Goal: Communication & Community: Share content

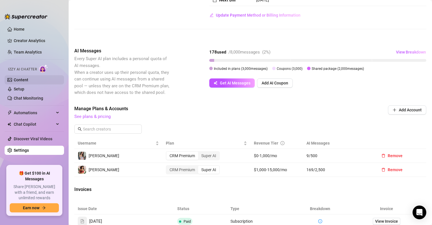
scroll to position [86, 0]
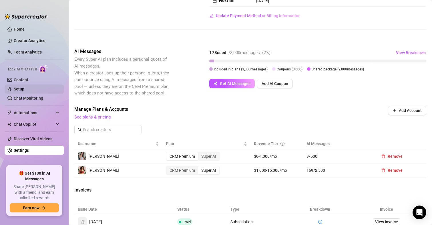
click at [24, 88] on link "Setup" at bounding box center [19, 89] width 11 height 5
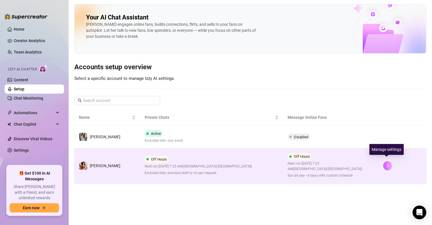
click at [390, 162] on button "button" at bounding box center [387, 165] width 9 height 9
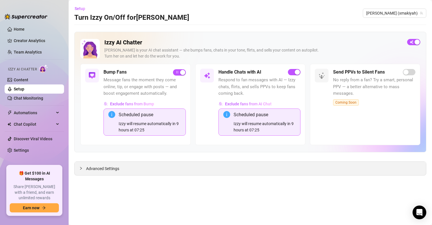
click at [104, 139] on div "Exclude fans from Bump Scheduled pause Izzy will resume automatically in 9 hour…" at bounding box center [145, 119] width 82 height 41
click at [110, 168] on span "Advanced Settings" at bounding box center [102, 168] width 33 height 6
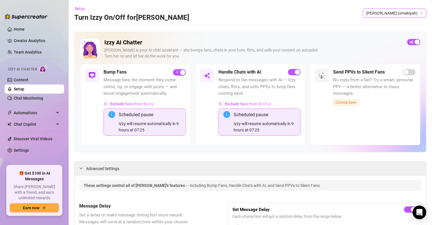
click at [398, 16] on span "[PERSON_NAME] (xmakiyah)" at bounding box center [394, 13] width 57 height 9
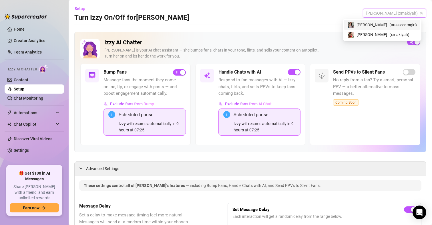
click at [391, 23] on span "( aussiecamgirl )" at bounding box center [403, 25] width 27 height 6
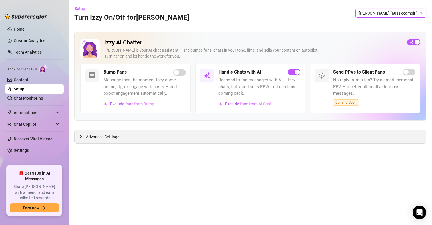
click at [110, 137] on span "Advanced Settings" at bounding box center [102, 137] width 33 height 6
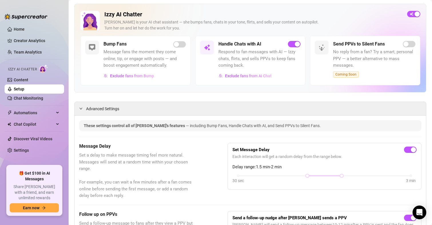
scroll to position [29, 0]
click at [25, 81] on link "Content" at bounding box center [21, 80] width 15 height 5
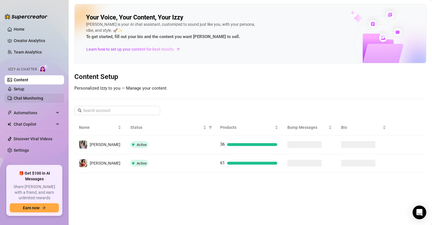
click at [35, 96] on link "Chat Monitoring" at bounding box center [28, 98] width 29 height 5
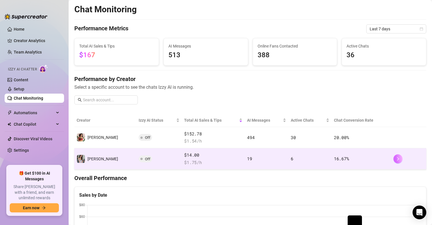
click at [394, 161] on button "button" at bounding box center [398, 158] width 9 height 9
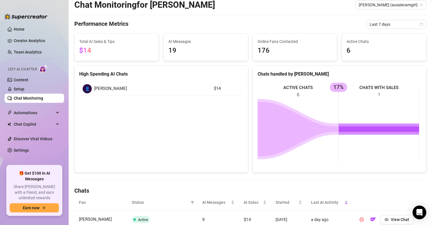
scroll to position [29, 0]
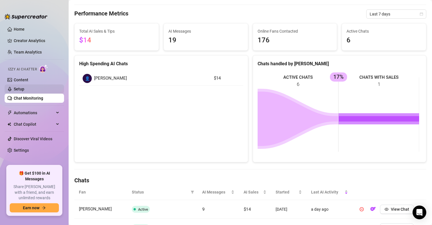
click at [24, 89] on link "Setup" at bounding box center [19, 89] width 11 height 5
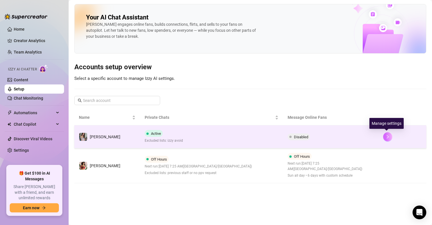
click at [384, 136] on button "button" at bounding box center [387, 136] width 9 height 9
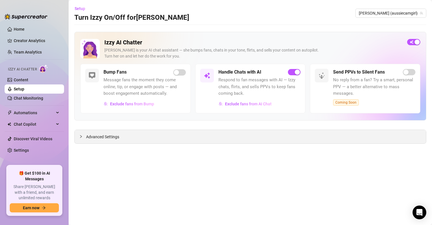
click at [104, 135] on span "Advanced Settings" at bounding box center [102, 137] width 33 height 6
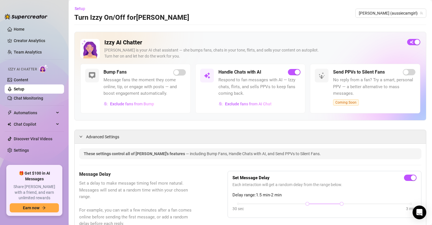
scroll to position [172, 0]
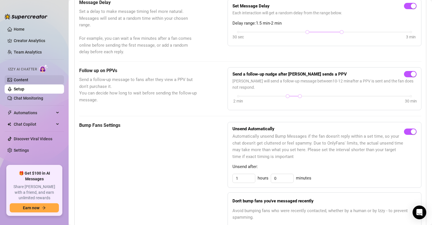
click at [25, 80] on link "Content" at bounding box center [21, 80] width 15 height 5
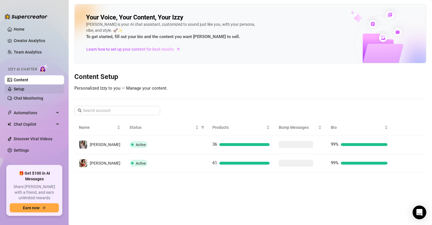
click at [23, 89] on link "Setup" at bounding box center [19, 89] width 11 height 5
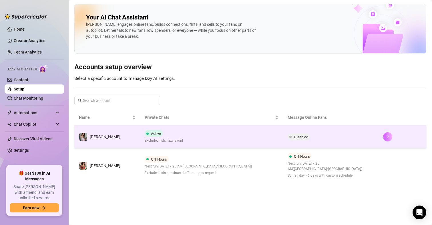
click at [385, 139] on button "button" at bounding box center [387, 136] width 9 height 9
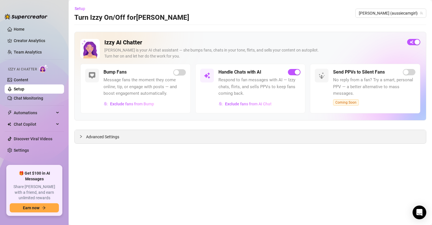
click at [105, 137] on span "Advanced Settings" at bounding box center [102, 137] width 33 height 6
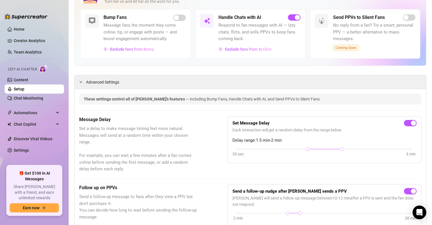
scroll to position [86, 0]
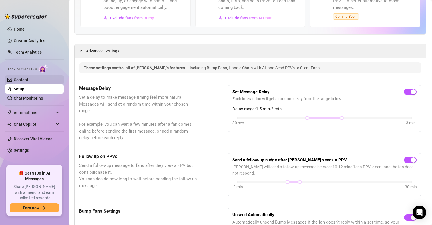
click at [28, 80] on link "Content" at bounding box center [21, 80] width 15 height 5
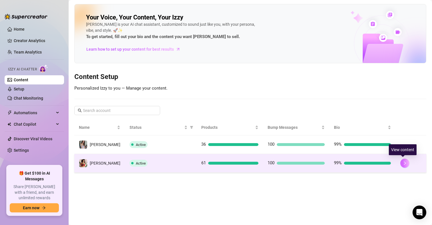
click at [403, 162] on icon "right" at bounding box center [405, 163] width 4 height 4
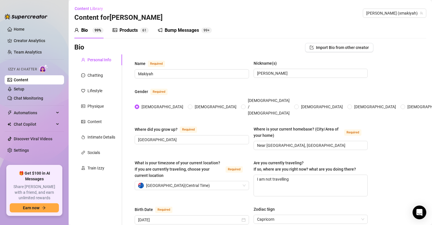
drag, startPoint x: 186, startPoint y: 29, endPoint x: 190, endPoint y: 41, distance: 12.8
click at [186, 29] on div "Bump Messages" at bounding box center [182, 30] width 34 height 7
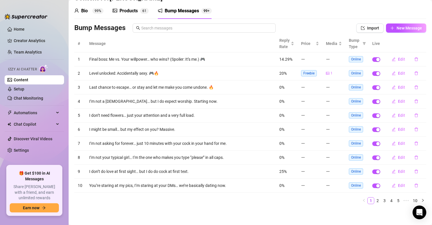
scroll to position [20, 0]
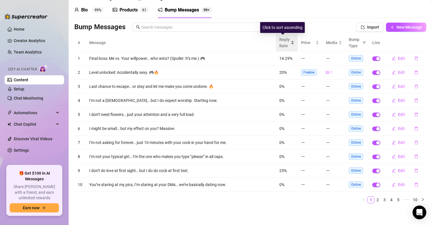
click at [288, 45] on div "Reply Rate" at bounding box center [286, 42] width 15 height 13
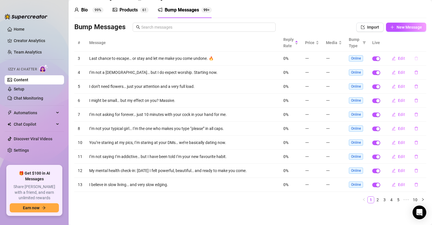
click at [415, 59] on icon "delete" at bounding box center [416, 59] width 3 height 4
click at [421, 42] on span "Yes" at bounding box center [422, 43] width 7 height 5
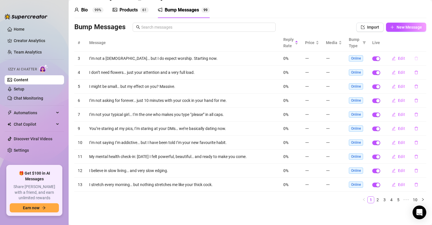
click at [415, 57] on icon "delete" at bounding box center [416, 59] width 3 height 4
click at [426, 41] on span "Yes" at bounding box center [422, 43] width 7 height 5
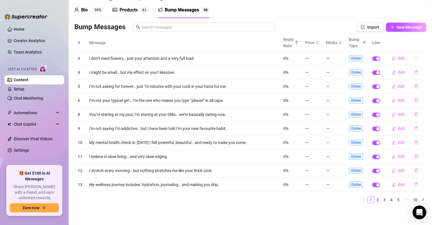
click at [414, 59] on icon "delete" at bounding box center [416, 58] width 4 height 4
click at [425, 44] on span "Yes" at bounding box center [422, 43] width 7 height 5
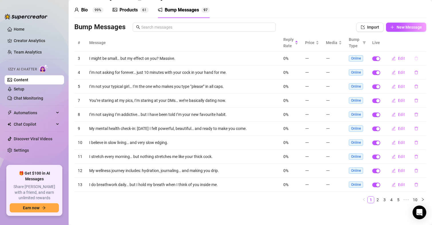
click at [414, 59] on icon "delete" at bounding box center [416, 58] width 4 height 4
click at [424, 43] on span "Yes" at bounding box center [422, 43] width 7 height 5
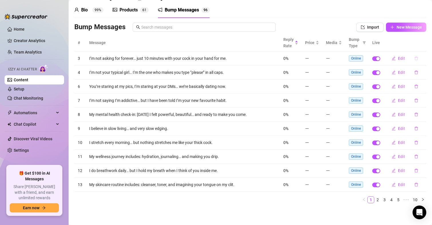
click at [415, 57] on icon "delete" at bounding box center [416, 59] width 3 height 4
click at [421, 43] on span "Yes" at bounding box center [422, 43] width 7 height 5
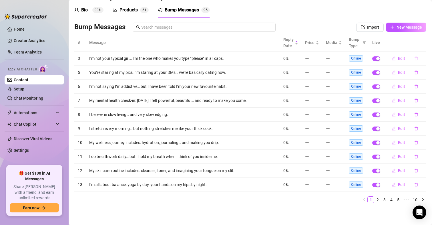
click at [415, 58] on icon "delete" at bounding box center [416, 59] width 3 height 4
click at [425, 45] on span "Yes" at bounding box center [422, 43] width 7 height 5
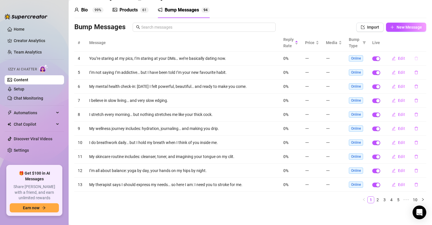
click at [415, 58] on icon "delete" at bounding box center [416, 59] width 3 height 4
click at [421, 42] on span "Yes" at bounding box center [422, 43] width 7 height 5
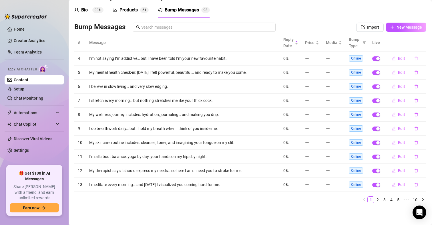
click at [414, 59] on icon "delete" at bounding box center [416, 58] width 4 height 4
click at [421, 43] on span "Yes" at bounding box center [422, 43] width 7 height 5
click at [414, 59] on icon "delete" at bounding box center [416, 58] width 4 height 4
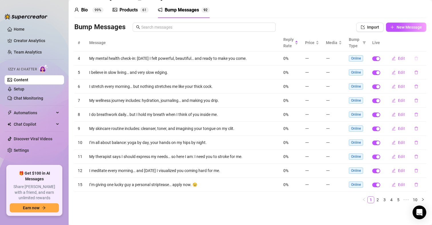
click at [414, 58] on icon "delete" at bounding box center [416, 58] width 4 height 4
click at [424, 45] on span "Yes" at bounding box center [422, 43] width 7 height 5
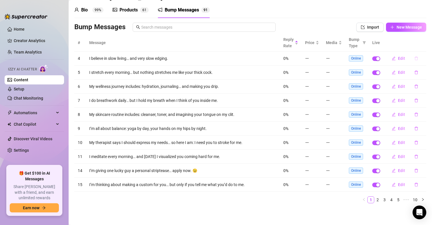
click at [414, 58] on icon "delete" at bounding box center [416, 58] width 4 height 4
click at [424, 47] on div "Delete this message? No Yes" at bounding box center [406, 39] width 50 height 22
click at [422, 46] on button "Yes" at bounding box center [422, 43] width 11 height 7
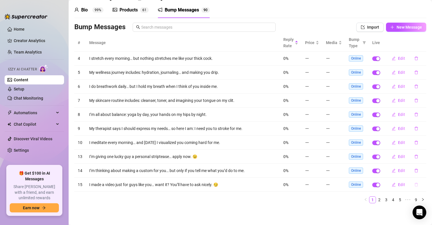
click at [415, 183] on icon "delete" at bounding box center [416, 185] width 3 height 4
click at [423, 168] on span "Yes" at bounding box center [422, 169] width 7 height 5
click at [414, 170] on icon "delete" at bounding box center [416, 170] width 4 height 4
click at [421, 155] on span "Yes" at bounding box center [422, 155] width 7 height 5
click at [415, 169] on icon "delete" at bounding box center [416, 171] width 3 height 4
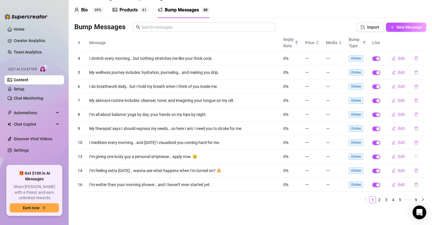
click at [415, 156] on icon "delete" at bounding box center [416, 157] width 3 height 4
click at [425, 142] on span "Yes" at bounding box center [422, 141] width 7 height 5
click at [414, 142] on icon "delete" at bounding box center [416, 142] width 4 height 4
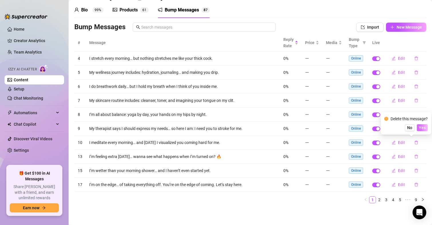
click at [423, 126] on span "Yes" at bounding box center [422, 127] width 7 height 5
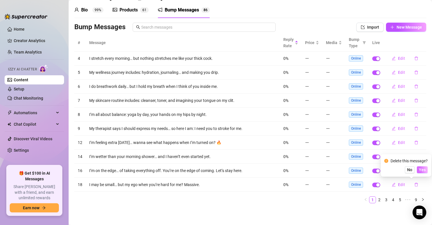
click at [423, 171] on span "Yes" at bounding box center [422, 169] width 7 height 5
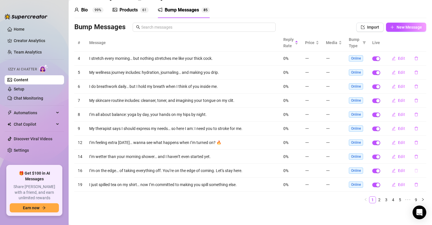
click at [415, 171] on icon "delete" at bounding box center [416, 171] width 3 height 4
click at [423, 155] on span "Yes" at bounding box center [422, 155] width 7 height 5
click at [415, 183] on icon "delete" at bounding box center [416, 185] width 3 height 4
click at [421, 170] on span "Yes" at bounding box center [422, 169] width 7 height 5
click at [414, 182] on icon "delete" at bounding box center [416, 184] width 4 height 4
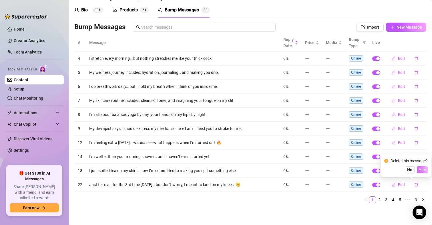
click at [420, 169] on button "Yes" at bounding box center [422, 169] width 11 height 7
click at [411, 182] on button "button" at bounding box center [416, 184] width 13 height 9
click at [421, 171] on span "Yes" at bounding box center [422, 169] width 7 height 5
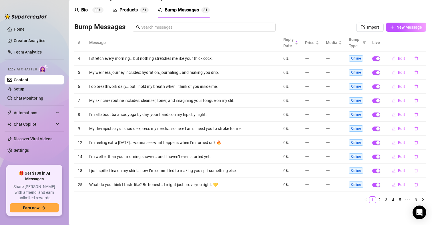
click at [414, 168] on icon "delete" at bounding box center [416, 170] width 4 height 4
click at [420, 154] on span "Yes" at bounding box center [422, 155] width 7 height 5
click at [414, 59] on icon "delete" at bounding box center [416, 58] width 4 height 4
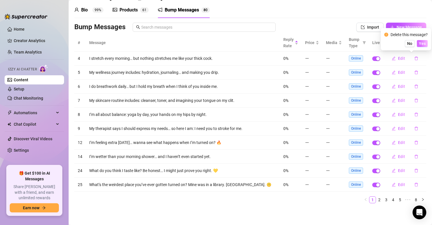
click at [424, 45] on span "Yes" at bounding box center [422, 43] width 7 height 5
click at [415, 71] on icon "delete" at bounding box center [416, 73] width 3 height 4
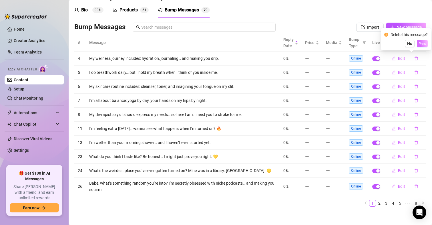
click at [425, 43] on span "Yes" at bounding box center [422, 43] width 7 height 5
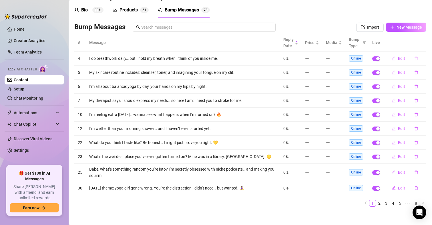
click at [414, 59] on icon "delete" at bounding box center [416, 58] width 4 height 4
click at [424, 42] on span "Yes" at bounding box center [422, 43] width 7 height 5
click at [414, 58] on icon "delete" at bounding box center [416, 58] width 4 height 4
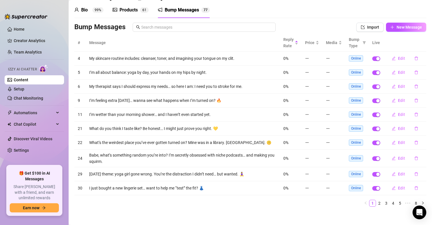
click at [424, 44] on main "Content Library Content for [PERSON_NAME] (xmakiyah) Bio 99% Products 6 1 Bump …" at bounding box center [251, 104] width 364 height 249
click at [414, 60] on icon "delete" at bounding box center [416, 58] width 4 height 4
click at [423, 42] on span "Yes" at bounding box center [422, 43] width 7 height 5
click at [414, 57] on icon "delete" at bounding box center [416, 58] width 4 height 4
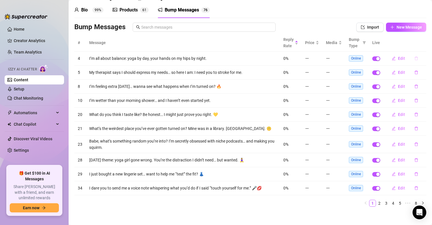
click at [415, 60] on icon "delete" at bounding box center [416, 59] width 3 height 4
click at [426, 43] on span "Yes" at bounding box center [422, 43] width 7 height 5
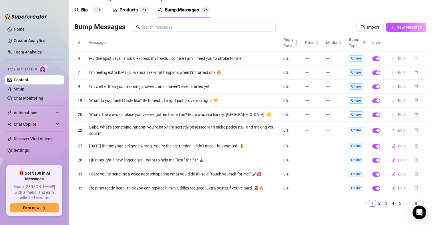
click at [414, 59] on icon "delete" at bounding box center [416, 58] width 4 height 4
click at [425, 43] on span "Yes" at bounding box center [422, 43] width 7 height 5
click at [411, 61] on button "button" at bounding box center [416, 58] width 13 height 9
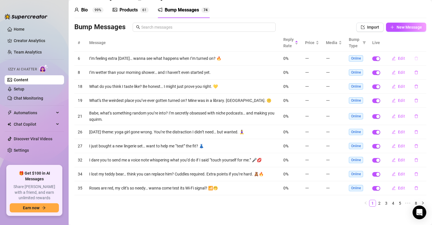
click at [414, 59] on icon "delete" at bounding box center [416, 58] width 4 height 4
click at [422, 43] on span "Yes" at bounding box center [422, 43] width 7 height 5
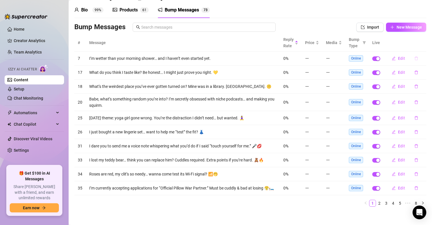
click at [414, 59] on icon "delete" at bounding box center [416, 58] width 4 height 4
click at [421, 43] on span "Yes" at bounding box center [422, 43] width 7 height 5
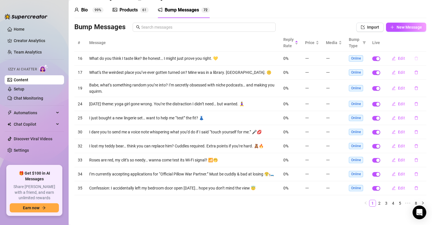
click at [414, 59] on icon "delete" at bounding box center [416, 58] width 4 height 4
click at [423, 43] on span "Yes" at bounding box center [422, 43] width 7 height 5
click at [412, 60] on button "button" at bounding box center [416, 58] width 13 height 9
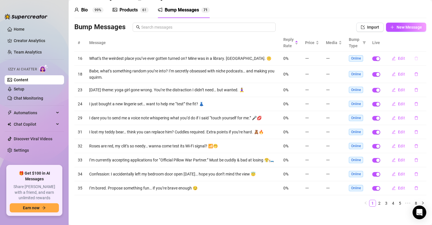
click at [414, 59] on icon "delete" at bounding box center [416, 58] width 4 height 4
click at [422, 47] on button "Yes" at bounding box center [422, 43] width 11 height 7
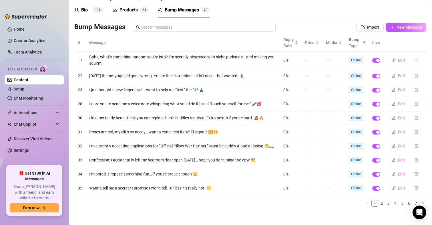
click at [413, 57] on button "button" at bounding box center [416, 59] width 13 height 9
click at [423, 43] on span "Yes" at bounding box center [422, 45] width 7 height 5
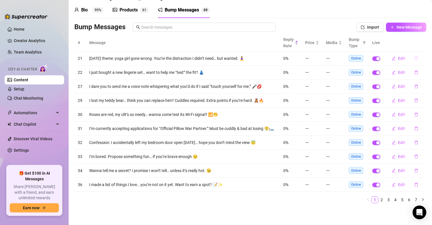
click at [414, 60] on icon "delete" at bounding box center [416, 58] width 4 height 4
click at [426, 42] on span "Yes" at bounding box center [422, 43] width 7 height 5
click at [414, 58] on icon "delete" at bounding box center [416, 58] width 4 height 4
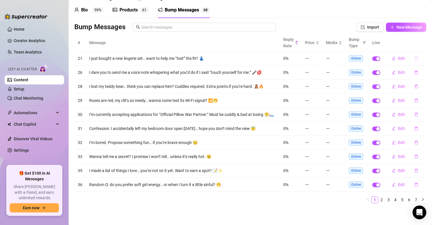
click at [414, 58] on icon "delete" at bounding box center [416, 58] width 4 height 4
click at [420, 44] on span "Yes" at bounding box center [422, 43] width 7 height 5
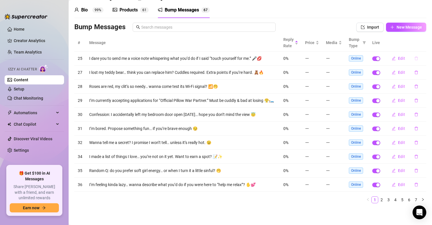
click at [414, 58] on icon "delete" at bounding box center [416, 58] width 4 height 4
click at [422, 42] on span "Yes" at bounding box center [422, 43] width 7 height 5
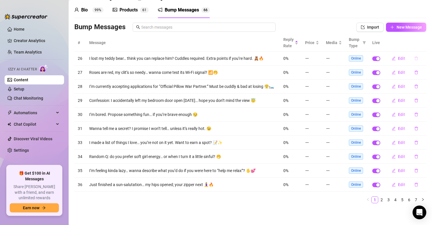
click at [415, 57] on icon "delete" at bounding box center [416, 59] width 3 height 4
click at [423, 42] on span "Yes" at bounding box center [422, 43] width 7 height 5
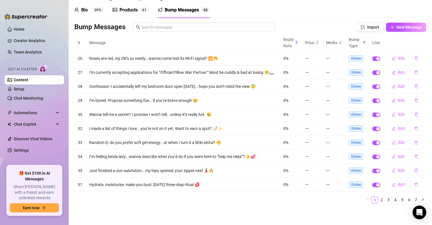
click at [414, 59] on icon "delete" at bounding box center [416, 58] width 4 height 4
click at [423, 44] on span "Yes" at bounding box center [422, 43] width 7 height 5
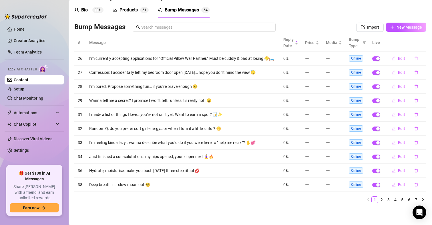
click at [415, 59] on icon "delete" at bounding box center [416, 59] width 3 height 4
click at [422, 43] on span "Yes" at bounding box center [422, 45] width 7 height 5
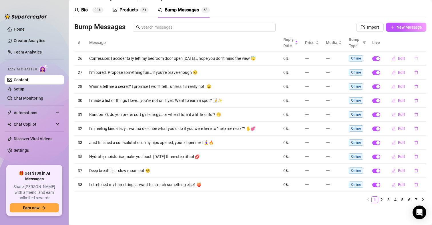
click at [412, 61] on button "button" at bounding box center [416, 58] width 13 height 9
click at [426, 44] on span "Yes" at bounding box center [422, 43] width 7 height 5
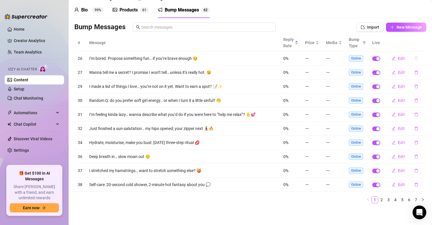
click at [414, 59] on button "button" at bounding box center [416, 58] width 13 height 9
click at [426, 45] on span "Yes" at bounding box center [422, 43] width 7 height 5
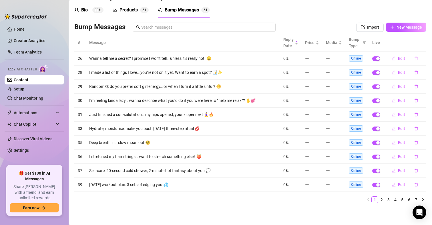
click at [414, 59] on icon "delete" at bounding box center [416, 58] width 4 height 4
click at [422, 46] on span "Yes" at bounding box center [422, 43] width 7 height 5
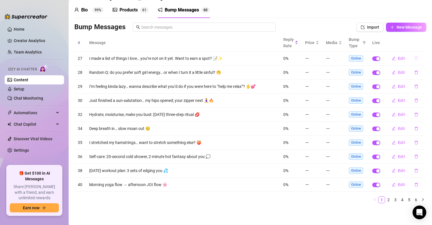
click at [414, 59] on icon "delete" at bounding box center [416, 58] width 4 height 4
click at [420, 45] on span "Yes" at bounding box center [422, 43] width 7 height 5
click at [414, 60] on icon "delete" at bounding box center [416, 58] width 4 height 4
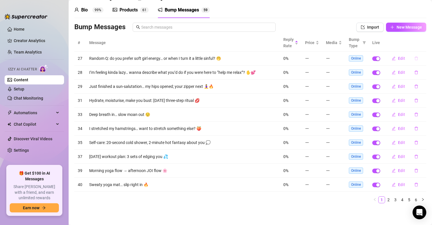
click at [414, 59] on icon "delete" at bounding box center [416, 58] width 4 height 4
click at [422, 47] on div "Delete this message? No Yes" at bounding box center [406, 39] width 50 height 22
click at [420, 45] on span "Yes" at bounding box center [422, 43] width 7 height 5
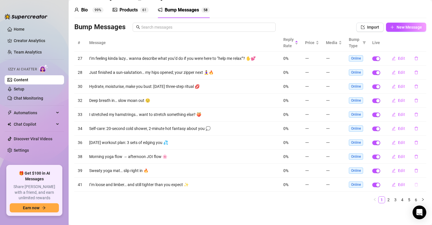
click at [415, 185] on icon "delete" at bounding box center [416, 185] width 3 height 4
click at [424, 168] on span "Yes" at bounding box center [422, 169] width 7 height 5
click at [414, 172] on icon "delete" at bounding box center [416, 170] width 4 height 4
click at [424, 159] on button "Yes" at bounding box center [422, 155] width 11 height 7
click at [414, 171] on icon "delete" at bounding box center [416, 170] width 4 height 4
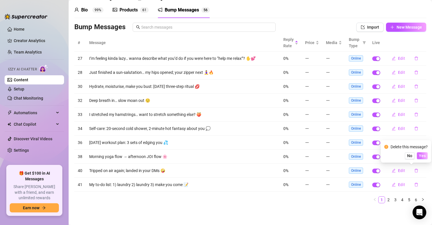
click at [424, 158] on button "Yes" at bounding box center [422, 155] width 11 height 7
click at [414, 171] on icon "delete" at bounding box center [416, 170] width 4 height 4
click at [425, 156] on span "Yes" at bounding box center [422, 155] width 7 height 5
click at [414, 170] on icon "delete" at bounding box center [416, 170] width 4 height 4
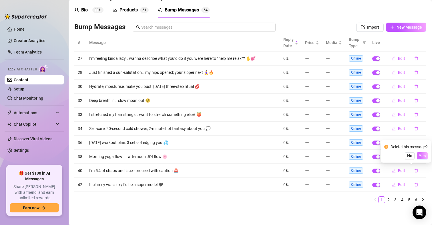
click at [424, 155] on span "Yes" at bounding box center [422, 155] width 7 height 5
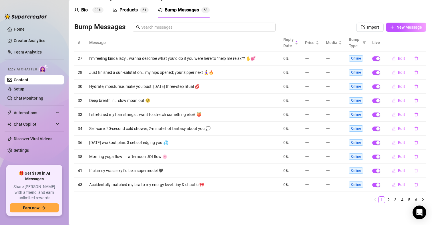
click at [415, 170] on icon "delete" at bounding box center [416, 171] width 3 height 4
click at [421, 161] on div "Delete this message? No Yes" at bounding box center [406, 151] width 50 height 22
click at [423, 158] on button "Yes" at bounding box center [422, 155] width 11 height 7
click at [414, 170] on icon "delete" at bounding box center [416, 170] width 4 height 4
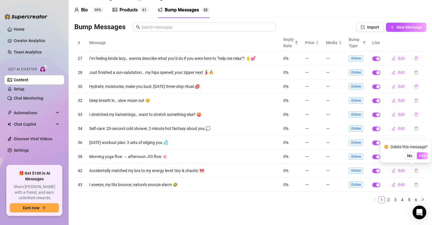
click at [422, 155] on span "Yes" at bounding box center [422, 155] width 7 height 5
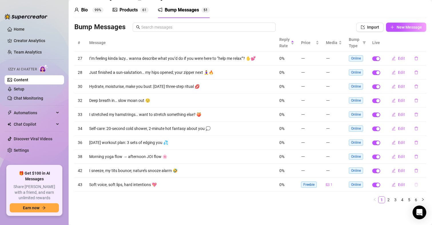
click at [415, 183] on icon "delete" at bounding box center [416, 185] width 3 height 4
click at [423, 167] on span "Yes" at bounding box center [422, 169] width 7 height 5
click at [412, 182] on button "button" at bounding box center [416, 184] width 13 height 9
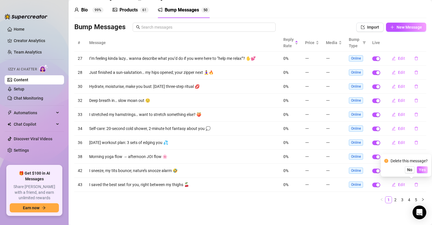
click at [424, 170] on span "Yes" at bounding box center [422, 169] width 7 height 5
click at [414, 186] on icon "delete" at bounding box center [416, 184] width 4 height 4
click at [423, 170] on span "Yes" at bounding box center [422, 169] width 7 height 5
click at [414, 182] on icon "delete" at bounding box center [416, 184] width 4 height 4
click at [422, 171] on span "Yes" at bounding box center [422, 169] width 7 height 5
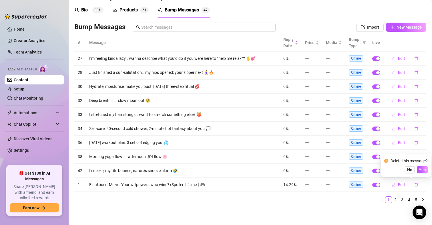
click at [407, 169] on button "No" at bounding box center [410, 169] width 10 height 7
click at [415, 57] on icon "delete" at bounding box center [416, 59] width 3 height 4
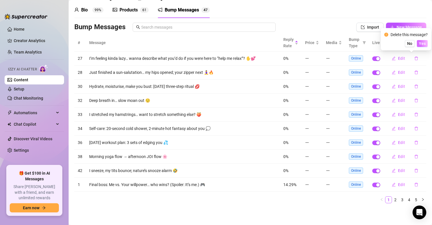
click at [421, 43] on span "Yes" at bounding box center [422, 43] width 7 height 5
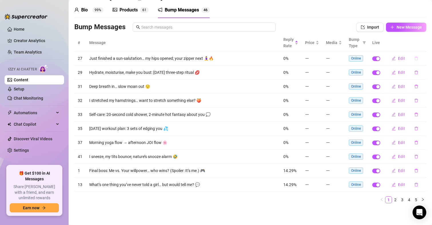
click at [414, 58] on icon "delete" at bounding box center [416, 58] width 4 height 4
click at [425, 43] on span "Yes" at bounding box center [422, 43] width 7 height 5
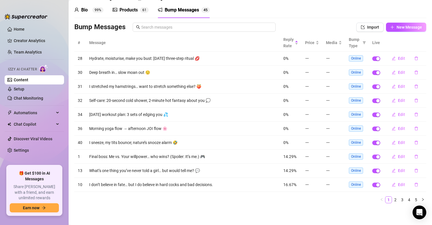
click at [415, 57] on icon "delete" at bounding box center [416, 59] width 3 height 4
click at [423, 42] on span "Yes" at bounding box center [422, 43] width 7 height 5
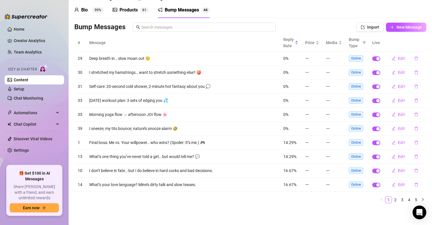
click at [415, 57] on icon "delete" at bounding box center [416, 59] width 3 height 4
click at [422, 43] on span "Yes" at bounding box center [422, 43] width 7 height 5
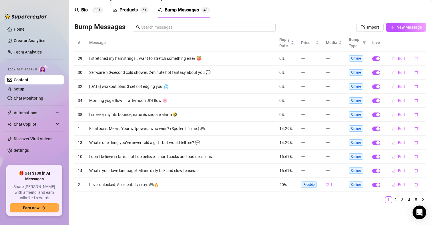
click at [415, 60] on icon "delete" at bounding box center [416, 59] width 3 height 4
click at [423, 43] on span "Yes" at bounding box center [422, 43] width 7 height 5
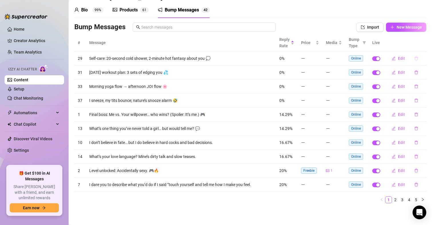
click at [414, 58] on icon "delete" at bounding box center [416, 58] width 4 height 4
click at [424, 42] on span "Yes" at bounding box center [422, 43] width 7 height 5
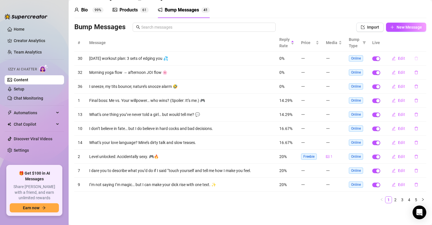
click at [411, 55] on button "button" at bounding box center [416, 58] width 13 height 9
click at [423, 41] on span "Yes" at bounding box center [422, 43] width 7 height 5
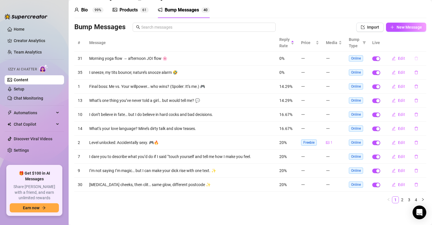
click at [414, 58] on icon "delete" at bounding box center [416, 58] width 4 height 4
click at [426, 41] on button "Yes" at bounding box center [422, 43] width 11 height 7
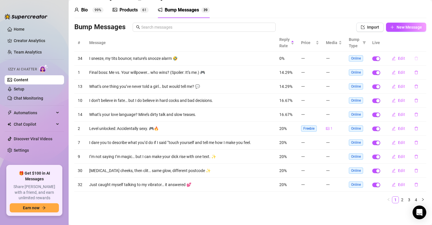
click at [415, 58] on icon "delete" at bounding box center [416, 59] width 3 height 4
click at [426, 45] on span "Yes" at bounding box center [422, 43] width 7 height 5
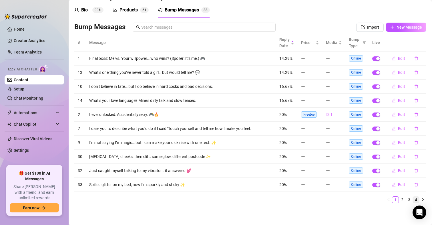
click at [413, 200] on link "4" at bounding box center [416, 199] width 6 height 6
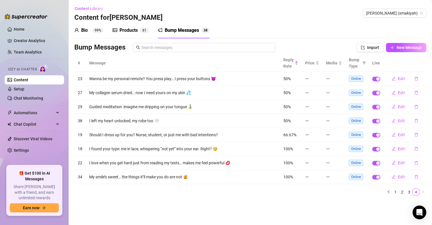
scroll to position [0, 0]
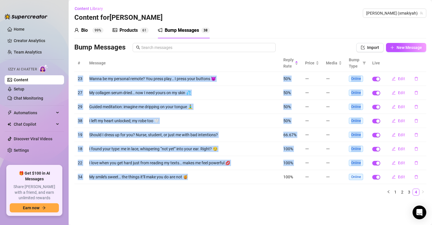
drag, startPoint x: 193, startPoint y: 176, endPoint x: 75, endPoint y: 76, distance: 155.0
click at [75, 76] on tbody "23 Wanna be my personal remote? You press play… I press your buttons 😈 50% Onli…" at bounding box center [250, 128] width 352 height 112
copy tbody "23 Wanna be my personal remote? You press play… I press your buttons 😈 50% Onli…"
click at [409, 191] on link "3" at bounding box center [409, 192] width 6 height 6
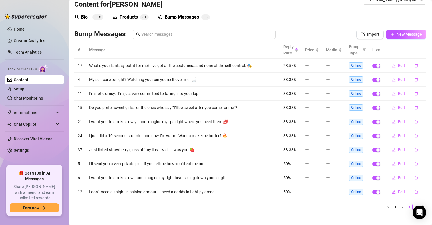
scroll to position [20, 0]
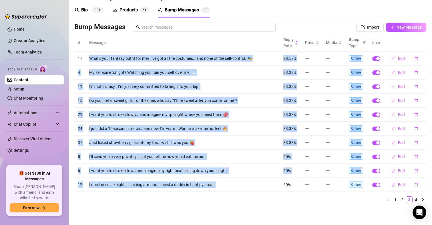
drag, startPoint x: 221, startPoint y: 184, endPoint x: 88, endPoint y: 57, distance: 184.9
click at [88, 57] on tbody "17 What’s your fantasy outfit for me? I’ve got all the costumes… and none of th…" at bounding box center [250, 121] width 352 height 140
click at [236, 188] on td "I don’t need a knight in shining armour… I need a daddy in tight pyjamas." at bounding box center [183, 185] width 194 height 14
drag, startPoint x: 221, startPoint y: 185, endPoint x: 86, endPoint y: 59, distance: 185.0
click at [86, 59] on tbody "17 What’s your fantasy outfit for me? I’ve got all the costumes… and none of th…" at bounding box center [250, 121] width 352 height 140
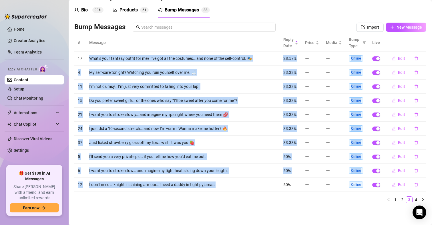
copy tbody "What’s your fantasy outfit for me? I’ve got all the costumes… and none of the s…"
click at [399, 200] on link "2" at bounding box center [402, 199] width 6 height 6
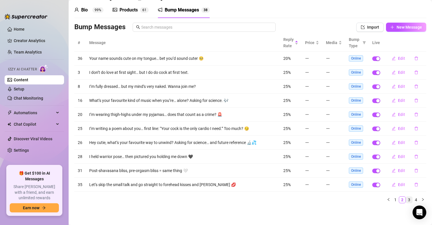
click at [406, 201] on link "3" at bounding box center [409, 199] width 6 height 6
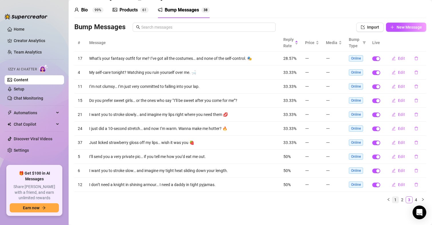
click at [392, 201] on link "1" at bounding box center [395, 199] width 6 height 6
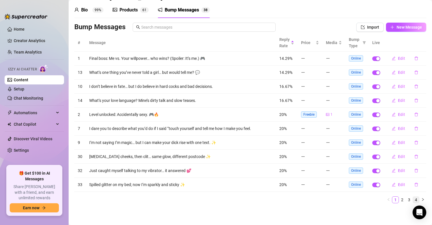
click at [413, 199] on link "4" at bounding box center [416, 199] width 6 height 6
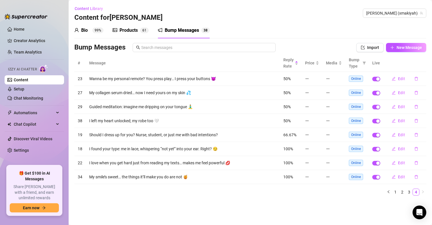
scroll to position [0, 0]
click at [406, 13] on span "[PERSON_NAME] (xmakiyah)" at bounding box center [394, 13] width 57 height 9
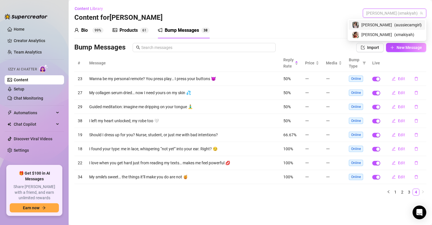
click at [400, 23] on span "( aussiecamgirl )" at bounding box center [407, 25] width 27 height 6
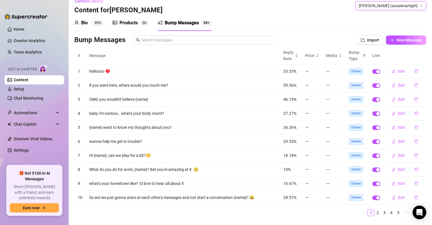
scroll to position [20, 0]
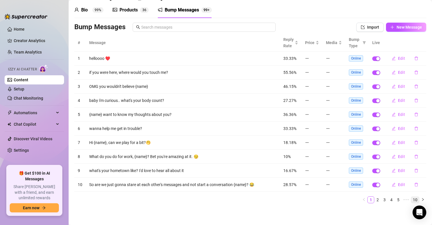
click at [411, 200] on link "10" at bounding box center [415, 199] width 8 height 6
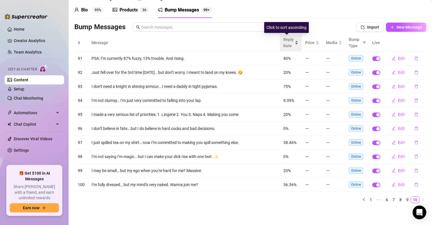
click at [287, 41] on span "Reply Rate" at bounding box center [288, 42] width 10 height 13
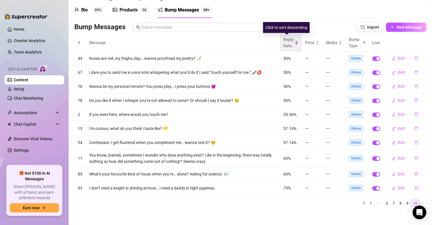
click at [290, 45] on div "Reply Rate" at bounding box center [290, 42] width 15 height 13
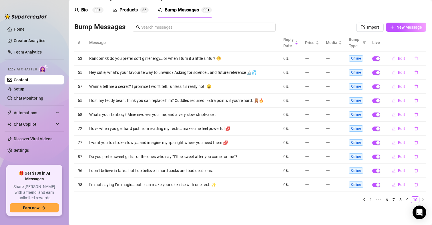
click at [414, 57] on icon "delete" at bounding box center [416, 58] width 4 height 4
click at [426, 44] on span "Yes" at bounding box center [422, 43] width 7 height 5
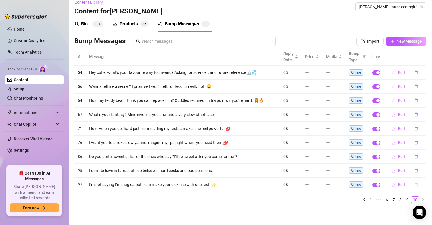
click at [411, 187] on button "button" at bounding box center [416, 184] width 13 height 9
click at [426, 169] on span "Yes" at bounding box center [422, 169] width 7 height 5
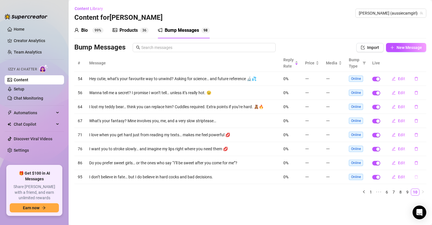
scroll to position [0, 0]
click at [418, 176] on icon "delete" at bounding box center [416, 177] width 4 height 4
click at [427, 160] on button "Yes" at bounding box center [422, 161] width 11 height 7
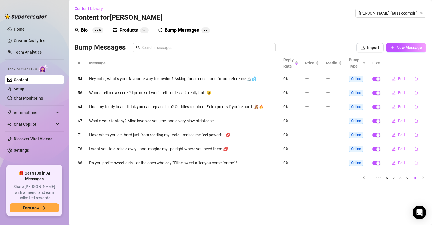
click at [416, 163] on icon "delete" at bounding box center [416, 163] width 4 height 4
click at [423, 148] on span "Yes" at bounding box center [422, 148] width 7 height 5
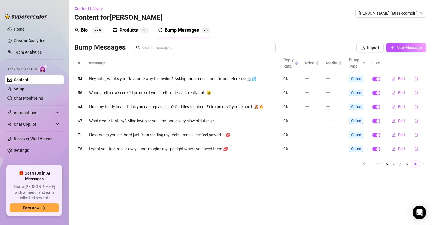
click at [416, 162] on link "10" at bounding box center [415, 164] width 8 height 6
click at [416, 149] on icon "delete" at bounding box center [416, 149] width 4 height 4
click at [419, 131] on button "Yes" at bounding box center [422, 133] width 11 height 7
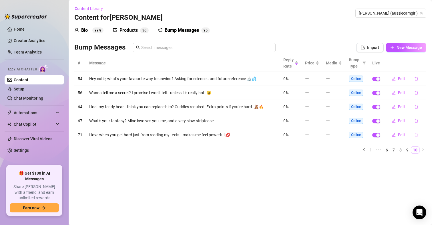
click at [417, 135] on icon "delete" at bounding box center [416, 135] width 4 height 4
click at [424, 121] on span "Yes" at bounding box center [422, 120] width 7 height 5
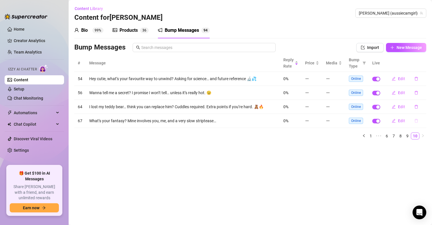
click at [417, 119] on icon "delete" at bounding box center [416, 121] width 4 height 4
click at [424, 105] on span "Yes" at bounding box center [422, 106] width 7 height 5
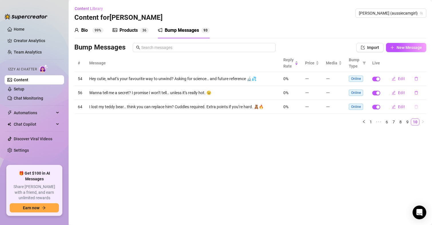
click at [418, 107] on icon "delete" at bounding box center [416, 107] width 3 height 4
click at [424, 95] on div "Delete this message? No Yes" at bounding box center [406, 87] width 50 height 22
click at [424, 92] on span "Yes" at bounding box center [422, 92] width 7 height 5
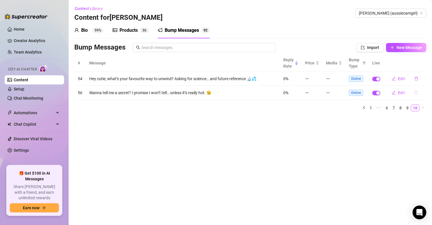
click at [416, 94] on icon "delete" at bounding box center [416, 93] width 4 height 4
click at [426, 78] on span "Yes" at bounding box center [422, 78] width 7 height 5
click at [415, 79] on icon "delete" at bounding box center [416, 79] width 4 height 4
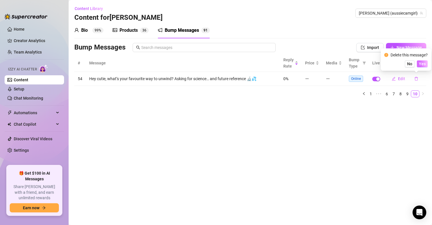
click at [425, 62] on span "Yes" at bounding box center [422, 63] width 7 height 5
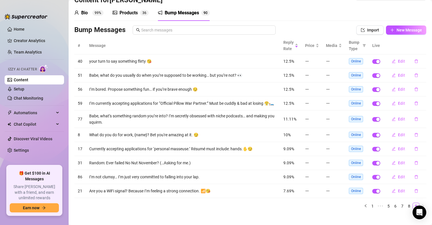
scroll to position [27, 0]
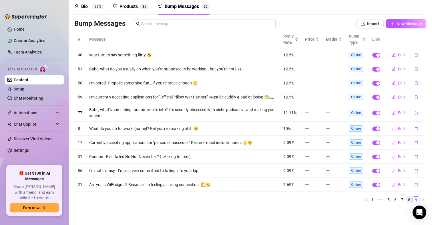
click at [406, 200] on link "8" at bounding box center [409, 199] width 6 height 6
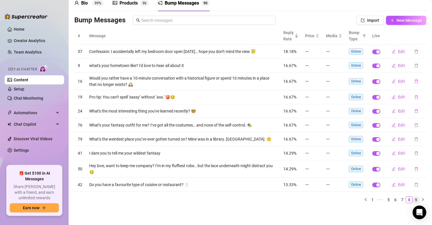
click at [413, 200] on link "9" at bounding box center [416, 199] width 6 height 6
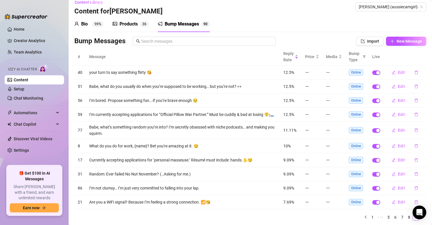
scroll to position [0, 0]
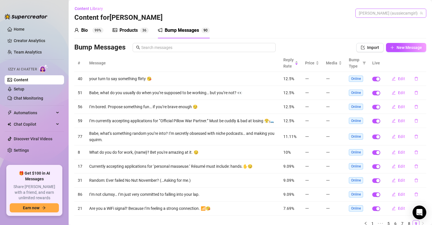
click at [405, 11] on span "[PERSON_NAME] (aussiecamgirl)" at bounding box center [391, 13] width 64 height 9
click at [389, 35] on span "[PERSON_NAME]" at bounding box center [401, 34] width 31 height 6
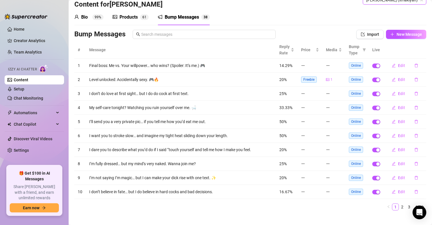
scroll to position [20, 0]
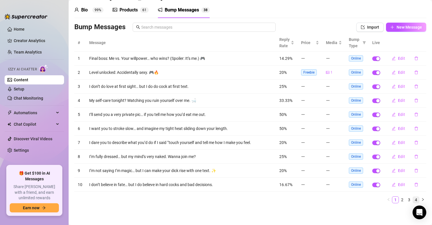
click at [413, 200] on link "4" at bounding box center [416, 199] width 6 height 6
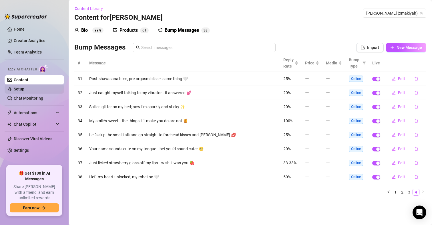
click at [22, 87] on link "Setup" at bounding box center [19, 89] width 11 height 5
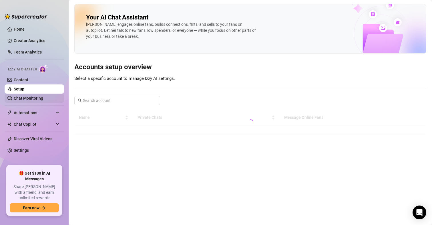
click at [43, 96] on link "Chat Monitoring" at bounding box center [28, 98] width 29 height 5
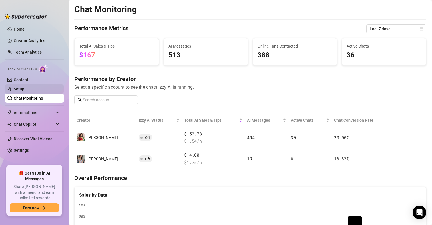
click at [24, 88] on link "Setup" at bounding box center [19, 89] width 11 height 5
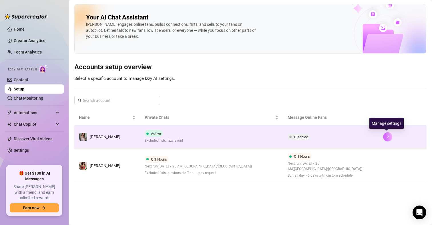
click at [386, 136] on icon "right" at bounding box center [388, 137] width 4 height 4
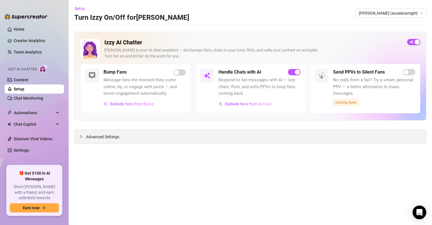
click at [98, 134] on span "Advanced Settings" at bounding box center [102, 137] width 33 height 6
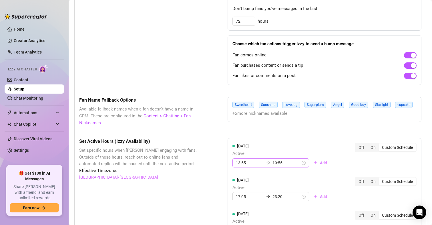
scroll to position [429, 0]
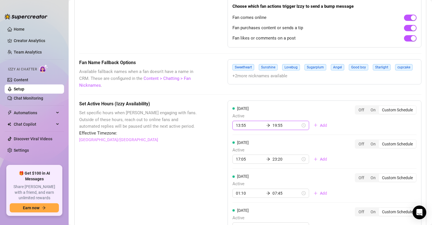
click at [284, 124] on input "19:55" at bounding box center [287, 125] width 28 height 6
type input "23:55"
click at [258, 174] on div "23" at bounding box center [258, 173] width 14 height 8
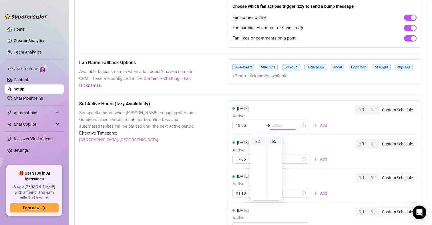
click at [277, 141] on div "55" at bounding box center [275, 141] width 14 height 8
click at [327, 142] on div "[DATE] Active 17:05 23:20 Add Off On Custom Schedule" at bounding box center [325, 151] width 184 height 25
type input "13:55"
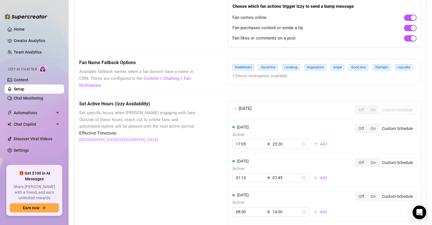
click at [174, 128] on span "Set specific hours when [PERSON_NAME] engaging with fans. Outside of these hour…" at bounding box center [139, 120] width 120 height 20
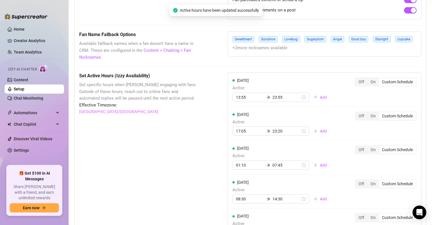
scroll to position [458, 0]
click at [283, 131] on input "23:20" at bounding box center [287, 130] width 28 height 6
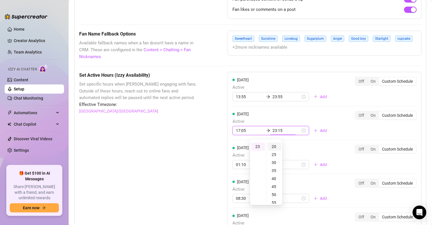
type input "23:20"
click at [186, 132] on div "Set Active Hours (Izzy Availability) Set specific hours when Izzy engaging with…" at bounding box center [139, 211] width 120 height 279
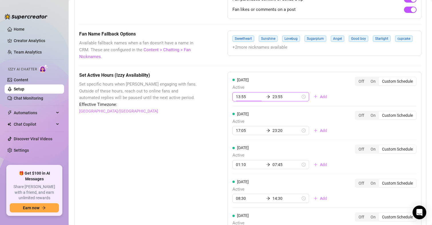
click at [244, 94] on input "13:55" at bounding box center [250, 97] width 28 height 6
click at [238, 120] on div "01" at bounding box center [239, 120] width 14 height 8
type input "01:55"
click at [199, 109] on div "Set Active Hours (Izzy Availability) Set specific hours when Izzy engaging with…" at bounding box center [250, 211] width 342 height 279
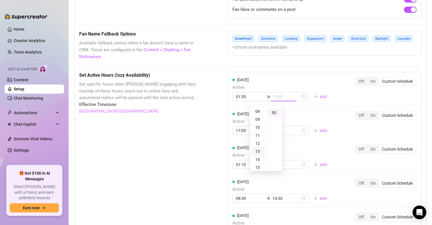
click at [257, 149] on div "13" at bounding box center [258, 151] width 14 height 8
type input "13:55"
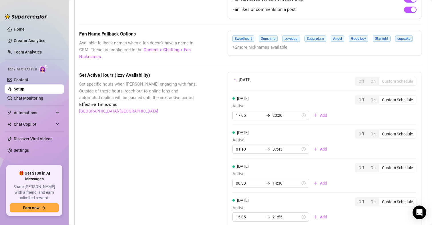
click at [188, 123] on div "Set Active Hours (Izzy Availability) Set specific hours when Izzy engaging with…" at bounding box center [139, 204] width 120 height 264
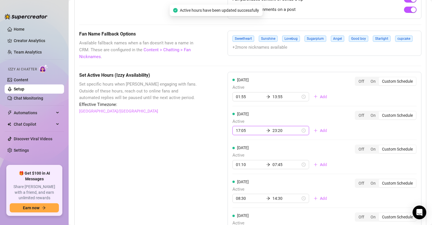
click at [243, 128] on input "17:05" at bounding box center [250, 130] width 28 height 6
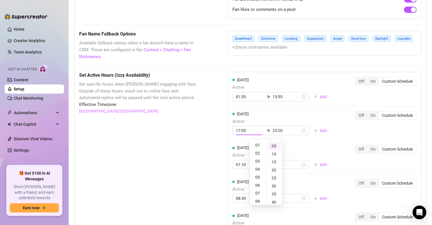
scroll to position [0, 0]
type input "17:05"
click at [369, 81] on div "On" at bounding box center [373, 81] width 11 height 8
click at [369, 78] on input "On" at bounding box center [369, 78] width 0 height 0
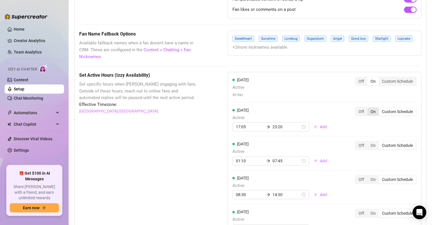
click at [368, 114] on div "On" at bounding box center [373, 112] width 11 height 8
click at [369, 108] on input "On" at bounding box center [369, 108] width 0 height 0
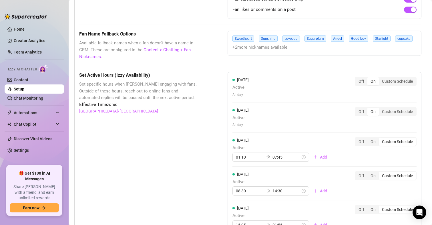
click at [368, 136] on div "[DATE] Active All day Off On Custom Schedule [DATE] Active All day Off On Custo…" at bounding box center [325, 187] width 194 height 231
click at [368, 143] on div "On" at bounding box center [373, 142] width 11 height 8
click at [369, 138] on input "On" at bounding box center [369, 138] width 0 height 0
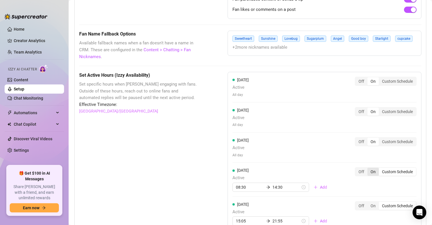
click at [370, 171] on div "On" at bounding box center [373, 172] width 11 height 8
click at [369, 168] on input "On" at bounding box center [369, 168] width 0 height 0
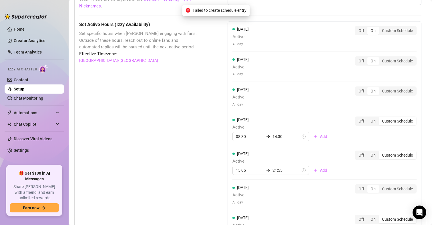
scroll to position [543, 0]
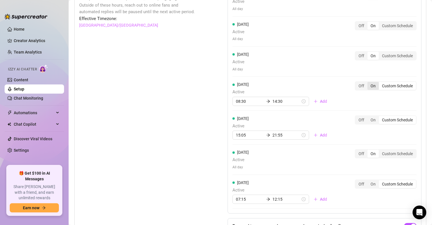
click at [371, 85] on div "On" at bounding box center [373, 86] width 11 height 8
click at [369, 83] on input "On" at bounding box center [369, 83] width 0 height 0
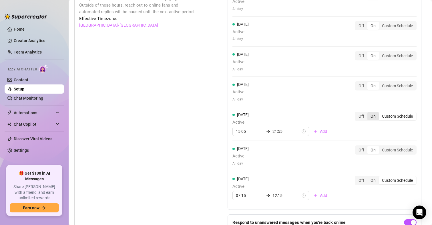
click at [370, 114] on div "On" at bounding box center [373, 116] width 11 height 8
click at [369, 113] on input "On" at bounding box center [369, 113] width 0 height 0
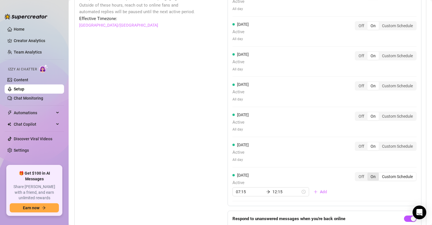
click at [368, 178] on div "On" at bounding box center [373, 176] width 11 height 8
click at [369, 173] on input "On" at bounding box center [369, 173] width 0 height 0
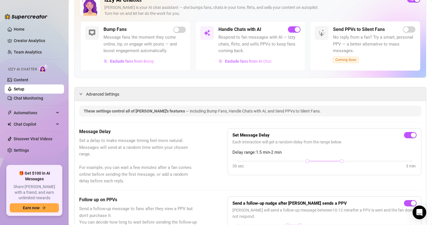
scroll to position [0, 0]
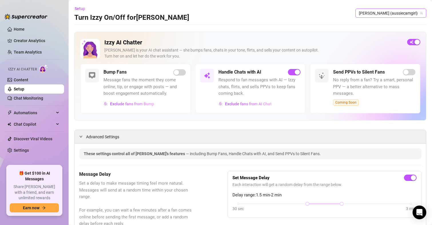
click at [393, 15] on span "[PERSON_NAME] (aussiecamgirl)" at bounding box center [391, 13] width 64 height 9
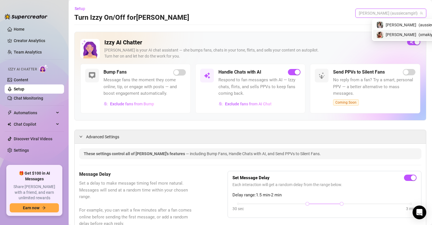
click at [390, 34] on span "[PERSON_NAME]" at bounding box center [401, 34] width 31 height 6
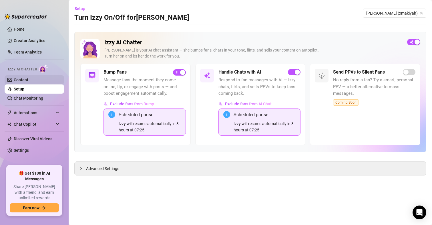
click at [23, 78] on link "Content" at bounding box center [21, 80] width 15 height 5
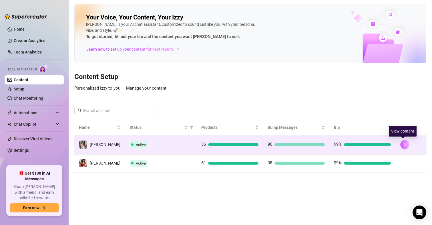
click at [405, 143] on button "button" at bounding box center [404, 144] width 9 height 9
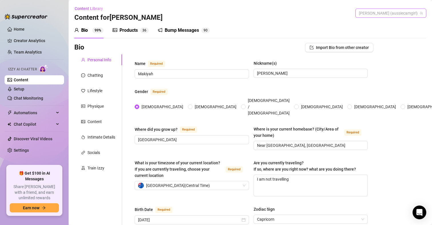
click at [396, 13] on span "[PERSON_NAME] (aussiecamgirl)" at bounding box center [391, 13] width 64 height 9
click at [419, 35] on span "( xmakiyah )" at bounding box center [429, 34] width 20 height 6
click at [191, 31] on div "Bump Messages" at bounding box center [182, 30] width 34 height 7
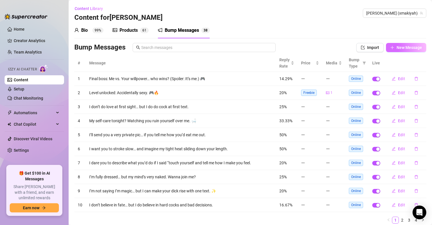
click at [411, 49] on span "New Message" at bounding box center [409, 47] width 25 height 5
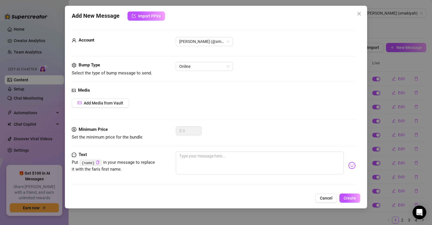
click at [186, 60] on div "Account [PERSON_NAME] (@xmakiyah)" at bounding box center [214, 49] width 284 height 25
click at [202, 65] on span "Online" at bounding box center [204, 66] width 50 height 9
click at [289, 63] on div "Online" at bounding box center [266, 66] width 180 height 9
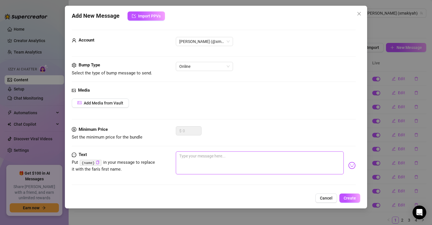
click at [196, 158] on textarea at bounding box center [260, 162] width 168 height 23
click at [236, 152] on textarea at bounding box center [260, 162] width 168 height 23
paste textarea "I’m doing a self-care check: heart racing, skin warm… oh wait, that’s just you …"
type textarea "I’m doing a self-care check: heart racing, skin warm… oh wait, that’s just you …"
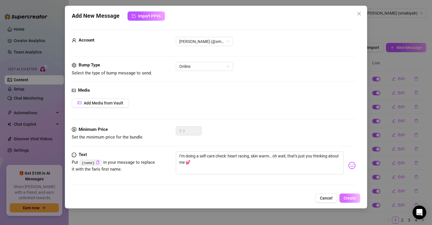
click at [348, 194] on button "Create" at bounding box center [349, 197] width 21 height 9
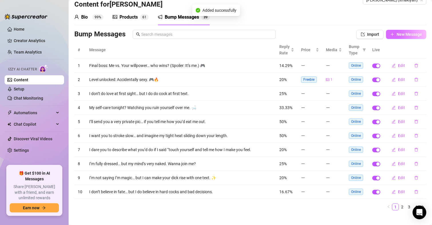
scroll to position [20, 0]
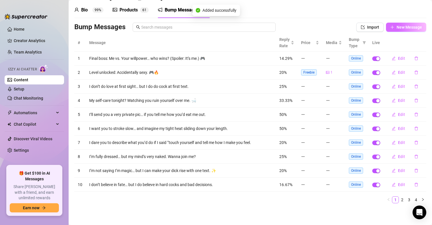
click at [414, 26] on span "New Message" at bounding box center [409, 27] width 25 height 5
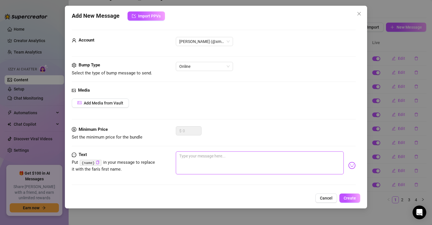
click at [233, 162] on textarea at bounding box center [260, 162] width 168 height 23
paste textarea "Wanna play “Guess where my hand is?” Spoiler: it’s not on my heart 😳"
type textarea "Wanna play “Guess where my hand is?” Spoiler: it’s not on my heart 😳"
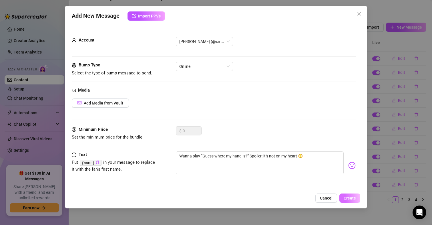
click at [348, 196] on span "Create" at bounding box center [350, 198] width 12 height 5
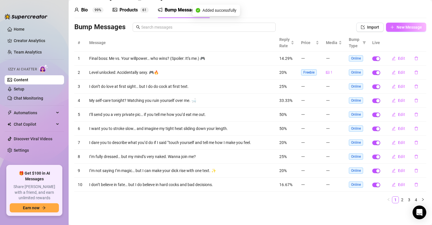
click at [406, 27] on span "New Message" at bounding box center [409, 27] width 25 height 5
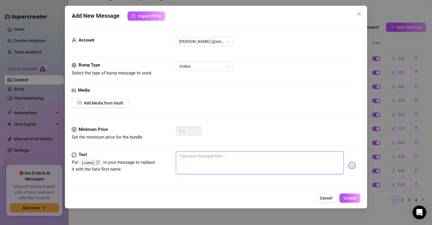
click at [206, 160] on textarea at bounding box center [260, 162] width 168 height 23
paste textarea "I don’t believe in ghosts… but you? You haunt my slowest, sweatiest dreams 💭🍒"
type textarea "I don’t believe in ghosts… but you? You haunt my slowest, sweatiest dreams 💭🍒"
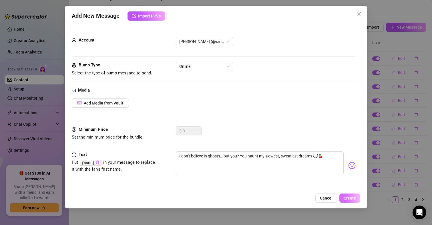
click at [349, 198] on span "Create" at bounding box center [350, 198] width 12 height 5
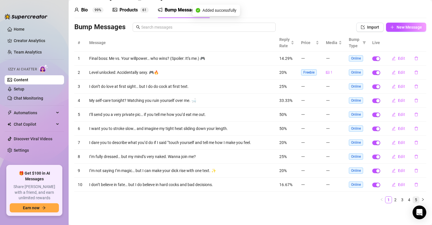
click at [413, 197] on link "5" at bounding box center [416, 199] width 6 height 6
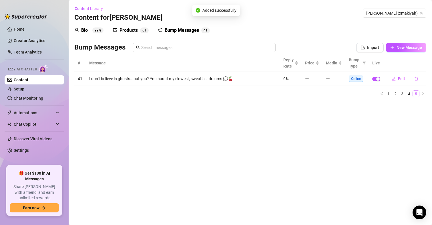
scroll to position [0, 0]
click at [401, 45] on span "New Message" at bounding box center [409, 47] width 25 height 5
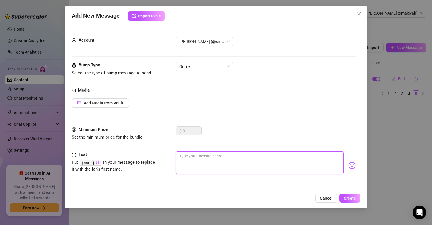
click at [181, 164] on textarea at bounding box center [260, 162] width 168 height 23
paste textarea "Should I send a pic… or just let your imagination ruin you slowly? 😏"
type textarea "Should I send a pic… or just let your imagination ruin you slowly? 😏"
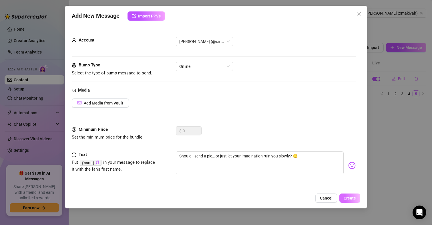
click at [345, 194] on button "Create" at bounding box center [349, 197] width 21 height 9
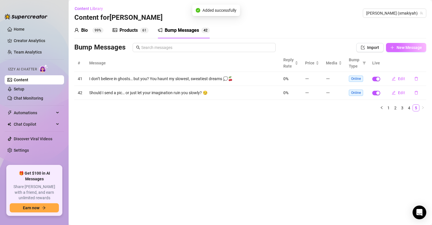
click at [409, 47] on span "New Message" at bounding box center [409, 47] width 25 height 5
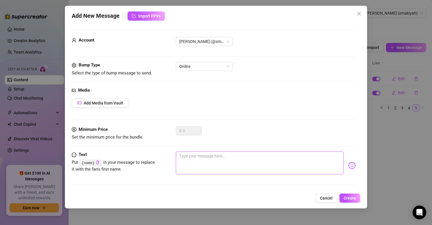
click at [205, 151] on form "Account [PERSON_NAME] (@xmakiyah) Bump Type Select the type of bump message to …" at bounding box center [214, 110] width 284 height 160
click at [201, 163] on textarea at bounding box center [260, 162] width 168 height 23
paste textarea "My yoga routine is downward dog… your fantasy is upward cock, right? 🧘‍♀️💦"
type textarea "My yoga routine is downward dog… your fantasy is upward cock, right? 🧘‍♀️💦"
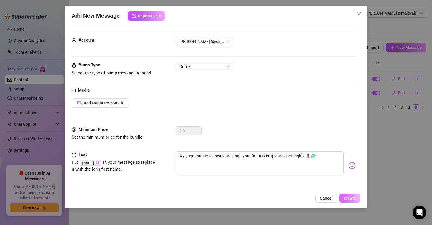
click at [350, 196] on span "Create" at bounding box center [350, 198] width 12 height 5
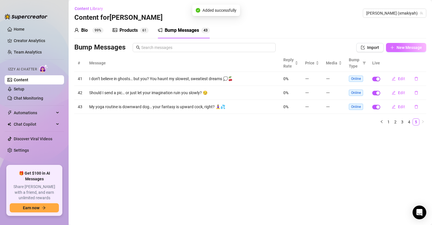
click at [410, 45] on span "New Message" at bounding box center [409, 47] width 25 height 5
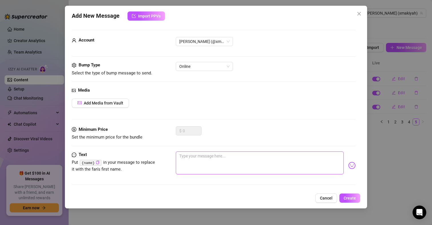
click at [207, 151] on textarea at bounding box center [260, 162] width 168 height 23
paste textarea "I’m not wet… I’m just very committed to the atmosphere 😌💦"
type textarea "I’m not wet… I’m just very committed to the atmosphere 😌💦"
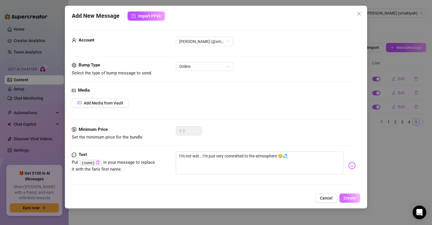
click at [348, 196] on span "Create" at bounding box center [350, 198] width 12 height 5
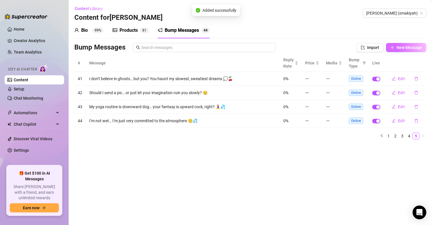
click at [406, 49] on span "New Message" at bounding box center [409, 47] width 25 height 5
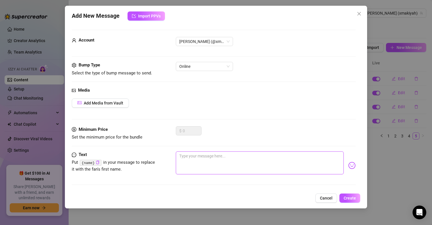
click at [225, 161] on textarea at bounding box center [260, 162] width 168 height 23
paste textarea "My bedtime story? You begging me not to stop 📖🌙"
type textarea "My bedtime story? You begging me not to stop 📖🌙"
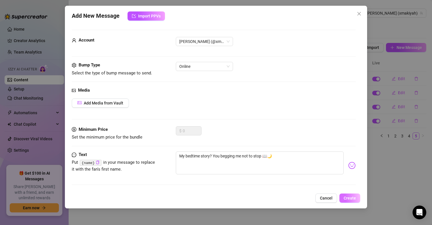
click at [350, 196] on span "Create" at bounding box center [350, 198] width 12 height 5
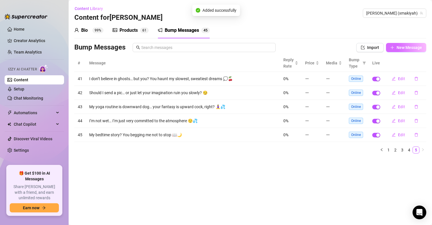
click at [400, 45] on span "New Message" at bounding box center [409, 47] width 25 height 5
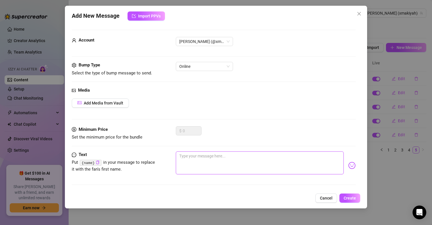
click at [239, 167] on textarea at bounding box center [260, 162] width 168 height 23
paste textarea "I lost my favourite thong… but I found your attention. Win/win? 🍑👀"
type textarea "I lost my favourite thong… but I found your attention. Win/win? 🍑👀"
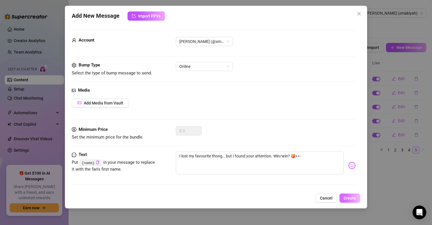
click at [351, 198] on span "Create" at bounding box center [350, 198] width 12 height 5
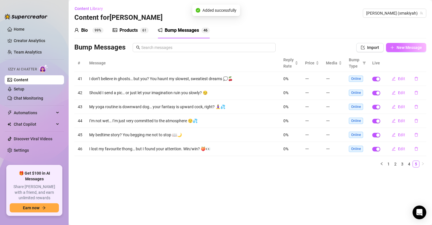
click at [414, 45] on span "New Message" at bounding box center [409, 47] width 25 height 5
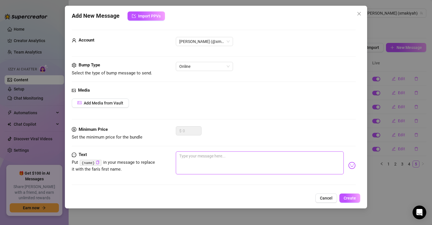
click at [237, 172] on textarea at bounding box center [260, 162] width 168 height 23
paste textarea "Just sipped water… wish it was you, dripping down my chin 💦👄"
type textarea "Just sipped water… wish it was you, dripping down my chin 💦👄"
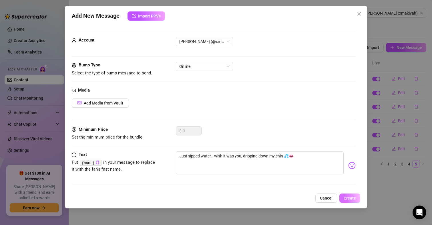
click at [352, 196] on span "Create" at bounding box center [350, 198] width 12 height 5
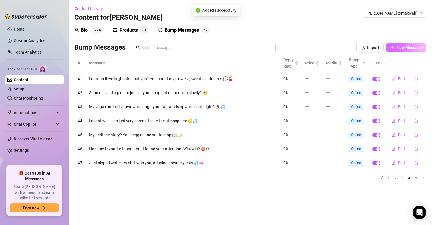
click at [398, 47] on span "New Message" at bounding box center [409, 47] width 25 height 5
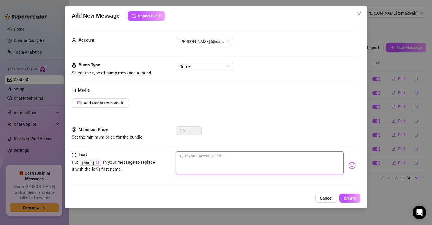
click at [199, 156] on textarea at bounding box center [260, 162] width 168 height 23
paste textarea "I left my keys in my panties… come unlock the rest 🔑💋"
type textarea "I left my keys in my panties… come unlock the rest 🔑💋"
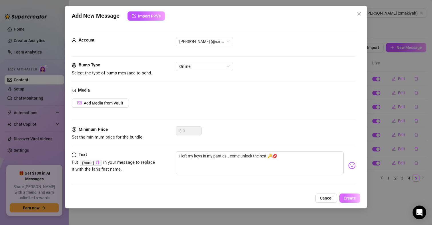
click at [345, 200] on button "Create" at bounding box center [349, 197] width 21 height 9
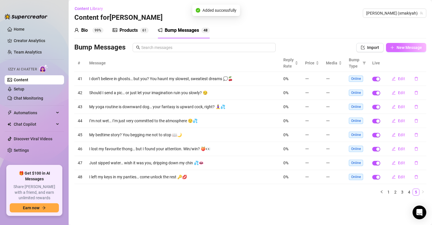
click at [407, 49] on span "New Message" at bounding box center [409, 47] width 25 height 5
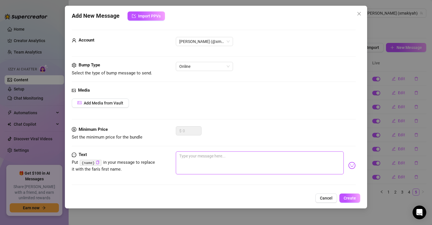
click at [185, 169] on textarea at bounding box center [260, 162] width 168 height 23
paste textarea "My favourite position? On top of your self-control 🍑😏"
type textarea "My favourite position? On top of your self-control 🍑😏"
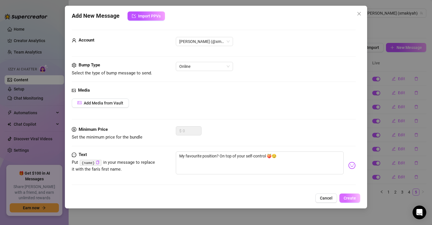
click at [346, 196] on span "Create" at bounding box center [350, 198] width 12 height 5
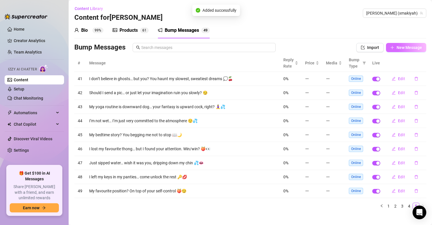
click at [402, 47] on span "New Message" at bounding box center [409, 47] width 25 height 5
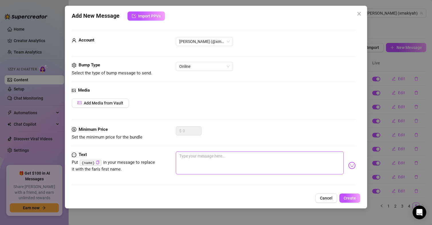
click at [207, 168] on textarea at bounding box center [260, 162] width 168 height 23
paste textarea "I just blinked… but my mind was still on your cock 👁️👄👁️"
type textarea "I just blinked… but my mind was still on your cock 👁️👄👁️"
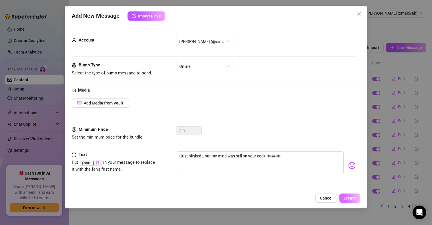
click at [349, 199] on span "Create" at bounding box center [350, 198] width 12 height 5
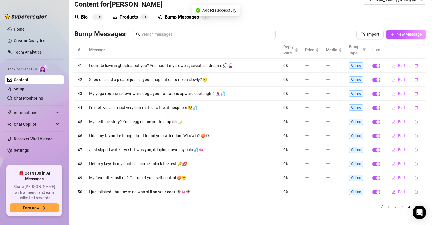
scroll to position [20, 0]
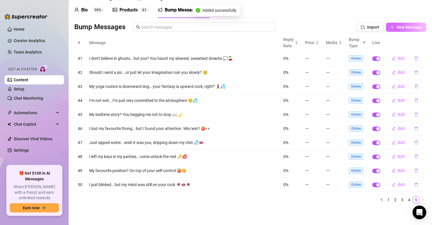
click at [404, 28] on span "New Message" at bounding box center [409, 27] width 25 height 5
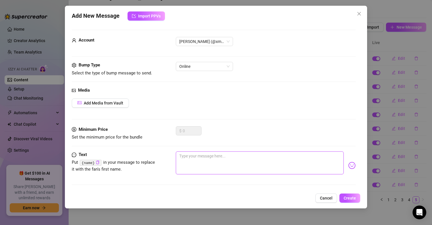
click at [213, 162] on textarea at bounding box center [260, 162] width 168 height 23
paste textarea "My shadow’s acting up… keeps mimicking how I’d ride you 🌑🔥"
type textarea "My shadow’s acting up… keeps mimicking how I’d ride you 🌑🔥"
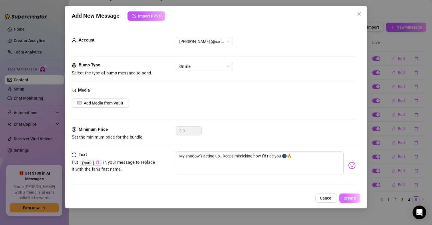
click at [348, 200] on span "Create" at bounding box center [350, 198] width 12 height 5
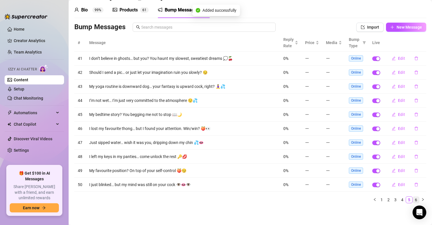
click at [413, 199] on link "6" at bounding box center [416, 199] width 6 height 6
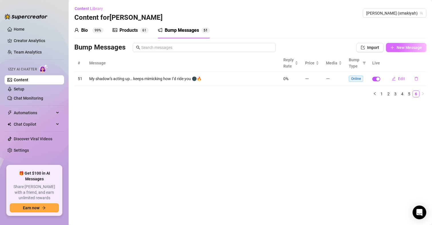
click at [408, 45] on span "New Message" at bounding box center [409, 47] width 25 height 5
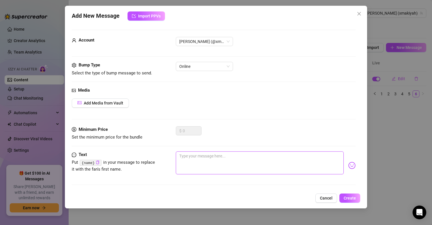
click at [241, 159] on textarea at bounding box center [260, 162] width 168 height 23
paste textarea "My smile’s innocent… my fantasy’s not 😊🍒"
type textarea "My smile’s innocent… my fantasy’s not 😊🍒"
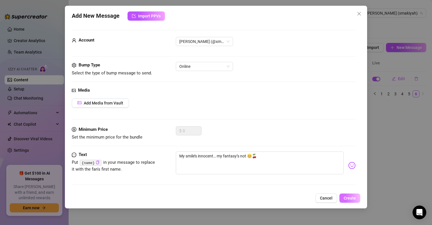
click at [351, 198] on span "Create" at bounding box center [350, 198] width 12 height 5
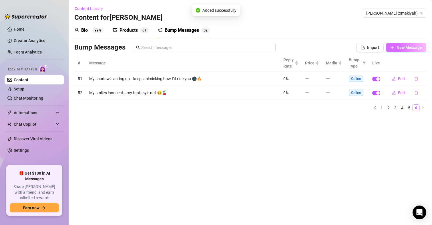
click at [398, 46] on span "New Message" at bounding box center [409, 47] width 25 height 5
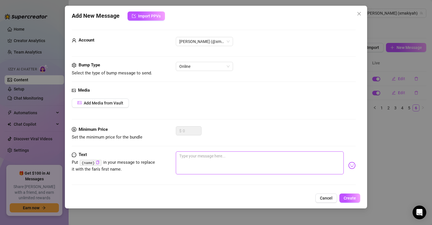
click at [221, 158] on textarea at bounding box center [260, 162] width 168 height 23
paste textarea "I collect lingerie… and the sound of your breath catching 💕"
type textarea "I collect lingerie… and the sound of your breath catching 💕"
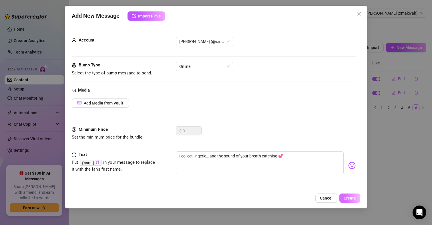
click at [342, 197] on button "Create" at bounding box center [349, 197] width 21 height 9
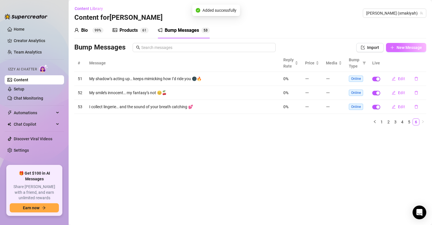
click at [409, 46] on span "New Message" at bounding box center [409, 47] width 25 height 5
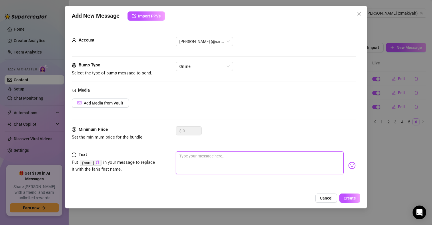
click at [200, 157] on textarea at bounding box center [260, 162] width 168 height 23
paste textarea "My heart’s racing… or is that just your name in my thoughts? 💗😈"
type textarea "My heart’s racing… or is that just your name in my thoughts? 💗😈"
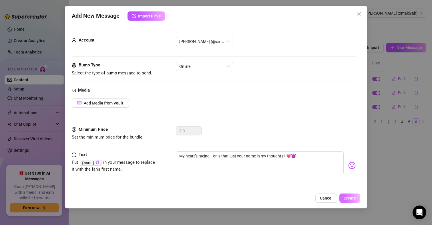
click at [343, 196] on button "Create" at bounding box center [349, 197] width 21 height 9
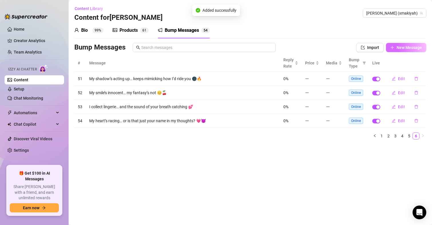
click at [410, 47] on span "New Message" at bounding box center [409, 47] width 25 height 5
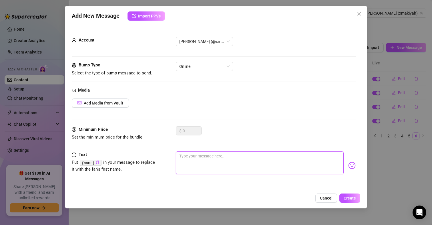
click at [228, 159] on textarea at bounding box center [260, 162] width 168 height 23
paste textarea "I don’t do fast… I do slow, deep, and devastating 💦😏"
type textarea "I don’t do fast… I do slow, deep, and devastating 💦😏"
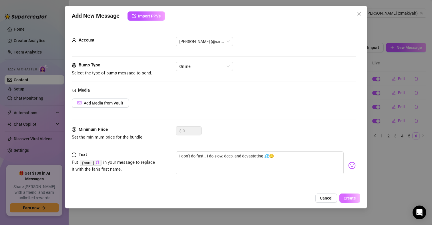
click at [354, 196] on span "Create" at bounding box center [350, 198] width 12 height 5
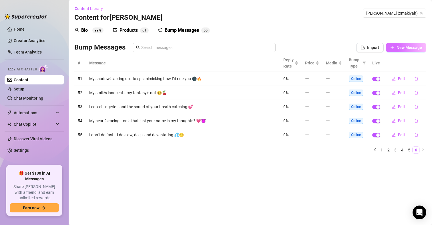
click at [398, 51] on button "New Message" at bounding box center [406, 47] width 40 height 9
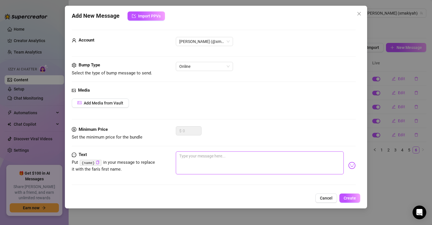
click at [208, 160] on textarea at bounding box center [260, 162] width 168 height 23
paste textarea "I’m not a tease… I’m a tease-ologist, and you’re my favourite study 📚💋"
type textarea "I’m not a tease… I’m a tease-ologist, and you’re my favourite study 📚💋"
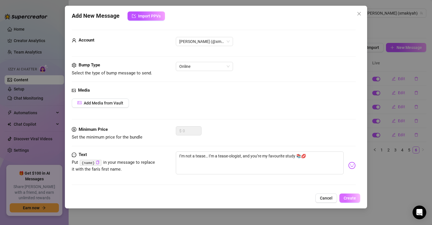
click at [355, 200] on span "Create" at bounding box center [350, 198] width 12 height 5
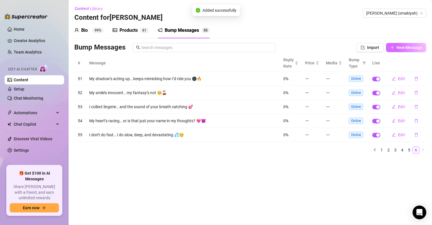
click at [403, 47] on span "New Message" at bounding box center [409, 47] width 25 height 5
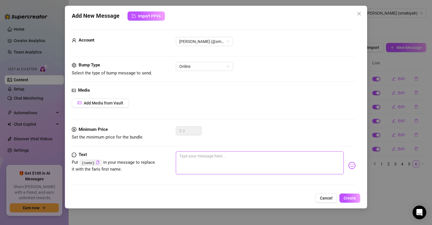
click at [219, 165] on textarea at bounding box center [260, 162] width 168 height 23
paste textarea "My clit’s on full boss mode [DATE]… and its employee is you 😈"
type textarea "My clit’s on full boss mode [DATE]… and its employee is you 😈"
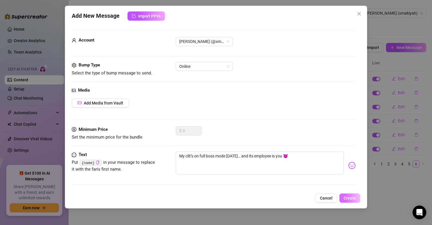
click at [356, 199] on span "Create" at bounding box center [350, 198] width 12 height 5
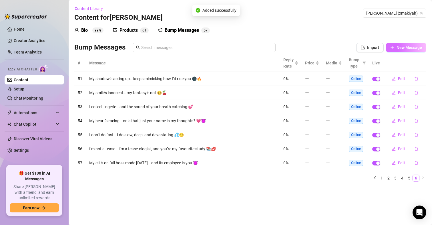
click at [411, 44] on button "New Message" at bounding box center [406, 47] width 40 height 9
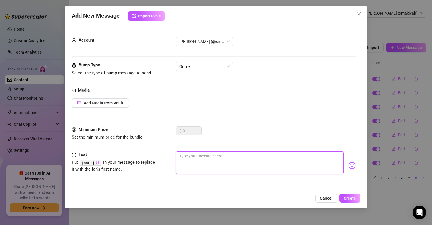
click at [199, 160] on textarea at bounding box center [260, 162] width 168 height 23
paste textarea "I don’t need a mirror… I can see myself in how hard you get 💕"
type textarea "I don’t need a mirror… I can see myself in how hard you get 💕"
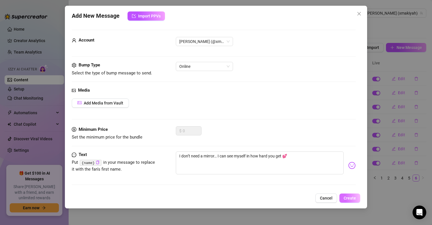
click at [345, 198] on span "Create" at bounding box center [350, 198] width 12 height 5
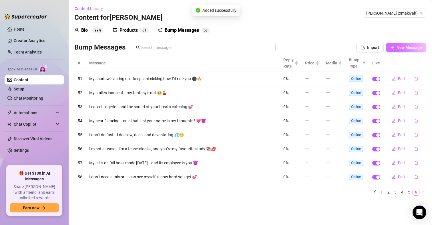
click at [396, 50] on button "New Message" at bounding box center [406, 47] width 40 height 9
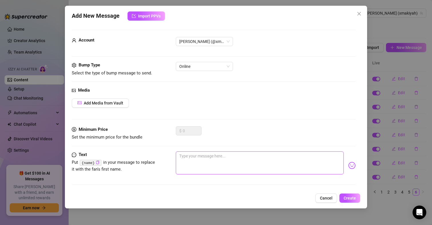
click at [232, 164] on textarea at bounding box center [260, 162] width 168 height 23
paste textarea "My favourite game? Make me come without touching me… using only your voice 🎮👄"
type textarea "My favourite game? Make me come without touching me… using only your voice 🎮👄"
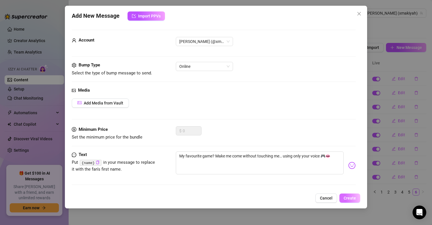
click at [356, 197] on span "Create" at bounding box center [350, 198] width 12 height 5
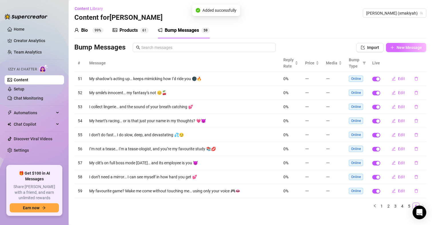
click at [400, 45] on span "New Message" at bounding box center [409, 47] width 25 height 5
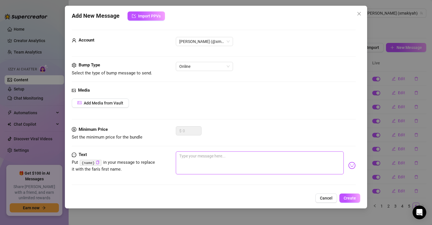
click at [219, 159] on textarea at bounding box center [260, 162] width 168 height 23
paste textarea "My favourite app? The one where you slide into my DMs already hard 📱💦"
type textarea "My favourite app? The one where you slide into my DMs already hard 📱💦"
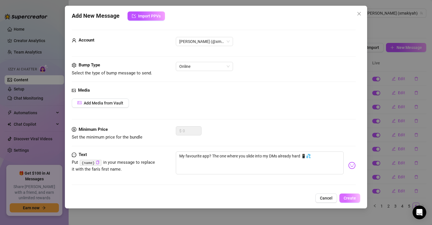
click at [351, 198] on span "Create" at bounding box center [350, 198] width 12 height 5
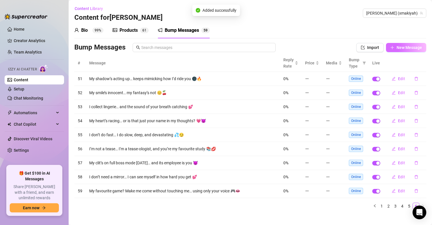
click at [404, 48] on span "New Message" at bounding box center [409, 47] width 25 height 5
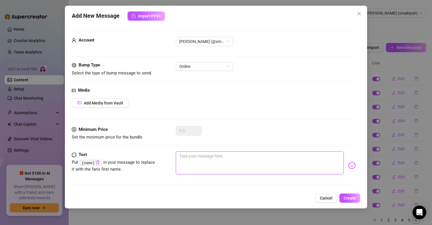
click at [191, 157] on textarea at bounding box center [260, 162] width 168 height 23
paste textarea "I believe in fate… and also in you staining my sheets 💋🔥"
type textarea "I believe in fate… and also in you staining my sheets 💋🔥"
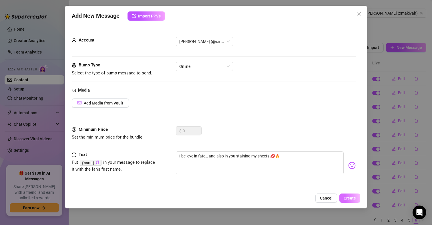
click at [346, 198] on span "Create" at bounding box center [350, 198] width 12 height 5
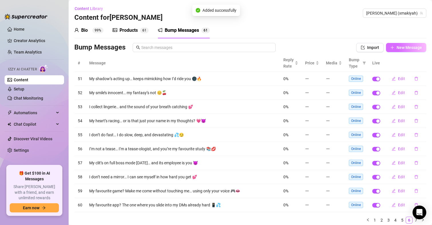
click at [415, 47] on span "New Message" at bounding box center [409, 47] width 25 height 5
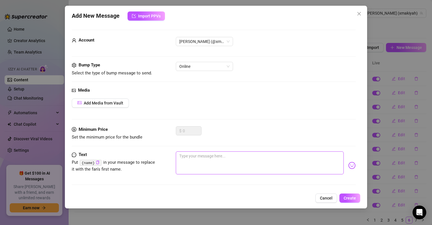
click at [184, 163] on textarea at bounding box center [260, 162] width 168 height 23
paste textarea "My favourite stretch? Leaning back, imagining your tongue where my fingers are …"
type textarea "My favourite stretch? Leaning back, imagining your tongue where my fingers are …"
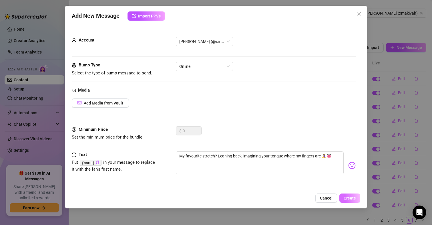
click at [353, 198] on span "Create" at bounding box center [350, 198] width 12 height 5
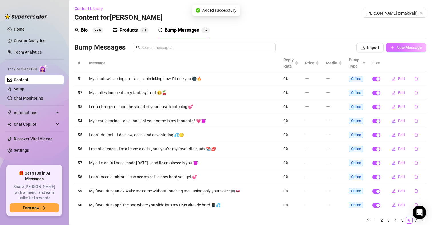
click at [402, 46] on span "New Message" at bounding box center [409, 47] width 25 height 5
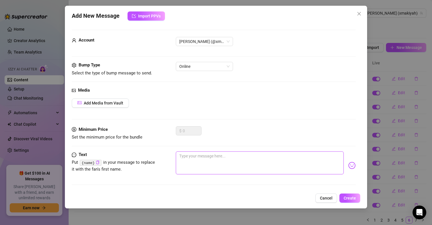
click at [252, 158] on textarea at bounding box center [260, 162] width 168 height 23
paste textarea "I don’t need music… I’ve got your moans on replay 🎶💋"
type textarea "I don’t need music… I’ve got your moans on replay 🎶💋"
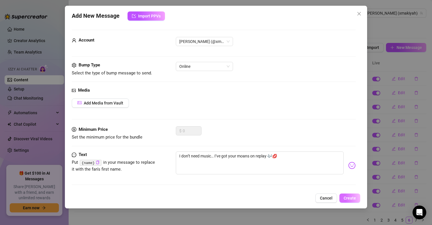
click at [356, 200] on span "Create" at bounding box center [350, 198] width 12 height 5
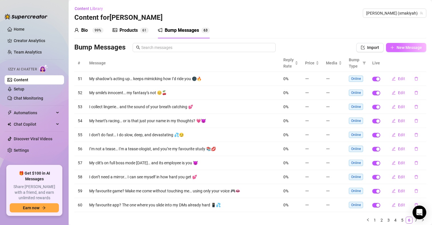
click at [407, 50] on button "New Message" at bounding box center [406, 47] width 40 height 9
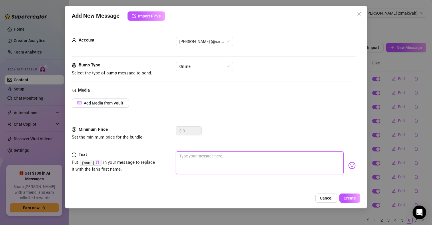
click at [207, 156] on textarea at bounding box center [260, 162] width 168 height 23
paste textarea "I just blinked slowly… now imagine that with my lips around you 👁️👄👁️🔥"
type textarea "I just blinked slowly… now imagine that with my lips around you 👁️👄👁️🔥"
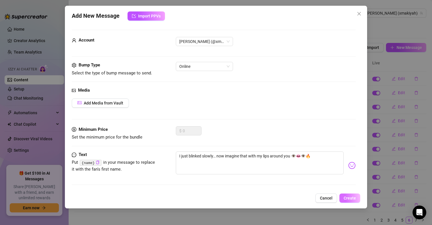
click at [351, 195] on button "Create" at bounding box center [349, 197] width 21 height 9
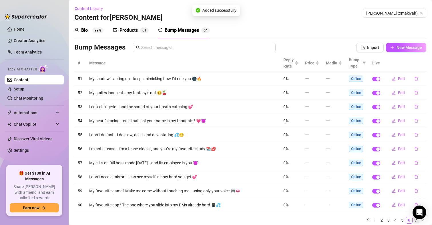
click at [413, 221] on link "7" at bounding box center [416, 220] width 6 height 6
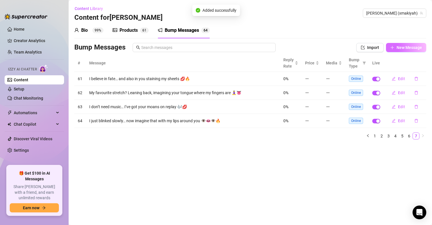
click at [416, 50] on button "New Message" at bounding box center [406, 47] width 40 height 9
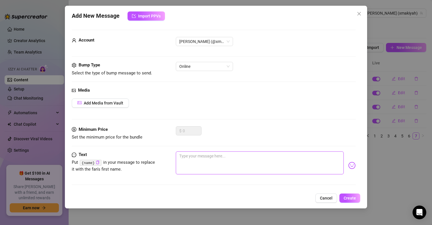
click at [218, 160] on textarea at bounding box center [260, 162] width 168 height 23
paste textarea "I’m not fragile… I’m unbreakable until you touch me 💕🍑"
type textarea "I’m not fragile… I’m unbreakable until you touch me 💕🍑"
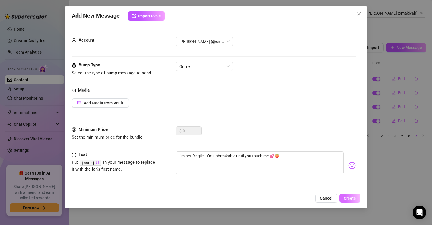
click at [353, 197] on span "Create" at bounding box center [350, 198] width 12 height 5
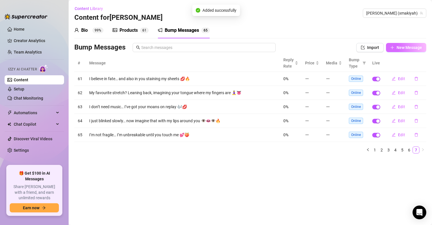
click at [405, 46] on span "New Message" at bounding box center [409, 47] width 25 height 5
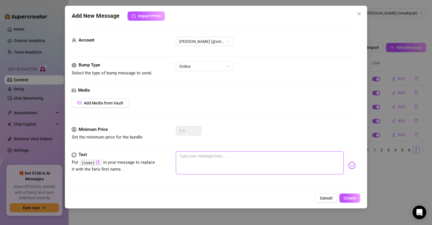
click at [205, 160] on textarea at bounding box center [260, 162] width 168 height 23
paste textarea "I don’t do promises… I do “I’ll make you come… eventually” 😈"
type textarea "I don’t do promises… I do “I’ll make you come… eventually” 😈"
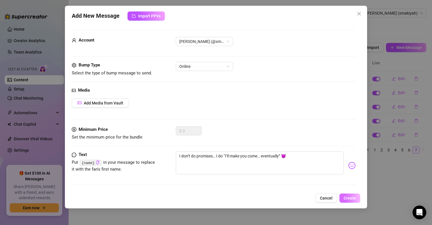
click at [344, 197] on span "Create" at bounding box center [350, 198] width 12 height 5
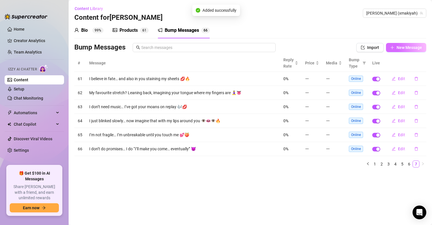
click at [394, 50] on button "New Message" at bounding box center [406, 47] width 40 height 9
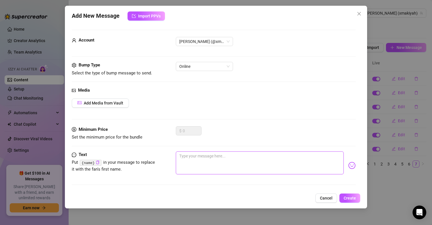
click at [237, 158] on textarea at bounding box center [260, 162] width 168 height 23
paste textarea "My favourite snack? Your [MEDICAL_DATA] on my fingertip 🍬👅"
type textarea "My favourite snack? Your [MEDICAL_DATA] on my fingertip 🍬👅"
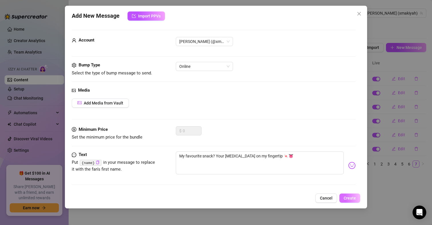
click at [351, 197] on span "Create" at bounding box center [350, 198] width 12 height 5
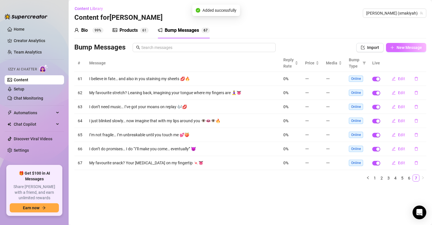
click at [418, 48] on span "New Message" at bounding box center [409, 47] width 25 height 5
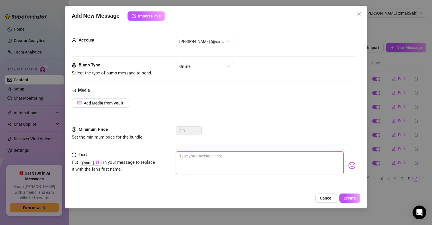
click at [219, 152] on textarea at bounding box center [260, 162] width 168 height 23
paste textarea "My favourite meditation? Imagining you stroking while I ignore you 🧘‍♀️🍑"
type textarea "My favourite meditation? Imagining you stroking while I ignore you 🧘‍♀️🍑"
drag, startPoint x: 297, startPoint y: 155, endPoint x: 265, endPoint y: 157, distance: 31.5
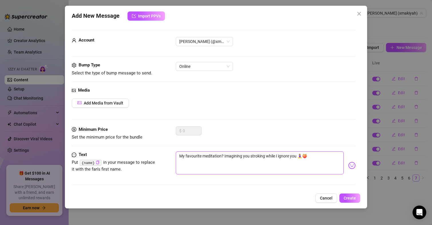
click at [265, 157] on textarea "My favourite meditation? Imagining you stroking while I ignore you 🧘‍♀️🍑" at bounding box center [260, 162] width 168 height 23
type textarea "My favourite meditation? Imagining you stroking 🧘‍♀️🍑"
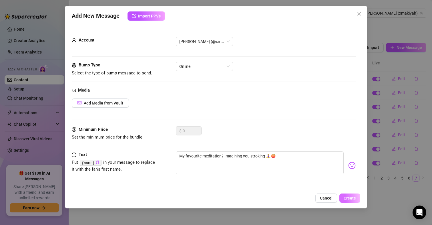
click at [350, 199] on span "Create" at bounding box center [350, 198] width 12 height 5
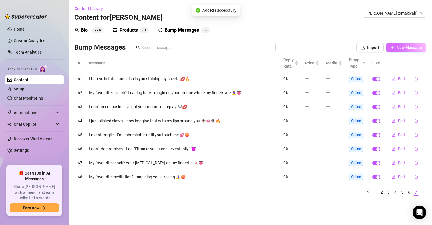
click at [401, 48] on span "New Message" at bounding box center [409, 47] width 25 height 5
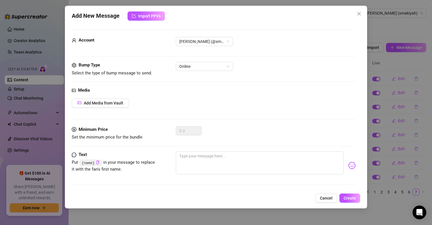
click at [213, 145] on div "Minimum Price Set the minimum price for the bundle $ 0" at bounding box center [214, 138] width 284 height 25
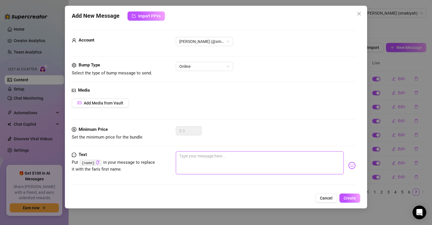
click at [210, 161] on textarea at bounding box center [260, 162] width 168 height 23
paste textarea "I’m not spacey… I’m just orbiting your cock 🌌💦"
type textarea "I’m not spacey… I’m just orbiting your cock 🌌💦"
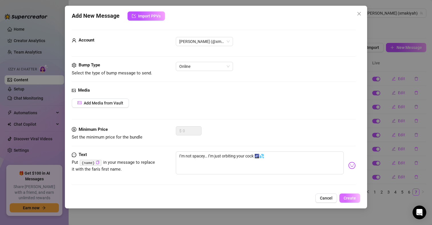
click at [360, 200] on button "Create" at bounding box center [349, 197] width 21 height 9
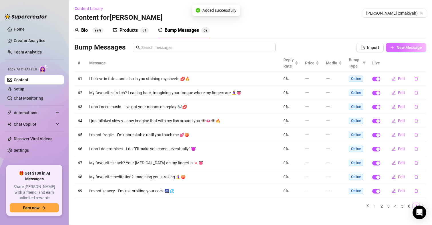
click at [406, 45] on button "New Message" at bounding box center [406, 47] width 40 height 9
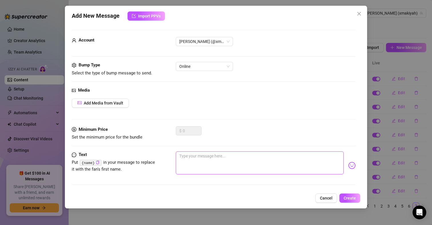
click at [198, 163] on textarea at bounding box center [260, 162] width 168 height 23
paste textarea "My favourite app update? When you message me with a full dick 📱🔥"
type textarea "My favourite app update? When you message me with a full dick 📱🔥"
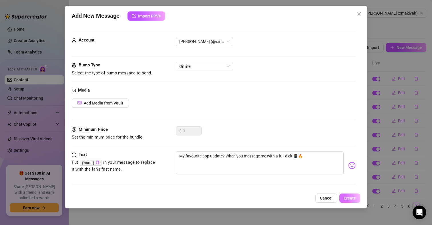
click at [349, 197] on span "Create" at bounding box center [350, 198] width 12 height 5
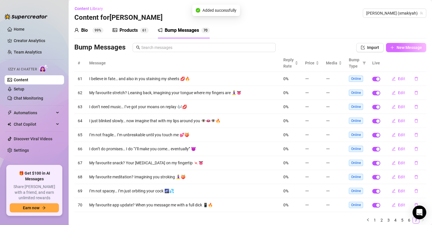
click at [404, 49] on span "New Message" at bounding box center [409, 47] width 25 height 5
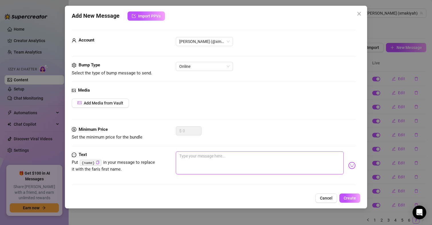
click at [224, 153] on textarea at bounding box center [260, 162] width 168 height 23
paste textarea "I’m not a [MEDICAL_DATA]… I’m the reason your hand won’t stop 💋🍒"
type textarea "I’m not a [MEDICAL_DATA]… I’m the reason your hand won’t stop 💋🍒"
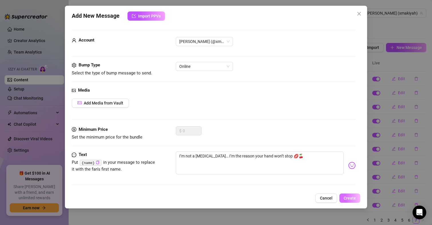
click at [358, 199] on button "Create" at bounding box center [349, 197] width 21 height 9
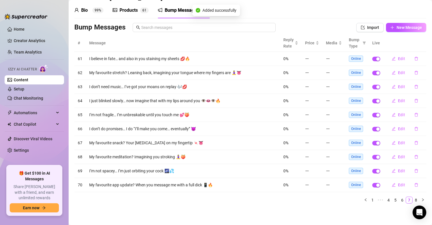
scroll to position [20, 0]
click at [413, 200] on link "8" at bounding box center [416, 199] width 6 height 6
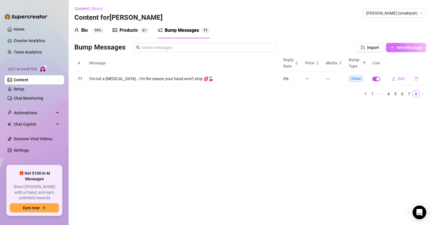
click at [417, 48] on span "New Message" at bounding box center [409, 47] width 25 height 5
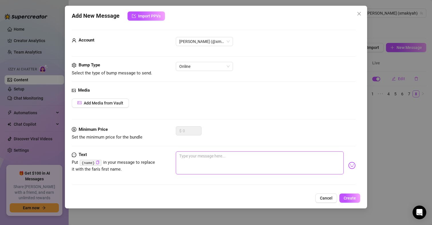
click at [199, 166] on textarea at bounding box center [260, 162] width 168 height 23
paste textarea "My favourite stretch? Pretending I don’t want you… while I edge myself 🧘‍♀️😈"
type textarea "My favourite stretch? Pretending I don’t want you… while I edge myself 🧘‍♀️😈"
drag, startPoint x: 219, startPoint y: 154, endPoint x: 265, endPoint y: 154, distance: 46.6
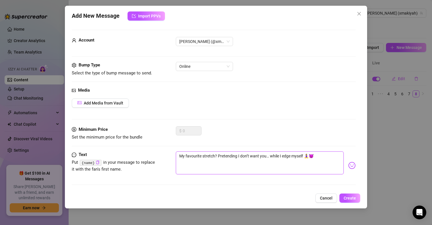
click at [265, 154] on textarea "My favourite stretch? Pretending I don’t want you… while I edge myself 🧘‍♀️😈" at bounding box center [260, 162] width 168 height 23
type textarea "My favourite stretch? … while I edge myself 🧘‍♀️😈"
type textarea "My favourite stretch? T… while I edge myself 🧘‍♀️😈"
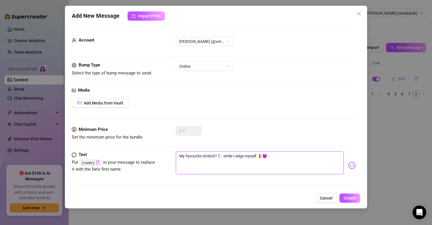
type textarea "My favourite stretch? Th… while I edge myself 🧘‍♀️😈"
type textarea "My favourite stretch? Thi… while I edge myself 🧘‍♀️😈"
type textarea "My favourite stretch? Thin… while I edge myself 🧘‍♀️😈"
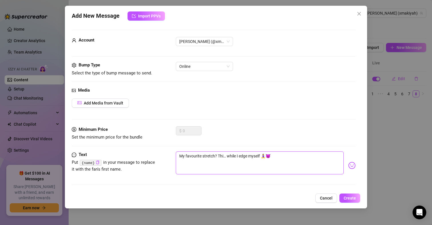
type textarea "My favourite stretch? Thin… while I edge myself 🧘‍♀️😈"
type textarea "My favourite stretch? Think… while I edge myself 🧘‍♀️😈"
type textarea "My favourite stretch? Thinki… while I edge myself 🧘‍♀️😈"
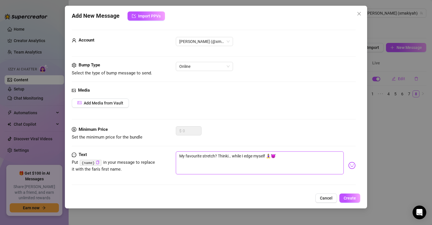
type textarea "My favourite stretch? Thinkin… while I edge myself 🧘‍♀️😈"
type textarea "My favourite stretch? Thinking… while I edge myself 🧘‍♀️😈"
type textarea "My favourite stretch? Thinking … while I edge myself 🧘‍♀️😈"
type textarea "My favourite stretch? Thinking a… while I edge myself 🧘‍♀️😈"
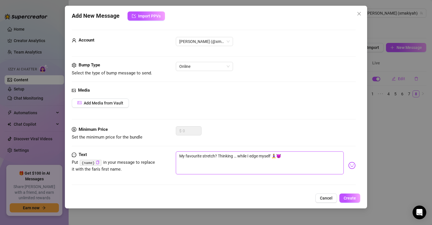
type textarea "My favourite stretch? Thinking a… while I edge myself 🧘‍♀️😈"
type textarea "My favourite stretch? Thinking ab… while I edge myself 🧘‍♀️😈"
type textarea "My favourite stretch? Thinking abo… while I edge myself 🧘‍♀️😈"
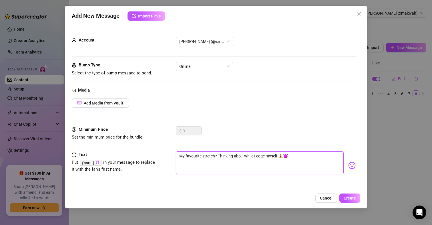
type textarea "My favourite stretch? Thinking abou… while I edge myself 🧘‍♀️😈"
type textarea "My favourite stretch? Thinking about… while I edge myself 🧘‍♀️😈"
type textarea "My favourite stretch? Thinking about … while I edge myself 🧘‍♀️😈"
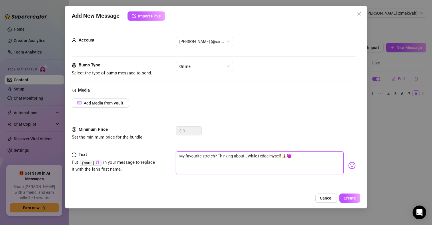
type textarea "My favourite stretch? Thinking about … while I edge myself 🧘‍♀️😈"
type textarea "My favourite stretch? Thinking about y… while I edge myself 🧘‍♀️😈"
type textarea "My favourite stretch? Thinking about yo… while I edge myself 🧘‍♀️😈"
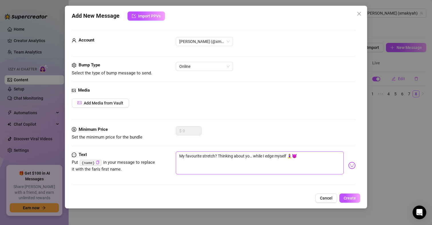
type textarea "My favourite stretch? Thinking about you… while I edge myself 🧘‍♀️😈"
type textarea "My favourite stretch? Thinking about your… while I edge myself 🧘‍♀️😈"
type textarea "My favourite stretch? Thinking about your … while I edge myself 🧘‍♀️😈"
type textarea "My favourite stretch? Thinking about your b… while I edge myself 🧘‍♀️😈"
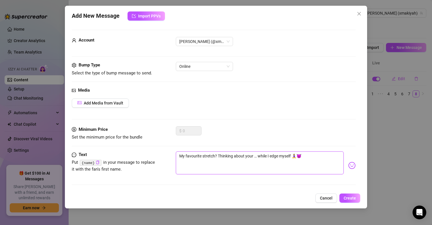
type textarea "My favourite stretch? Thinking about your b… while I edge myself 🧘‍♀️😈"
type textarea "My favourite stretch? Thinking about your ba… while I edge myself 🧘‍♀️😈"
type textarea "My favourite stretch? Thinking about your [MEDICAL_DATA]… while I edge myself 🧘…"
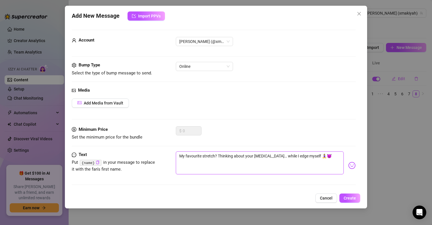
type textarea "My favourite stretch? Thinking about your ball… while I edge myself 🧘‍♀️😈"
type textarea "My favourite stretch? Thinking about your balls… while I edge myself 🧘‍♀️😈"
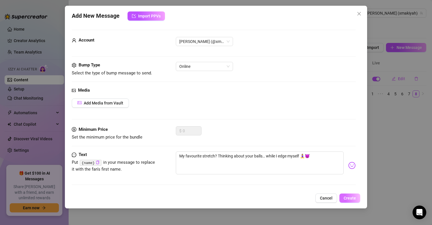
click at [355, 195] on button "Create" at bounding box center [349, 197] width 21 height 9
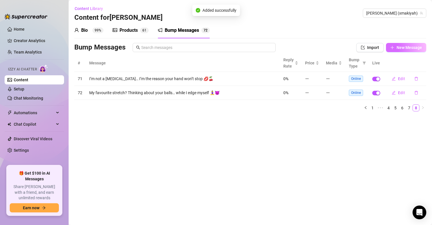
click at [409, 44] on button "New Message" at bounding box center [406, 47] width 40 height 9
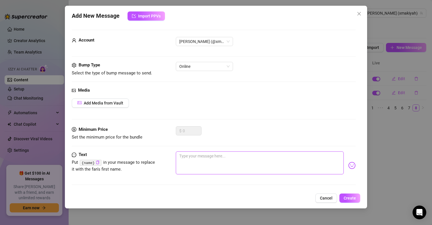
paste textarea "My favourite notification? “You’ve got mail”… and it’s me, naked 📩🍑"
type textarea "My favourite notification? “You’ve got mail”… and it’s me, naked 📩🍑"
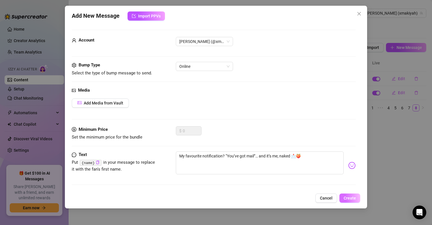
click at [350, 201] on button "Create" at bounding box center [349, 197] width 21 height 9
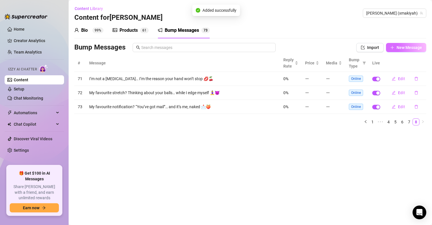
click at [408, 47] on span "New Message" at bounding box center [409, 47] width 25 height 5
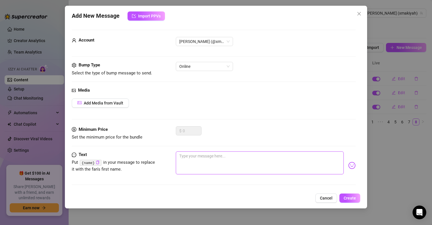
click at [223, 160] on textarea at bounding box center [260, 162] width 168 height 23
paste textarea "I don’t need a plot… I’ve got a thong, a smirk, and your attention 🍑💋"
type textarea "I don’t need a plot… I’ve got a thong, a smirk, and your attention 🍑💋"
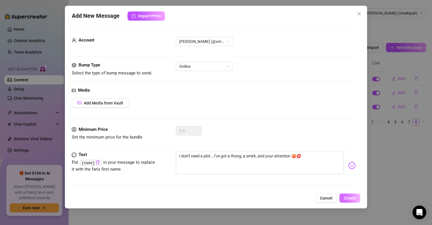
click at [347, 198] on span "Create" at bounding box center [350, 198] width 12 height 5
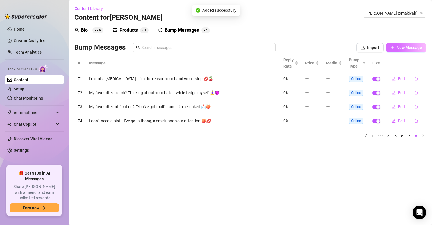
click at [401, 50] on button "New Message" at bounding box center [406, 47] width 40 height 9
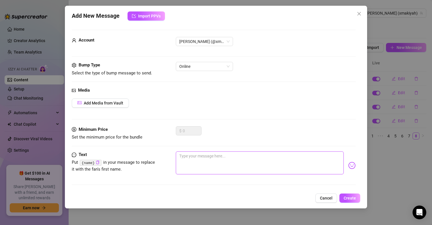
click at [244, 156] on textarea at bounding box center [260, 162] width 168 height 23
paste textarea "My panties are on strike—too wet to work. Scab replacement needed ASAP. 💦"
type textarea "My panties are on strike—too wet to work. Scab replacement needed ASAP. 💦"
click at [224, 155] on textarea "My panties are on strike—too wet to work. Scab replacement needed ASAP. 💦" at bounding box center [260, 162] width 168 height 23
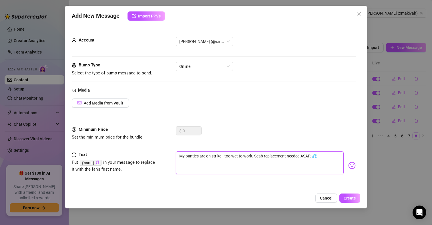
type textarea "My panties are on striketoo wet to work. Scab replacement needed ASAP. 💦"
type textarea "My panties are on strike too wet to work. Scab replacement needed ASAP. 💦"
type textarea "My panties are on strike -too wet to work. Scab replacement needed ASAP. 💦"
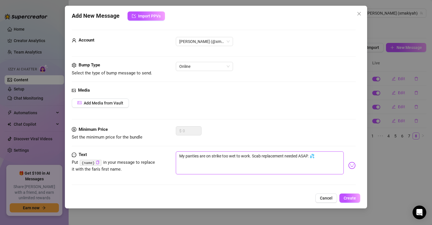
type textarea "My panties are on strike -too wet to work. Scab replacement needed ASAP. 💦"
type textarea "My panties are on strike - too wet to work. Scab replacement needed ASAP. 💦"
drag, startPoint x: 262, startPoint y: 157, endPoint x: 255, endPoint y: 157, distance: 7.4
click at [255, 157] on textarea "My panties are on strike - too wet to work. Scab replacement needed ASAP. 💦" at bounding box center [260, 162] width 168 height 23
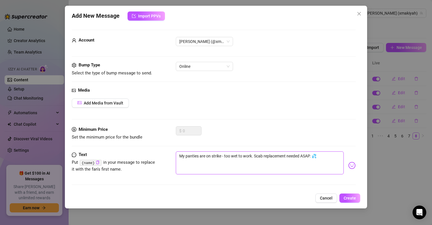
type textarea "My panties are on strike - too wet to work. replacement needed ASAP. 💦"
type textarea "My panties are on strike - too wet to work. N replacement needed ASAP. 💦"
type textarea "My panties are on strike - too wet to work. Ne replacement needed ASAP. 💦"
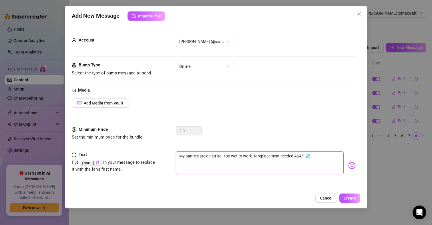
type textarea "My panties are on strike - too wet to work. Ne replacement needed ASAP. 💦"
type textarea "My panties are on strike - too wet to work. Nee replacement needed ASAP. 💦"
type textarea "My panties are on strike - too wet to work. Need replacement needed ASAP. 💦"
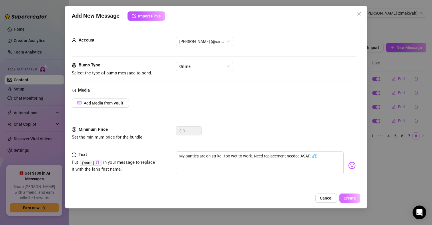
click at [356, 199] on span "Create" at bounding box center [350, 198] width 12 height 5
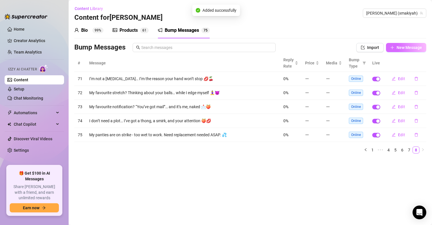
click at [408, 45] on span "New Message" at bounding box center [409, 47] width 25 height 5
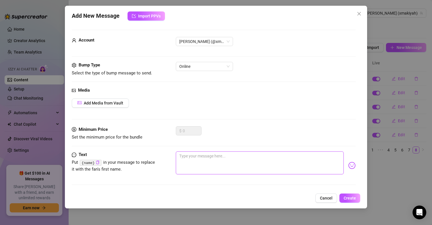
click at [220, 167] on textarea at bounding box center [260, 162] width 168 height 23
paste textarea "Just did yoga—my legs are open wider than my DMs. Stretch with me? 🧘‍♂️"
type textarea "Just did yoga—my legs are open wider than my DMs. Stretch with me? 🧘‍♂️"
click at [206, 155] on textarea "Just did yoga—my legs are open wider than my DMs. Stretch with me? 🧘‍♂️" at bounding box center [260, 162] width 168 height 23
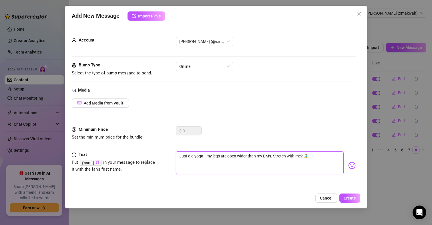
type textarea "Just did yogamy legs are open wider than my DMs. Stretch with me? 🧘‍♂️"
type textarea "Just did yoga my legs are open wider than my DMs. Stretch with me? 🧘‍♂️"
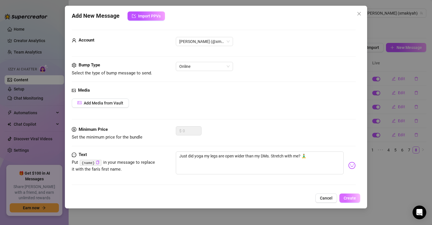
click at [351, 198] on span "Create" at bounding box center [350, 198] width 12 height 5
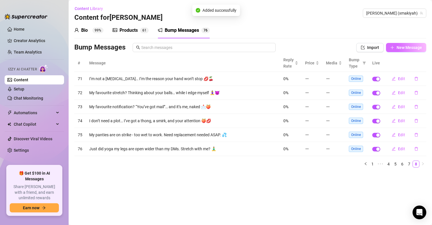
click at [408, 43] on button "New Message" at bounding box center [406, 47] width 40 height 9
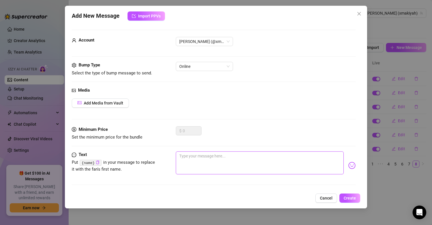
click at [223, 164] on textarea at bounding box center [260, 162] width 168 height 23
paste textarea "I set my vibrator to the beat of your heart rate… send me a pulse pic? 😈"
type textarea "I set my vibrator to the beat of your heart rate… send me a pulse pic? 😈"
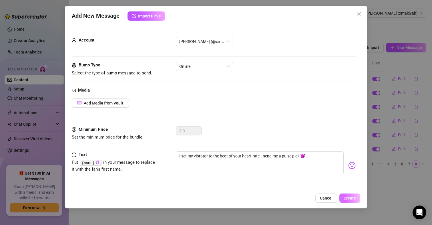
click at [351, 196] on span "Create" at bounding box center [350, 198] width 12 height 5
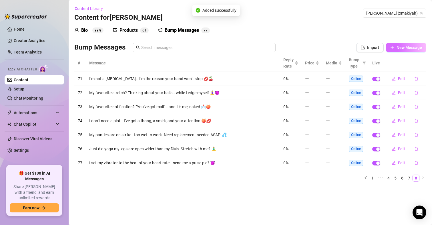
click at [405, 45] on span "New Message" at bounding box center [409, 47] width 25 height 5
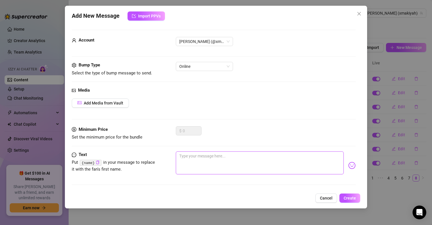
click at [223, 167] on textarea at bounding box center [260, 162] width 168 height 23
paste textarea "I put on a movie… but the only climax I want is yours. Press play? 🎬"
type textarea "I put on a movie… but the only climax I want is yours. Press play? 🎬"
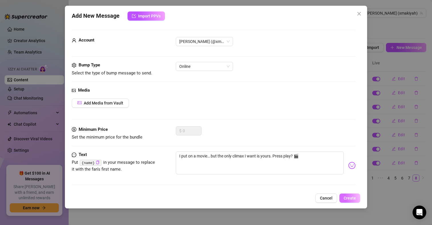
click at [349, 198] on span "Create" at bounding box center [350, 198] width 12 height 5
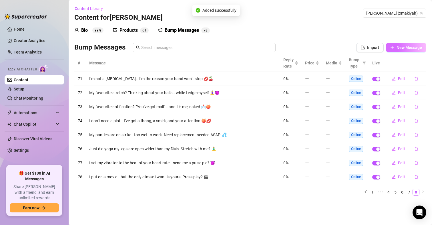
click at [401, 47] on span "New Message" at bounding box center [409, 47] width 25 height 5
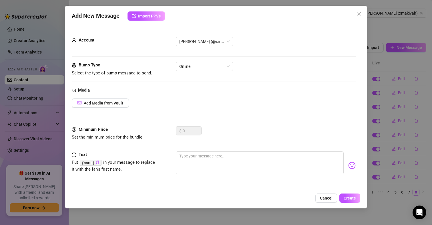
click at [243, 151] on div "Minimum Price Set the minimum price for the bundle $ 0" at bounding box center [214, 138] width 284 height 25
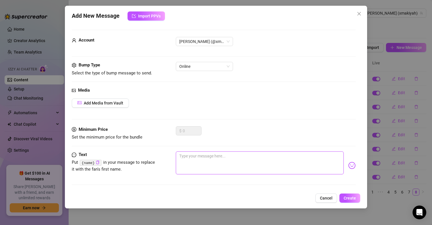
click at [238, 156] on textarea at bounding box center [260, 162] width 168 height 23
paste textarea "My safe word is “more.” Use it wisely. 😇"
type textarea "My safe word is “more.” Use it wisely. 😇"
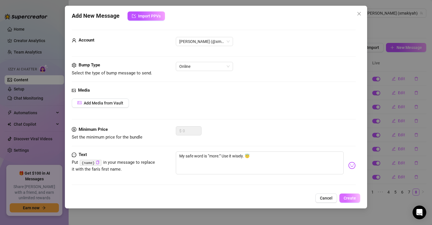
click at [348, 194] on button "Create" at bounding box center [349, 197] width 21 height 9
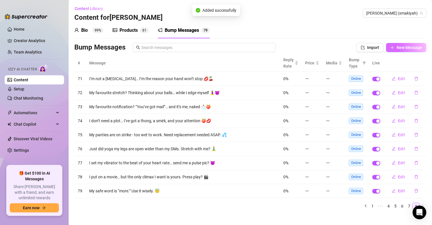
click at [401, 50] on span "New Message" at bounding box center [409, 47] width 25 height 5
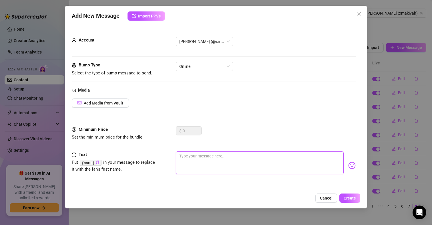
click at [236, 156] on textarea at bounding box center [260, 162] width 168 height 23
paste textarea "I just washed my vibe… wanna dirty my mind instead? 💭💦"
type textarea "I just washed my vibe… wanna dirty my mind instead? 💭💦"
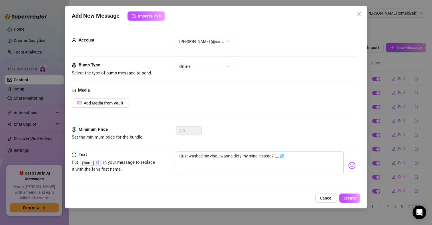
click at [339, 197] on div "Cancel Create" at bounding box center [216, 197] width 289 height 9
click at [349, 198] on span "Create" at bounding box center [350, 198] width 12 height 5
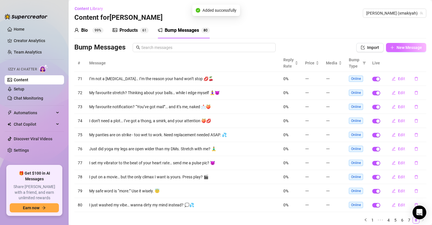
click at [397, 44] on button "New Message" at bounding box center [406, 47] width 40 height 9
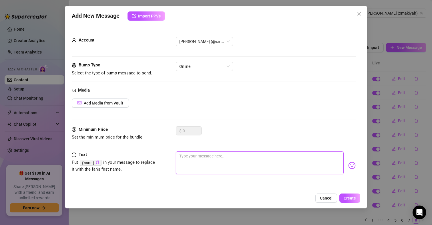
click at [240, 162] on textarea at bounding box center [260, 162] width 168 height 23
paste textarea "My tongue’s burnt on tea—care to cool it down somewhere hotter? 🔥"
type textarea "My tongue’s burnt on tea—care to cool it down somewhere hotter? 🔥"
click at [227, 156] on textarea "My tongue’s burnt on tea—care to cool it down somewhere hotter? 🔥" at bounding box center [260, 162] width 168 height 23
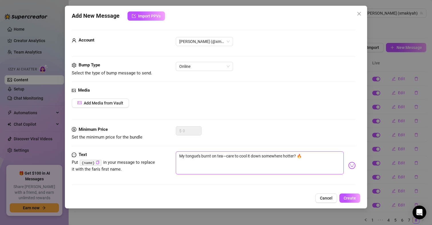
type textarea "My tongue’s burnt on teacare to cool it down somewhere hotter? 🔥"
type textarea "My tongue’s burnt on tea care to cool it down somewhere hotter? 🔥"
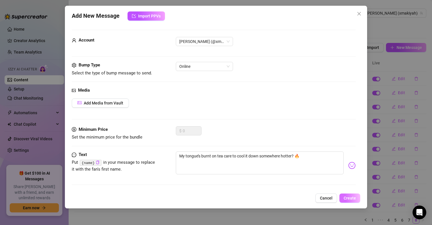
click at [355, 200] on span "Create" at bounding box center [350, 198] width 12 height 5
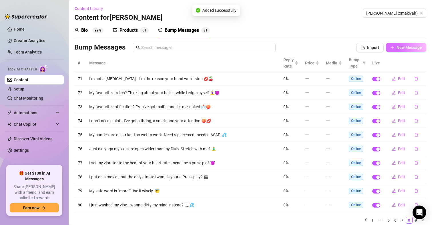
click at [408, 44] on button "New Message" at bounding box center [406, 47] width 40 height 9
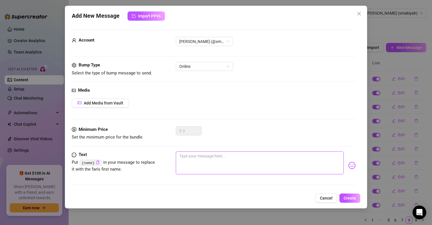
click at [193, 163] on textarea at bounding box center [260, 162] width 168 height 23
paste textarea "I did 50 squats… imagine that tight squeeze on your face. Ready to spot me? 🍑"
type textarea "I did 50 squats… imagine that tight squeeze on your face. Ready to spot me? 🍑"
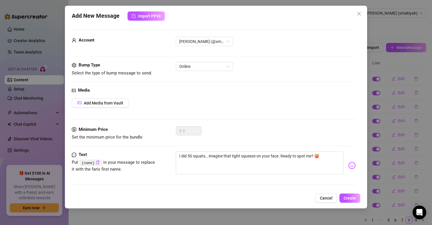
click at [352, 204] on div "Add New Message Import PPVs Account [PERSON_NAME] (@xmakiyah) Bump Type Select …" at bounding box center [216, 107] width 303 height 202
click at [352, 196] on span "Create" at bounding box center [350, 198] width 12 height 5
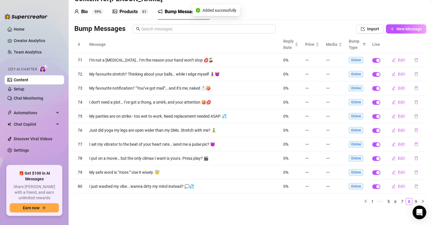
scroll to position [20, 0]
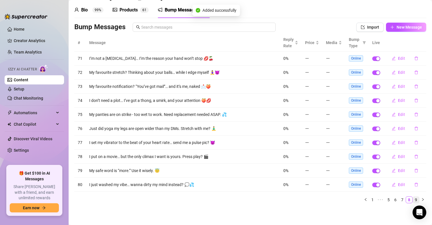
click at [413, 199] on link "9" at bounding box center [416, 199] width 6 height 6
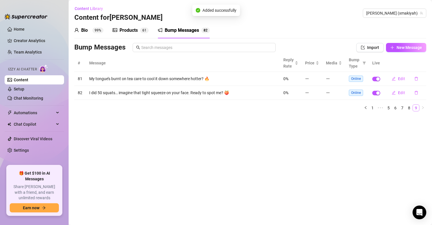
scroll to position [0, 0]
click at [399, 45] on span "New Message" at bounding box center [409, 47] width 25 height 5
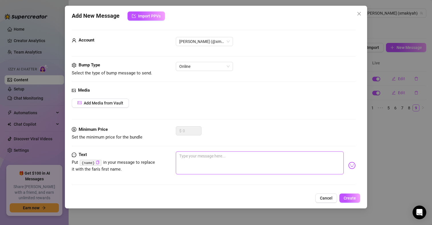
click at [242, 157] on textarea at bounding box center [260, 162] width 168 height 23
paste textarea "I set a 15-min timer: every reply you send adds another edge to my night. Tick-…"
type textarea "I set a 15-min timer: every reply you send adds another edge to my night. Tick-…"
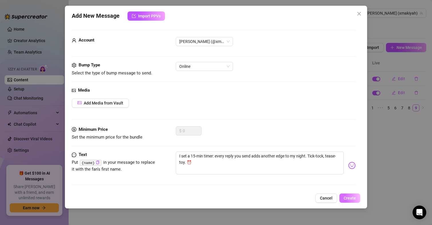
click at [355, 201] on button "Create" at bounding box center [349, 197] width 21 height 9
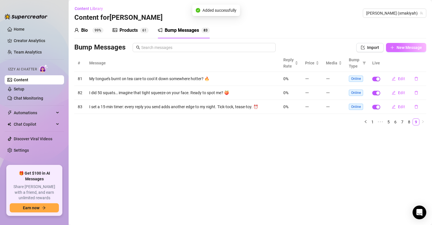
click at [409, 44] on button "New Message" at bounding box center [406, 47] width 40 height 9
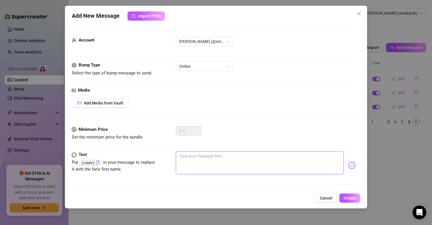
paste textarea "I’m “reading” in bed… upside-down. The book’s boring; your dick in my imaginati…"
type textarea "I’m “reading” in bed… upside-down. The book’s boring; your dick in my imaginati…"
click at [275, 155] on textarea "I’m “reading” in bed… upside-down. The book’s boring; your dick in my imaginati…" at bounding box center [260, 162] width 168 height 23
click at [273, 155] on textarea "I’m “reading” in bed… upside-down. The book’s boring; your dick in my imaginati…" at bounding box center [260, 162] width 168 height 23
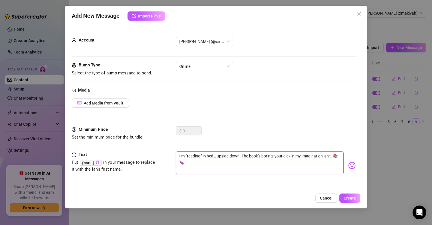
type textarea "I’m “reading” in bed… upside-down. The book’s boring your dick in my imaginatio…"
type textarea "I’m “reading” in bed… upside-down. The book’s boring, your dick in my imaginati…"
click at [316, 167] on textarea "I’m “reading” in bed… upside-down. The book’s boring, your dick in my imaginati…" at bounding box center [260, 162] width 168 height 23
type textarea "I’m “reading” in bed… upside-down. The book’s boring, your dick in my imaginati…"
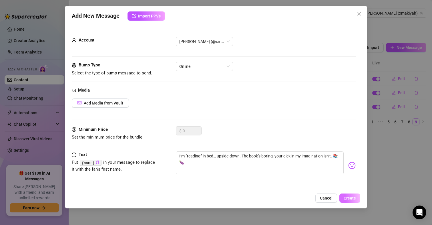
click at [355, 196] on span "Create" at bounding box center [350, 198] width 12 height 5
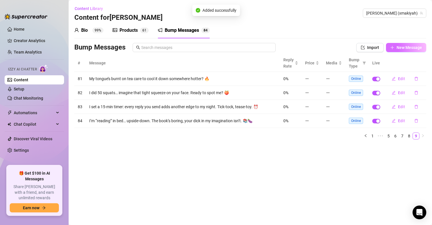
click at [406, 47] on span "New Message" at bounding box center [409, 47] width 25 height 5
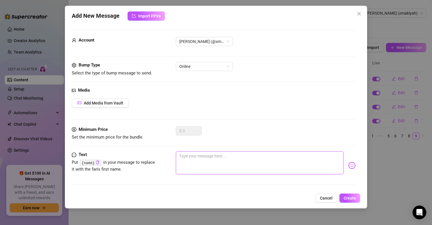
click at [209, 160] on textarea at bounding box center [260, 162] width 168 height 23
paste textarea "I’m the reason your phone battery dies twice a day. Admit it. 😏"
type textarea "I’m the reason your phone battery dies twice a day. Admit it. 😏"
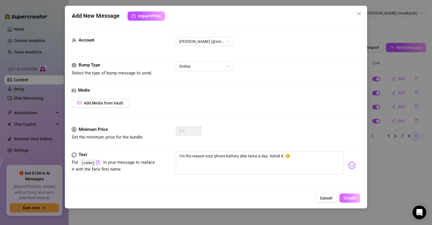
click at [350, 197] on span "Create" at bounding box center [350, 198] width 12 height 5
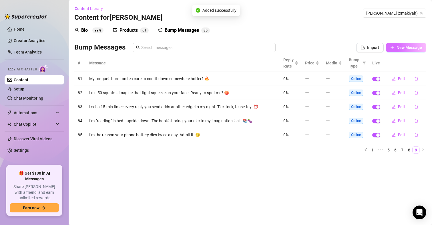
click at [405, 47] on span "New Message" at bounding box center [409, 47] width 25 height 5
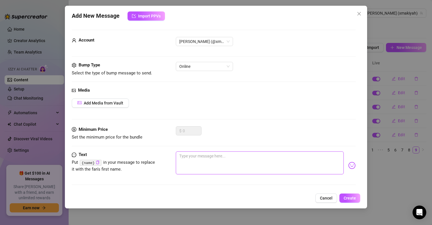
click at [224, 158] on textarea at bounding box center [260, 162] width 168 height 23
paste textarea "Tell me your star sign and I’ll tell you how I’ll make you see them when you cu…"
type textarea "Tell me your star sign and I’ll tell you how I’ll make you see them when you cu…"
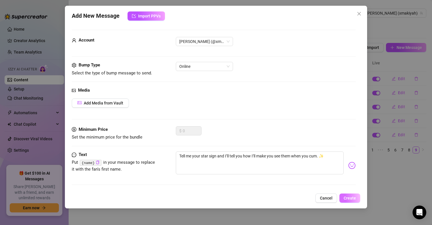
click at [349, 198] on span "Create" at bounding box center [350, 198] width 12 height 5
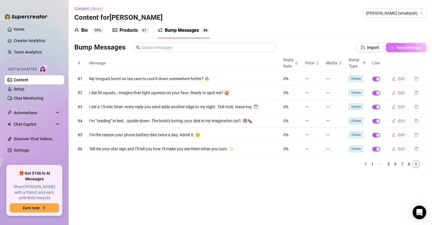
click at [400, 47] on span "New Message" at bounding box center [409, 47] width 25 height 5
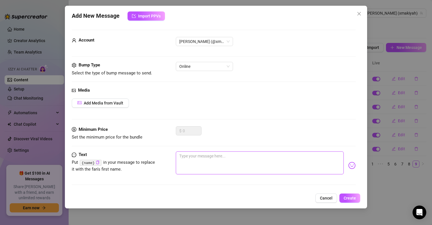
paste textarea "I just did my nightly skin routine… now I need your protein mask. Eco-friendly,…"
type textarea "I just did my nightly skin routine… now I need your protein mask. Eco-friendly,…"
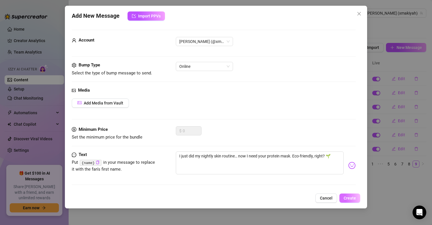
click at [356, 200] on span "Create" at bounding box center [350, 198] width 12 height 5
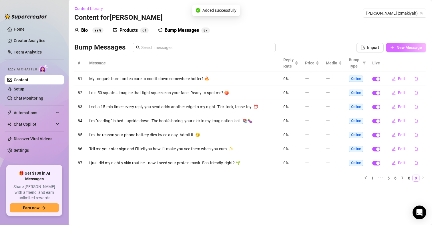
click at [404, 49] on span "New Message" at bounding box center [409, 47] width 25 height 5
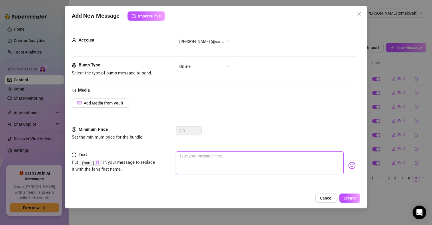
click at [230, 167] on textarea at bounding box center [260, 162] width 168 height 23
paste textarea "My tongue’s resting on my bottom lip… your job interview starts in my DMs. Appl…"
type textarea "My tongue’s resting on my bottom lip… your job interview starts in my DMs. Appl…"
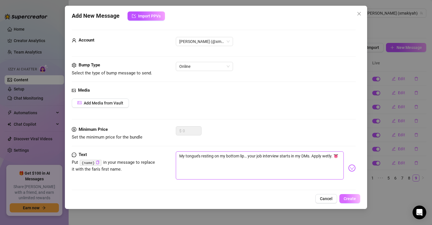
type textarea "My tongue’s resting on my bottom lip… your job interview starts in my DMs. Appl…"
click at [353, 196] on span "Create" at bounding box center [350, 198] width 12 height 5
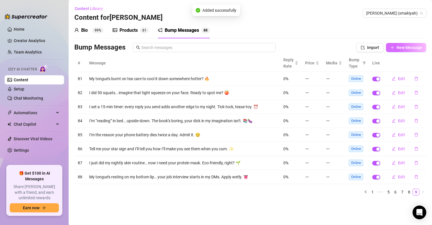
click at [408, 50] on button "New Message" at bounding box center [406, 47] width 40 height 9
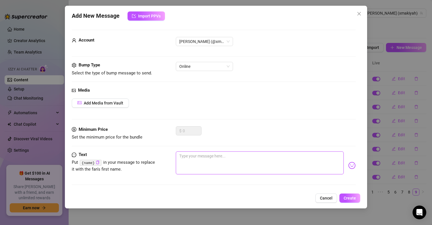
click at [230, 166] on textarea at bounding box center [260, 162] width 168 height 23
paste textarea "I want to ruin your day by making you rock-hard at work. Say “hi” if you’re clo…"
type textarea "I want to ruin your day by making you rock-hard at work. Say “hi” if you’re clo…"
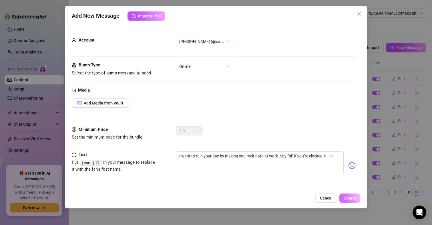
click at [347, 197] on span "Create" at bounding box center [350, 198] width 12 height 5
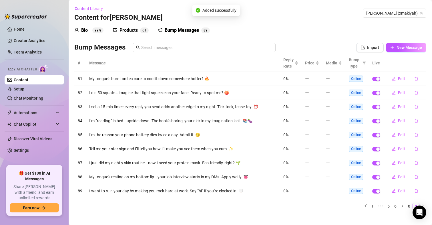
click at [406, 53] on div "Bump Messages Import New Message" at bounding box center [250, 48] width 352 height 11
click at [406, 45] on span "New Message" at bounding box center [409, 47] width 25 height 5
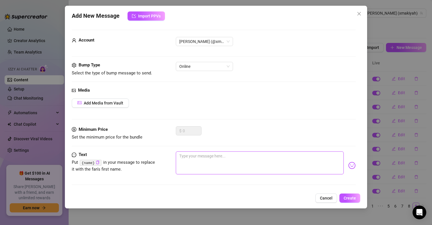
click at [253, 162] on textarea at bounding box center [260, 162] width 168 height 23
paste textarea "New JOI game: every time I giggle you speed up. I laugh when I’m nervous… and I…"
type textarea "New JOI game: every time I giggle you speed up. I laugh when I’m nervous… and I…"
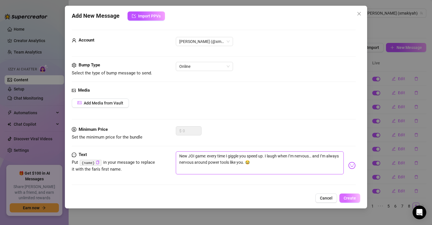
type textarea "New JOI game: every time I giggle you speed up. I laugh when I’m nervous… and I…"
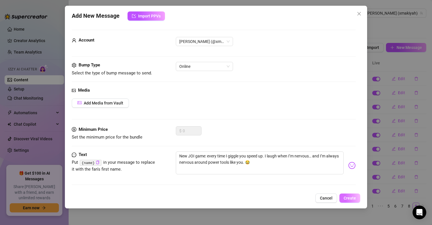
click at [348, 196] on span "Create" at bounding box center [350, 198] width 12 height 5
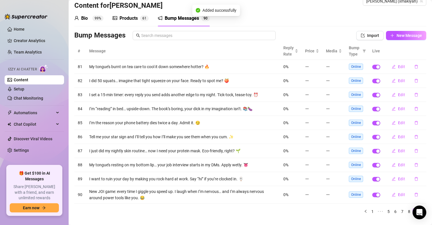
scroll to position [24, 0]
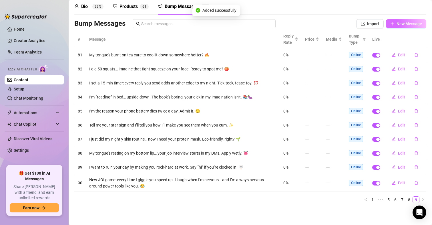
click at [397, 22] on span "New Message" at bounding box center [409, 23] width 25 height 5
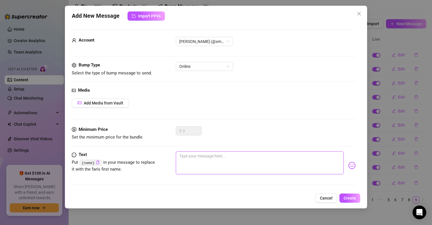
click at [229, 160] on textarea at bounding box center [260, 162] width 168 height 23
paste textarea "I tried meditating but kept visualizing your cum as the little floating dots be…"
type textarea "I tried meditating but kept visualizing your cum as the little floating dots be…"
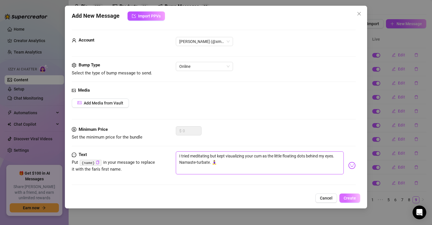
type textarea "I tried meditating but kept visualizing your cum as the little floating dots be…"
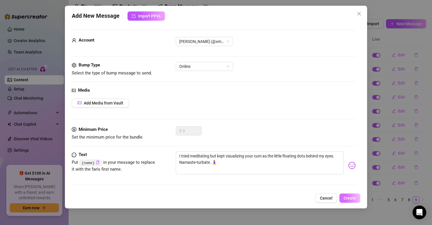
click at [350, 197] on span "Create" at bounding box center [350, 198] width 12 height 5
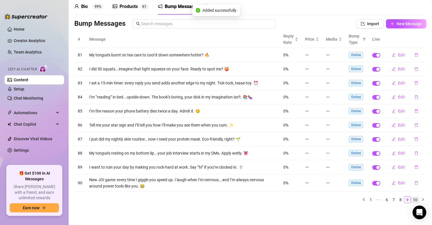
click at [411, 199] on link "10" at bounding box center [415, 199] width 8 height 6
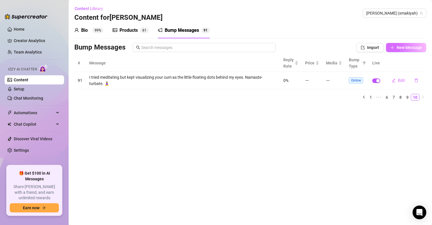
click at [416, 45] on span "New Message" at bounding box center [409, 47] width 25 height 5
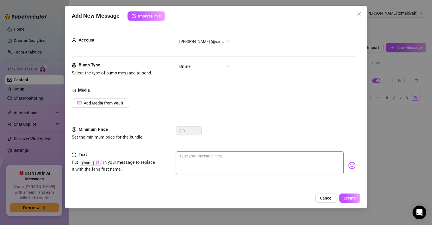
click at [184, 160] on textarea at bounding box center [260, 162] width 168 height 23
paste textarea "I just washed my hair… care to dirty my intentions? 🚿"
type textarea "I just washed my hair… care to dirty my intentions? 🚿"
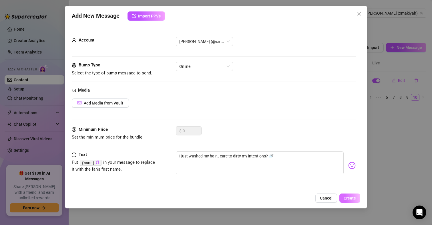
click at [347, 197] on span "Create" at bounding box center [350, 198] width 12 height 5
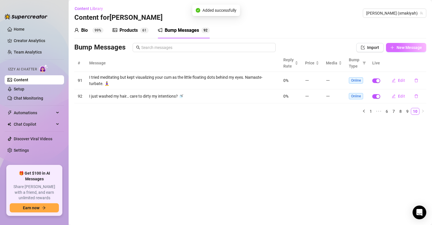
click at [406, 48] on span "New Message" at bounding box center [409, 47] width 25 height 5
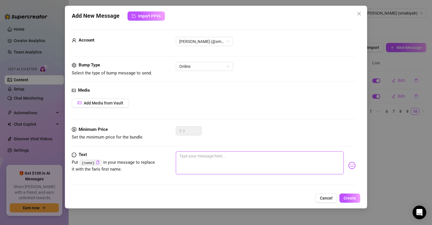
click at [180, 156] on textarea at bounding box center [260, 162] width 168 height 23
paste textarea "I like my men like I like my tea: bagged, hot, and left to steep in my scent. 🍵"
type textarea "I like my men like I like my tea: bagged, hot, and left to steep in my scent. 🍵"
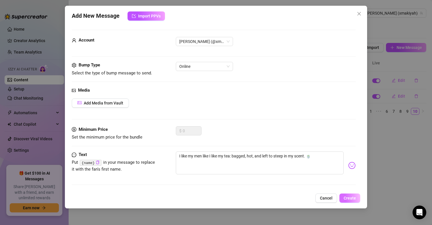
click at [351, 197] on span "Create" at bounding box center [350, 198] width 12 height 5
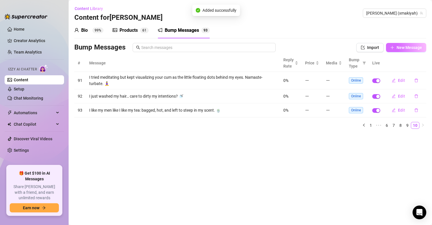
click at [403, 46] on span "New Message" at bounding box center [409, 47] width 25 height 5
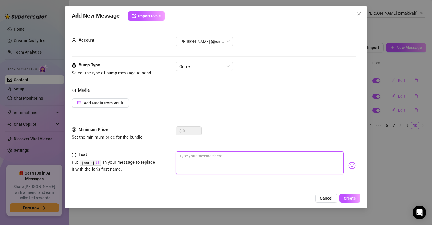
click at [247, 158] on textarea at bounding box center [260, 162] width 168 height 23
paste textarea "I’m 0 % fake sugar, 100 % real tease. Dentists hate me, boners love me. 🍬"
type textarea "I’m 0 % fake sugar, 100 % real tease. Dentists hate me, boners love me. 🍬"
click at [189, 155] on textarea "I’m 0 % fake sugar, 100 % real tease. Dentists hate me, boners love me. 🍬" at bounding box center [260, 162] width 168 height 23
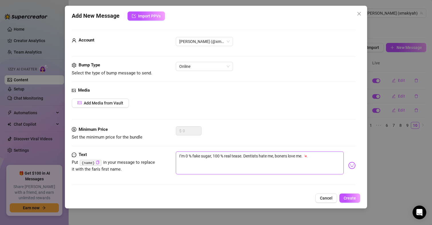
type textarea "I’m 0% fake sugar, 100 % real tease. Dentists hate me, boners love me. 🍬"
click at [220, 157] on textarea "I’m 0% fake sugar, 100 % real tease. Dentists hate me, boners love me. 🍬" at bounding box center [260, 162] width 168 height 23
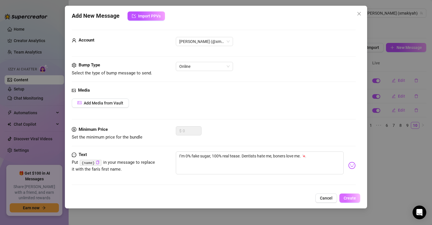
click at [352, 200] on span "Create" at bounding box center [350, 198] width 12 height 5
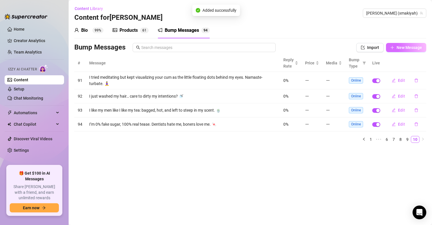
click at [412, 51] on button "New Message" at bounding box center [406, 47] width 40 height 9
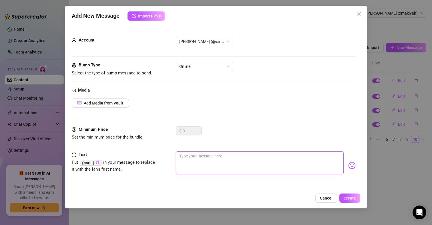
click at [237, 160] on textarea at bounding box center [260, 162] width 168 height 23
paste textarea "My robe fell open when I reached for the remote… “accident” number 4 [DATE]. Cl…"
click at [200, 161] on textarea "My robe fell open when I reached for the remote… “accident” number 4 [DATE]. Cl…" at bounding box center [260, 162] width 168 height 23
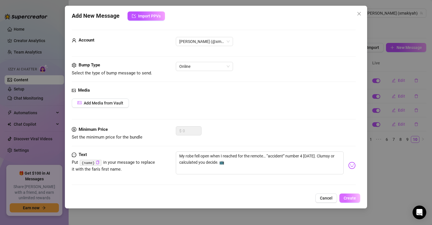
click at [348, 196] on span "Create" at bounding box center [350, 198] width 12 height 5
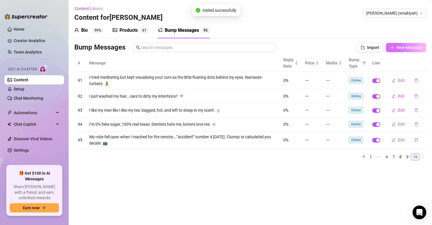
click at [407, 46] on span "New Message" at bounding box center [409, 47] width 25 height 5
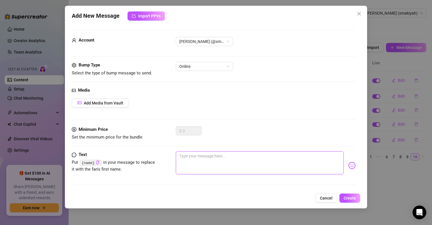
click at [222, 164] on textarea at bounding box center [260, 162] width 168 height 23
paste textarea "I want you stroking in rhythm with my heartbeat. Spoiler: it spikes every time …"
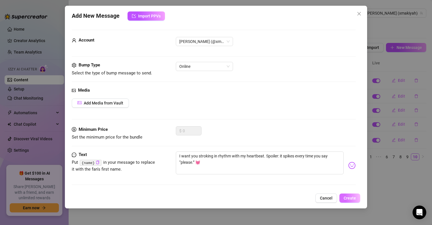
click at [351, 197] on span "Create" at bounding box center [350, 198] width 12 height 5
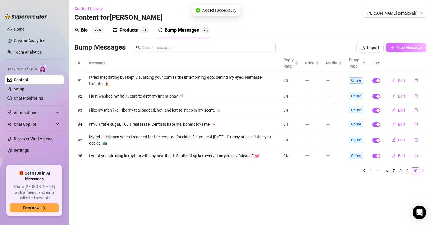
click at [396, 47] on button "New Message" at bounding box center [406, 47] width 40 height 9
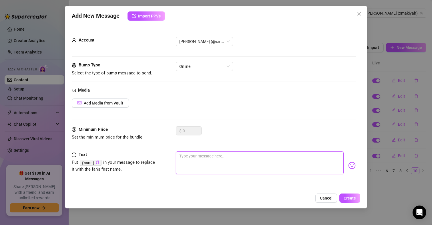
click at [225, 159] on textarea at bounding box center [260, 162] width 168 height 23
paste textarea "I put “wet floor” sign outside my pussy… OH&S compliant. Enter at your own risk…"
click at [187, 156] on textarea "I put “wet floor” sign outside my pussy… OH&S compliant. Enter at your own risk…" at bounding box center [260, 162] width 168 height 23
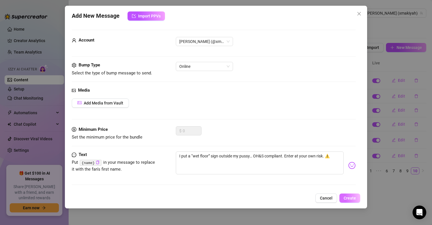
click at [351, 197] on span "Create" at bounding box center [350, 198] width 12 height 5
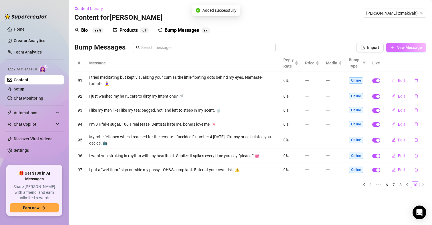
click at [403, 45] on span "New Message" at bounding box center [409, 47] width 25 height 5
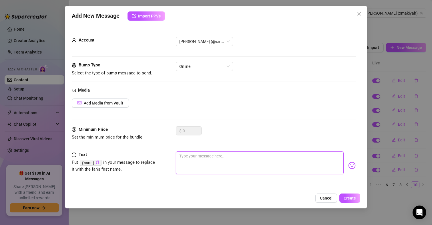
click at [191, 160] on textarea at bounding box center [260, 162] width 168 height 23
paste textarea "I’m 5’4” of pocket-size trouble—pick me up and find the on button. 📱"
click at [234, 157] on textarea "I’m 5’4” of pocket-size trouble—pick me up and find the on button. 📱" at bounding box center [260, 162] width 168 height 23
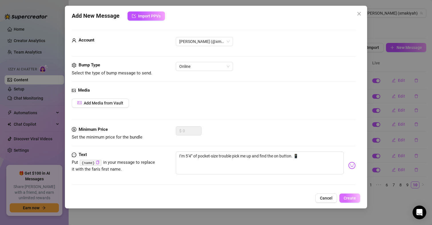
click at [343, 198] on button "Create" at bounding box center [349, 197] width 21 height 9
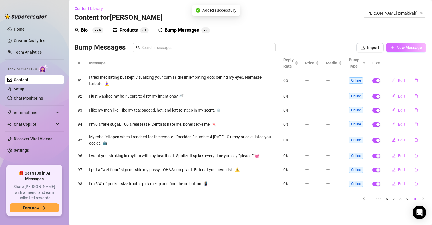
click at [398, 48] on span "New Message" at bounding box center [409, 47] width 25 height 5
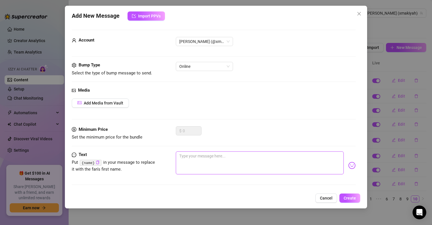
click at [208, 160] on textarea at bounding box center [260, 162] width 168 height 23
paste textarea "I set my phone to vibrate for every tip… currently sitting on it. Ring me? 📲"
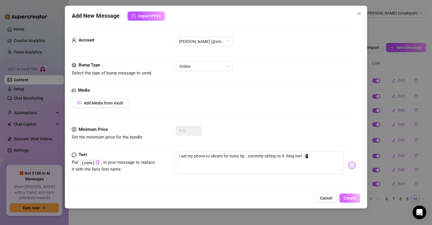
click at [349, 198] on span "Create" at bounding box center [350, 198] width 12 height 5
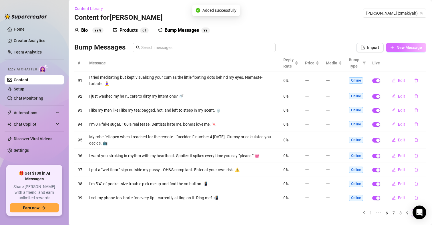
click at [400, 48] on span "New Message" at bounding box center [409, 47] width 25 height 5
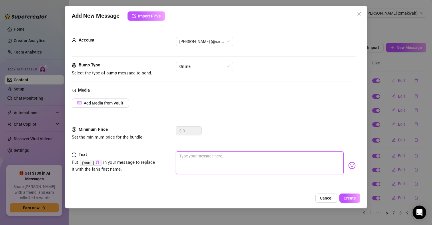
click at [222, 162] on textarea at bounding box center [260, 162] width 168 height 23
paste textarea "I just watered my plants… now I need someone to water me. Photosynthesize on th…"
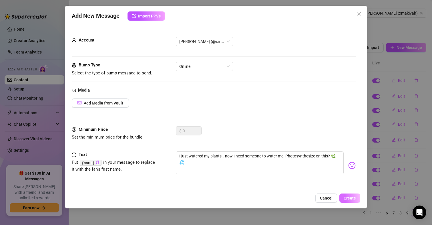
click at [357, 200] on button "Create" at bounding box center [349, 197] width 21 height 9
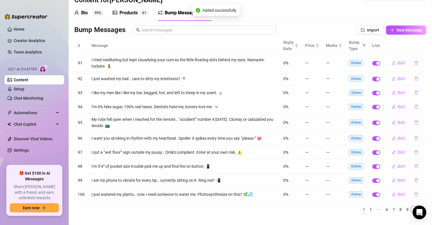
scroll to position [27, 0]
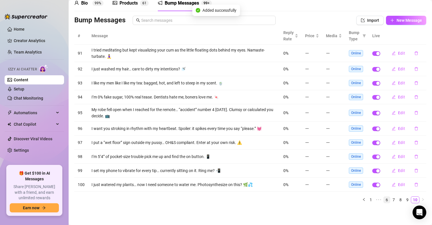
click at [384, 200] on link "6" at bounding box center [387, 199] width 6 height 6
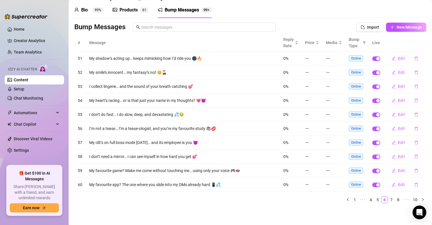
scroll to position [20, 0]
click at [368, 201] on link "4" at bounding box center [371, 199] width 6 height 6
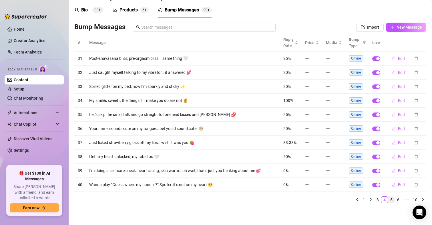
click at [388, 200] on link "5" at bounding box center [391, 199] width 6 height 6
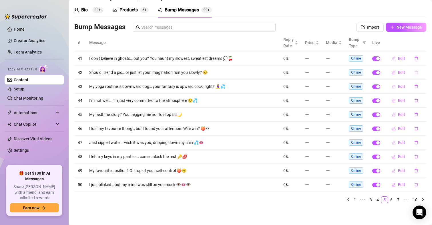
click at [414, 72] on button "button" at bounding box center [416, 72] width 13 height 9
click at [424, 59] on span "Yes" at bounding box center [422, 57] width 7 height 5
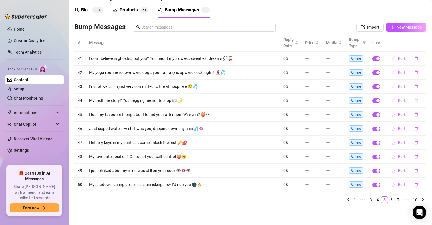
click at [415, 100] on icon "delete" at bounding box center [416, 101] width 3 height 4
click at [426, 84] on span "Yes" at bounding box center [422, 85] width 7 height 5
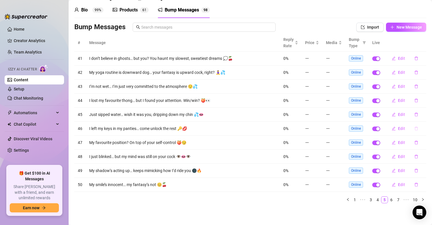
click at [414, 128] on icon "delete" at bounding box center [416, 128] width 4 height 4
click at [428, 112] on button "Yes" at bounding box center [422, 113] width 11 height 7
click at [415, 127] on icon "delete" at bounding box center [416, 129] width 3 height 4
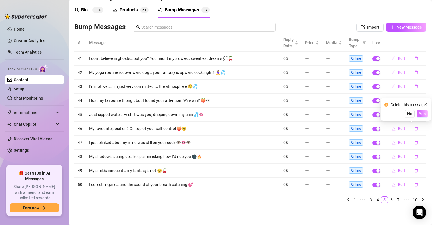
click at [427, 112] on button "Yes" at bounding box center [422, 113] width 11 height 7
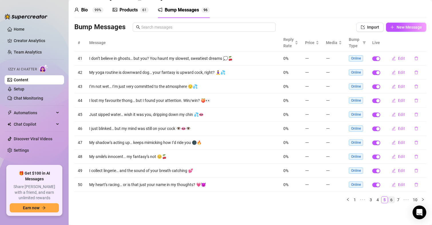
click at [388, 198] on link "6" at bounding box center [391, 199] width 6 height 6
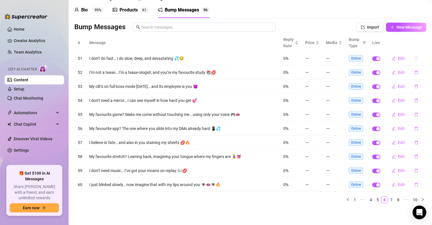
click at [414, 58] on icon "delete" at bounding box center [416, 58] width 4 height 4
click at [426, 43] on span "Yes" at bounding box center [422, 43] width 7 height 5
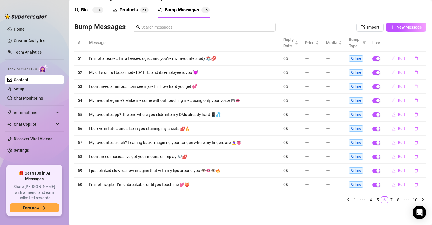
click at [414, 86] on icon "delete" at bounding box center [416, 86] width 4 height 4
click at [425, 71] on span "Yes" at bounding box center [422, 71] width 7 height 5
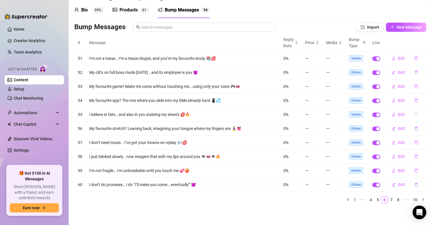
click at [415, 113] on icon "delete" at bounding box center [416, 115] width 3 height 4
click at [421, 96] on button "Yes" at bounding box center [422, 99] width 11 height 7
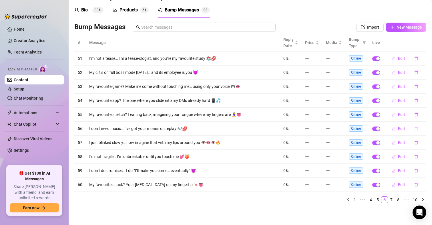
click at [414, 127] on icon "delete" at bounding box center [416, 128] width 4 height 4
click at [422, 112] on span "Yes" at bounding box center [422, 113] width 7 height 5
click at [414, 142] on icon "delete" at bounding box center [416, 142] width 4 height 4
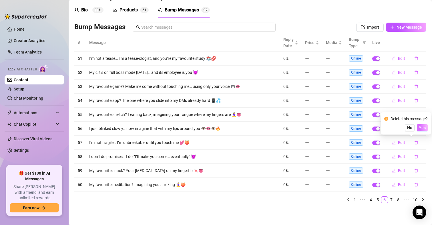
click at [425, 128] on span "Yes" at bounding box center [422, 127] width 7 height 5
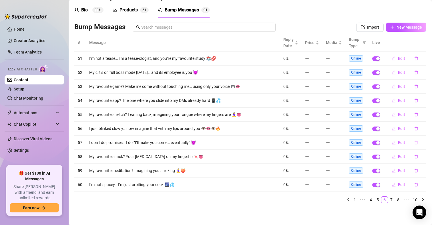
click at [414, 143] on icon "delete" at bounding box center [416, 142] width 4 height 4
click at [426, 129] on span "Yes" at bounding box center [422, 127] width 7 height 5
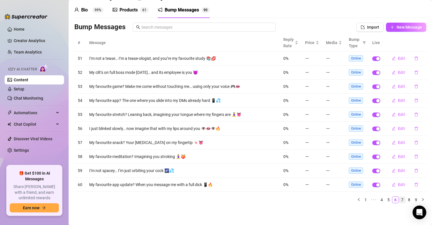
click at [399, 201] on link "7" at bounding box center [402, 199] width 6 height 6
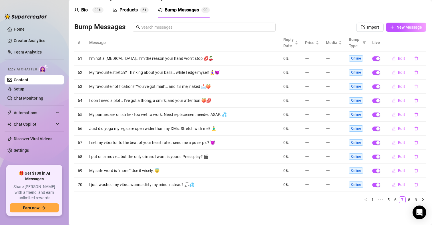
click at [414, 88] on icon "delete" at bounding box center [416, 86] width 4 height 4
click at [425, 70] on span "Yes" at bounding box center [422, 71] width 7 height 5
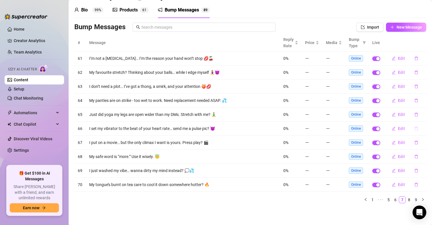
click at [414, 130] on button "button" at bounding box center [416, 128] width 13 height 9
click at [424, 114] on span "Yes" at bounding box center [422, 113] width 7 height 5
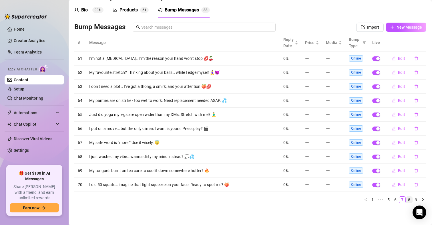
click at [406, 200] on link "8" at bounding box center [409, 199] width 6 height 6
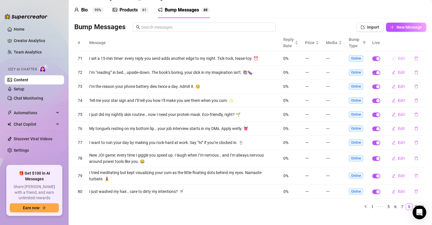
click at [398, 59] on span "Edit" at bounding box center [401, 58] width 7 height 5
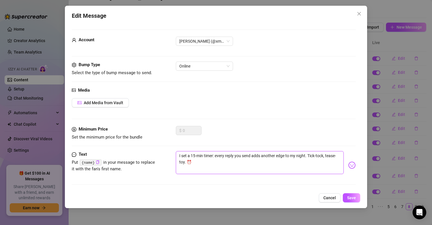
click at [307, 155] on textarea "I set a 15-min timer: every reply you send adds another edge to my night. Tick-…" at bounding box center [260, 162] width 168 height 23
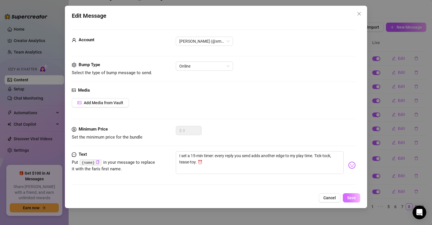
click at [350, 198] on span "Save" at bounding box center [351, 197] width 9 height 5
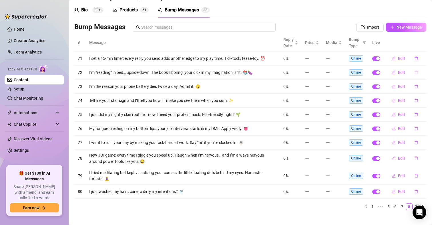
click at [415, 72] on icon "delete" at bounding box center [416, 73] width 3 height 4
click at [423, 59] on span "Yes" at bounding box center [422, 57] width 7 height 5
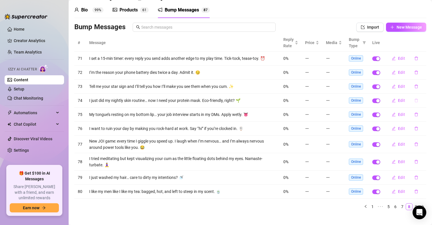
click at [414, 100] on icon "delete" at bounding box center [416, 100] width 4 height 4
click at [427, 86] on button "Yes" at bounding box center [422, 85] width 11 height 7
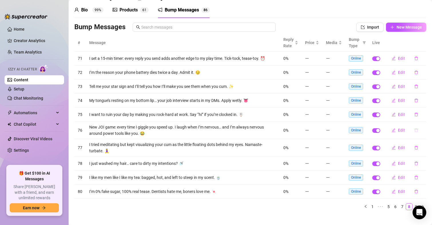
click at [414, 130] on icon "delete" at bounding box center [416, 130] width 4 height 4
click at [422, 116] on span "Yes" at bounding box center [422, 115] width 7 height 5
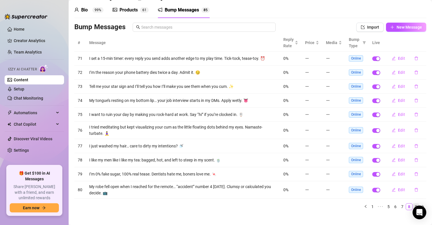
click at [413, 205] on link "9" at bounding box center [416, 206] width 6 height 6
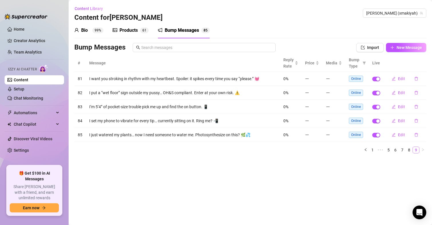
scroll to position [0, 0]
click at [417, 78] on icon "delete" at bounding box center [416, 79] width 3 height 4
click at [424, 63] on span "Yes" at bounding box center [422, 63] width 7 height 5
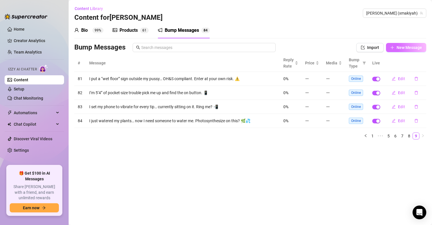
click at [402, 47] on span "New Message" at bounding box center [409, 47] width 25 height 5
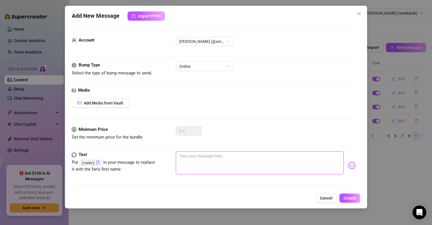
click at [198, 153] on textarea at bounding box center [260, 162] width 168 height 23
paste textarea "I like my orgasms like my Vegemite: salty, thick, and an acquired taste you’ll …"
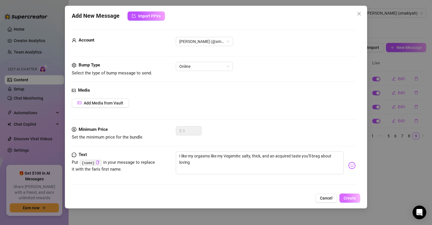
click at [345, 197] on span "Create" at bounding box center [350, 198] width 12 height 5
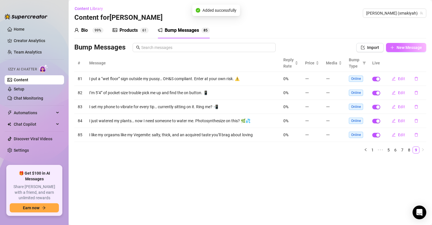
click at [414, 47] on span "New Message" at bounding box center [409, 47] width 25 height 5
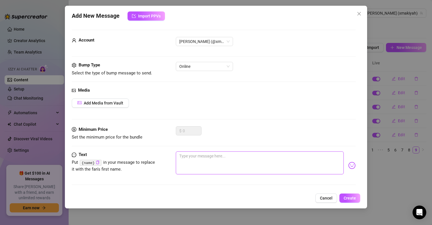
click at [235, 160] on textarea at bounding box center [260, 162] width 168 height 23
paste textarea "I just lit my lavender candle… now all it needs is your attention to really glo…"
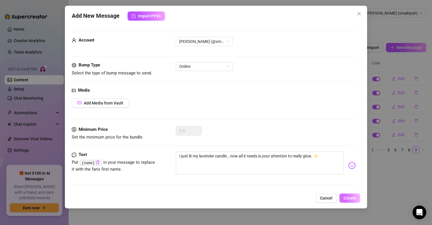
click at [349, 201] on button "Create" at bounding box center [349, 197] width 21 height 9
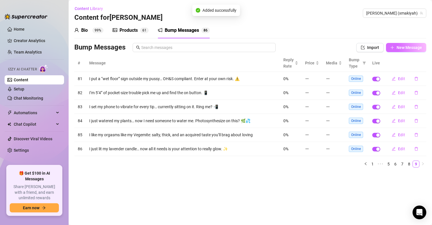
click at [403, 45] on span "New Message" at bounding box center [409, 47] width 25 height 5
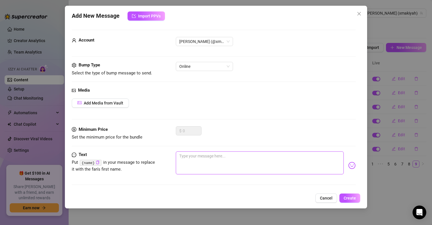
paste textarea "My morning yoga flow was peaceful… except the part where I thought of you. 🧘‍♀️💕"
drag, startPoint x: 200, startPoint y: 156, endPoint x: 185, endPoint y: 157, distance: 15.8
click at [185, 157] on textarea "My morning yoga flow was peaceful… except the part where I thought of you. 🧘‍♀️💕" at bounding box center [260, 162] width 168 height 23
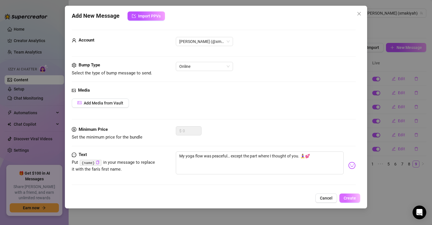
click at [350, 198] on span "Create" at bounding box center [350, 198] width 12 height 5
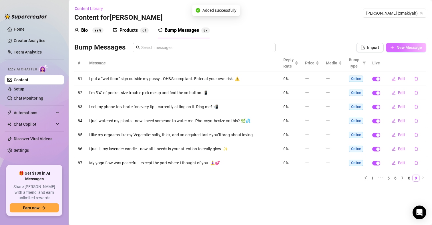
click at [412, 43] on button "New Message" at bounding box center [406, 47] width 40 height 9
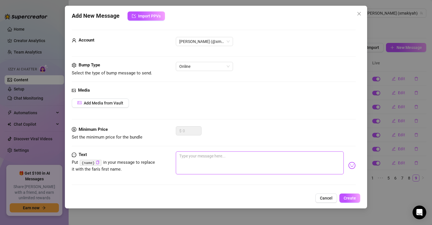
click at [239, 152] on textarea at bounding box center [260, 162] width 168 height 23
paste textarea "I did a 5-minute meditation… and spent 4 of them wondering if you’re thinking o…"
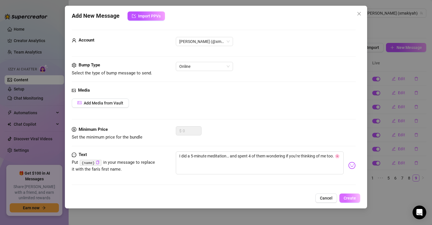
click at [353, 200] on button "Create" at bounding box center [349, 197] width 21 height 9
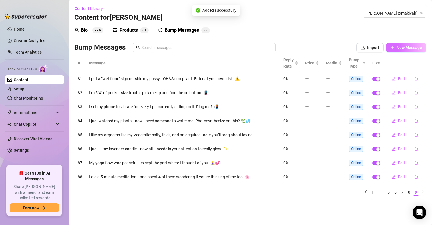
click at [402, 45] on span "New Message" at bounding box center [409, 47] width 25 height 5
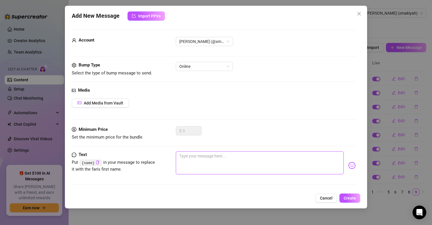
click at [200, 163] on textarea at bounding box center [260, 162] width 168 height 23
paste textarea "I made my bed, brushed my teeth, and almost behaved… then opened my DMs. 😉"
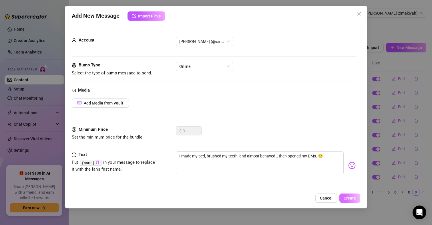
click at [355, 198] on span "Create" at bounding box center [350, 198] width 12 height 5
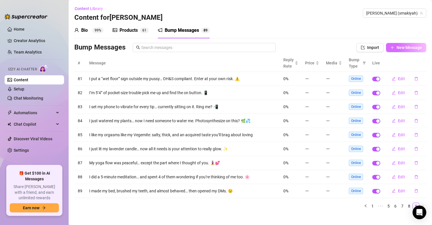
click at [406, 45] on span "New Message" at bounding box center [409, 47] width 25 height 5
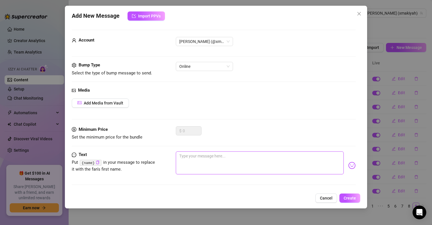
click at [192, 158] on textarea at bounding box center [260, 162] width 168 height 23
paste textarea "I’m drinking chamomile tea… but my thoughts are full-caffeine. ☕"
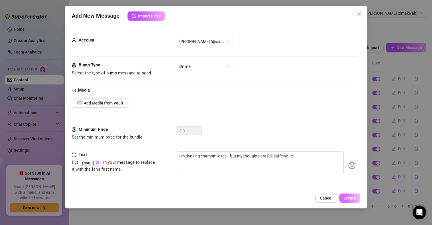
click at [352, 198] on span "Create" at bounding box center [350, 198] width 12 height 5
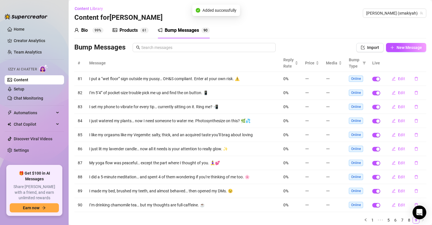
scroll to position [20, 0]
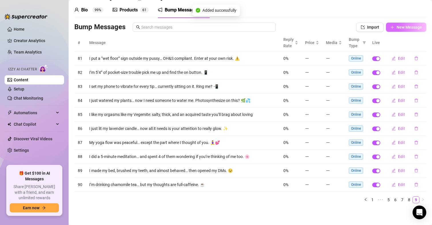
click at [404, 26] on span "New Message" at bounding box center [409, 27] width 25 height 5
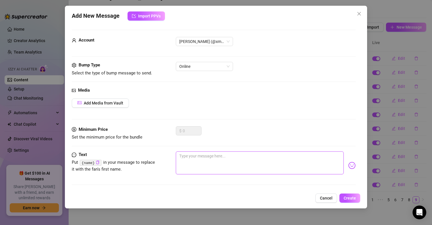
click at [219, 160] on textarea at bounding box center [260, 162] width 168 height 23
paste textarea "My sleep mask slipped off last night… must’ve been dreaming of your eyes on me.…"
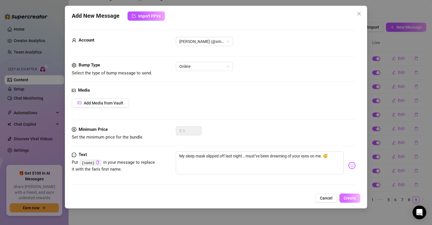
click at [351, 197] on span "Create" at bounding box center [350, 198] width 12 height 5
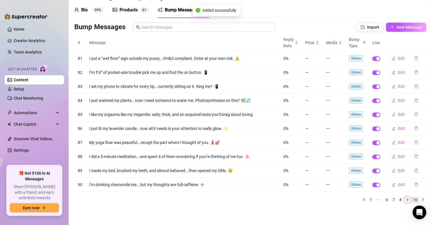
click at [411, 200] on link "10" at bounding box center [415, 199] width 8 height 6
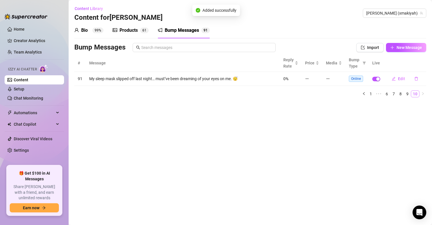
scroll to position [0, 0]
click at [409, 49] on span "New Message" at bounding box center [409, 47] width 25 height 5
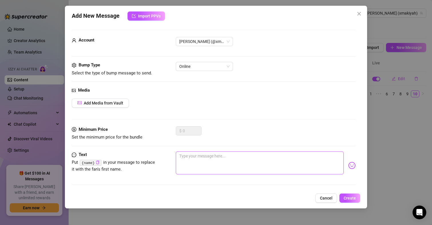
click at [206, 166] on textarea at bounding box center [260, 162] width 168 height 23
paste textarea "I wrote a poem about moonlight… but all the rhymes were about your touch. ✍️🌙"
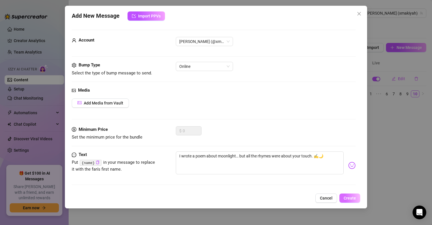
click at [349, 199] on span "Create" at bounding box center [350, 198] width 12 height 5
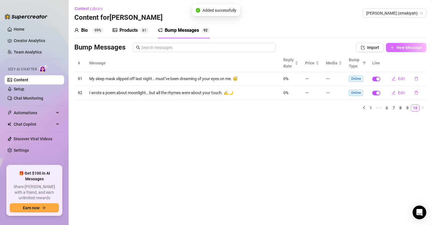
click at [398, 44] on button "New Message" at bounding box center [406, 47] width 40 height 9
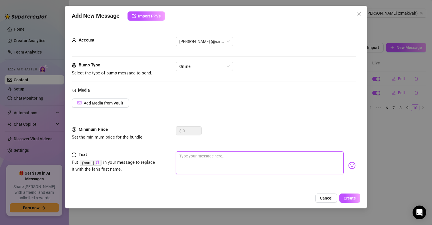
click at [225, 166] on textarea at bounding box center [260, 162] width 168 height 23
paste textarea "I lit my candle called “Peaceful Mind”… it flickers every time you reply. ✨"
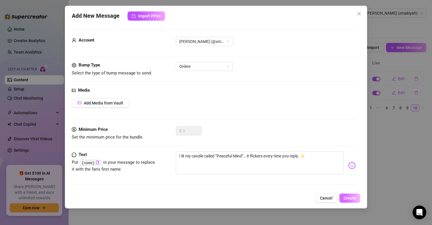
click at [353, 200] on span "Create" at bounding box center [350, 198] width 12 height 5
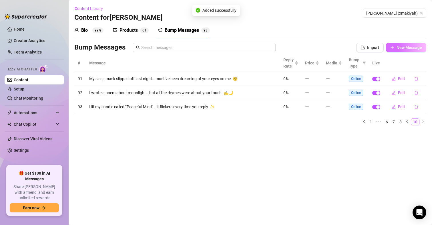
click at [401, 48] on span "New Message" at bounding box center [409, 47] width 25 height 5
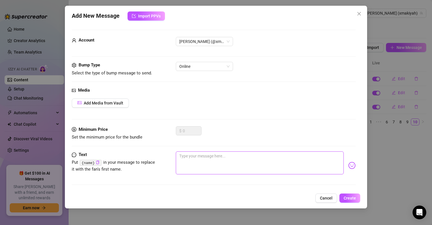
click at [196, 170] on textarea at bounding box center [260, 162] width 168 height 23
paste textarea "I watered my succulent and said, “You’re thriving.” Then I looked in the mirror…"
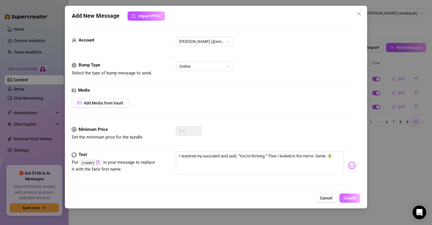
click at [355, 195] on button "Create" at bounding box center [349, 197] width 21 height 9
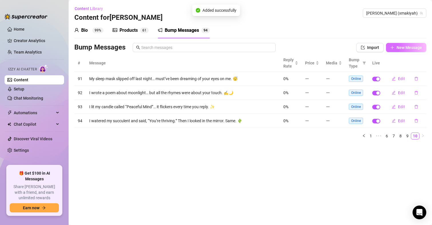
click at [402, 47] on span "New Message" at bounding box center [409, 47] width 25 height 5
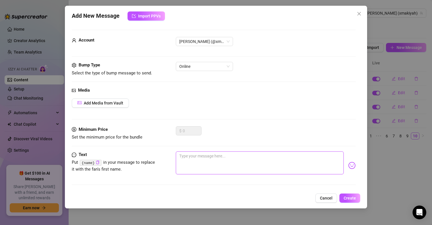
click at [257, 159] on textarea at bounding box center [260, 162] width 168 height 23
paste textarea "I practiced affirmations: “I am worthy. I am soft. I am so good at making you w…"
drag, startPoint x: 322, startPoint y: 155, endPoint x: 292, endPoint y: 158, distance: 29.9
click at [292, 158] on textarea "I practiced affirmations: “I am worthy. I am soft. I am so good at making you w…" at bounding box center [260, 162] width 168 height 23
click at [291, 157] on textarea "I practiced affirmations: “I am worthy. I am soft. I am so good atbeing bad.” 💬" at bounding box center [260, 162] width 168 height 23
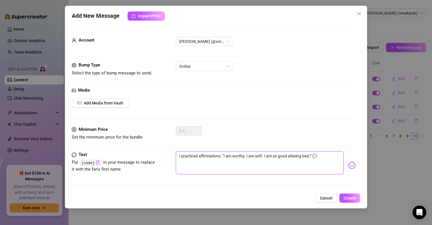
click at [291, 154] on textarea "I practiced affirmations: “I am worthy. I am soft. I am so good atbeing bad.” 💬" at bounding box center [260, 162] width 168 height 23
click at [292, 156] on textarea "I practiced affirmations: “I am worthy. I am soft. I am so good atbeing bad.” 💬" at bounding box center [260, 162] width 168 height 23
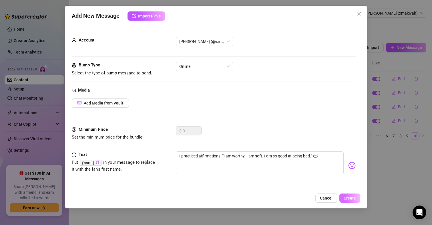
click at [352, 198] on span "Create" at bounding box center [350, 198] width 12 height 5
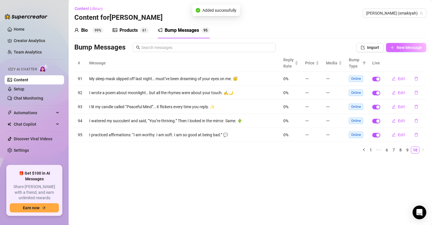
click at [398, 47] on span "New Message" at bounding box center [409, 47] width 25 height 5
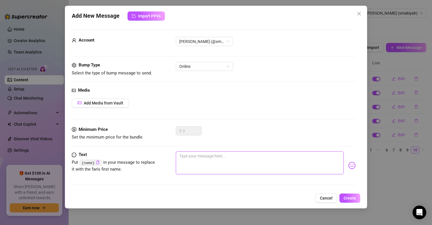
click at [241, 165] on textarea at bounding box center [260, 162] width 168 height 23
paste textarea "I wrote “[DATE] was good” in my journal… then added “but it’d be better if you …"
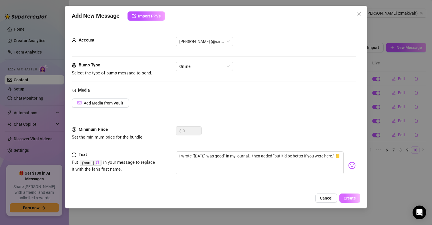
click at [349, 199] on span "Create" at bounding box center [350, 198] width 12 height 5
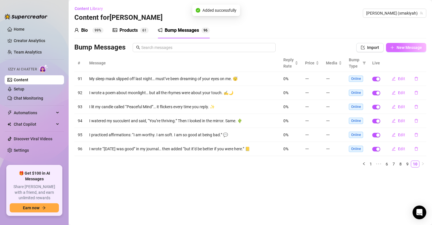
click at [405, 49] on span "New Message" at bounding box center [409, 47] width 25 height 5
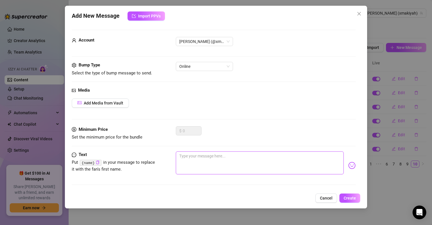
click at [207, 158] on textarea at bounding box center [260, 162] width 168 height 23
paste textarea "I listened to lo-fi rain sounds… but the only storm I want is the one in your b…"
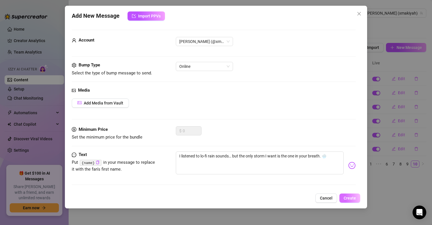
click at [350, 195] on button "Create" at bounding box center [349, 197] width 21 height 9
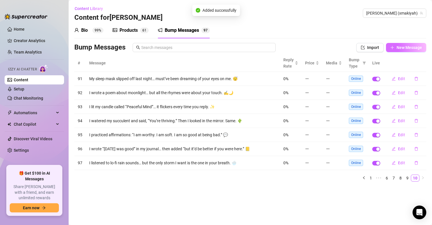
click at [405, 44] on button "New Message" at bounding box center [406, 47] width 40 height 9
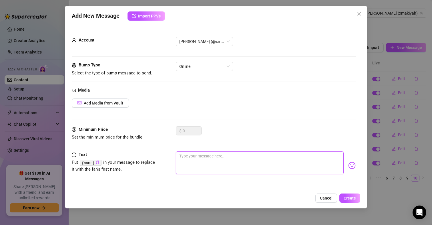
click at [244, 159] on textarea at bounding box center [260, 162] width 168 height 23
paste textarea "I made a cup of cocoa… and stirred it slowly. Just like I want you to touch me.…"
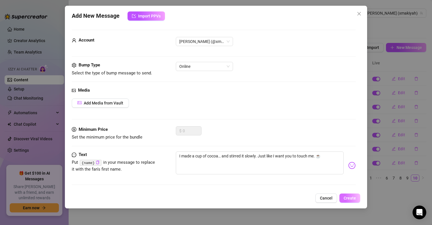
click at [352, 195] on button "Create" at bounding box center [349, 197] width 21 height 9
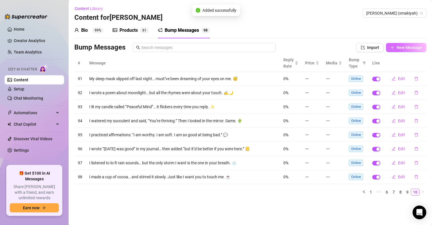
click at [410, 46] on span "New Message" at bounding box center [409, 47] width 25 height 5
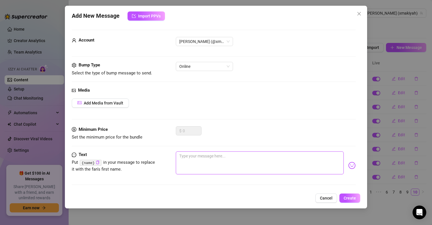
click at [208, 166] on textarea at bounding box center [260, 162] width 168 height 23
paste textarea "I practiced stillness… and failed. My mind was too busy loving you. 🧘‍♀️"
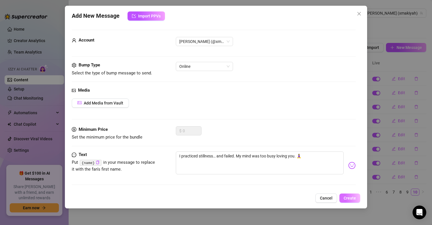
click at [354, 196] on span "Create" at bounding box center [350, 198] width 12 height 5
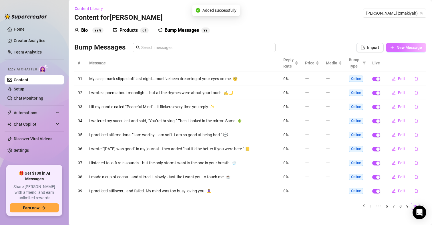
click at [409, 47] on span "New Message" at bounding box center [409, 47] width 25 height 5
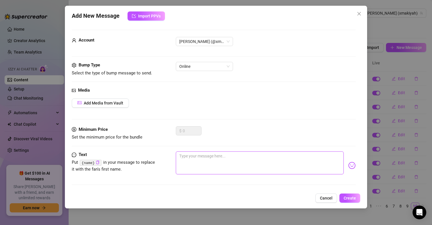
click at [231, 168] on textarea at bounding box center [260, 162] width 168 height 23
paste textarea "I wore my hair down [DATE]… just so you could imagine tangling your fingers in …"
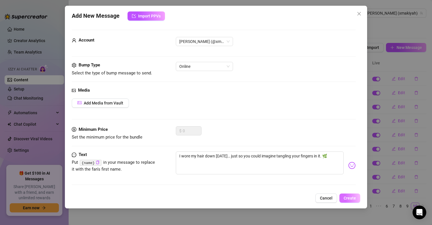
click at [353, 195] on button "Create" at bounding box center [349, 197] width 21 height 9
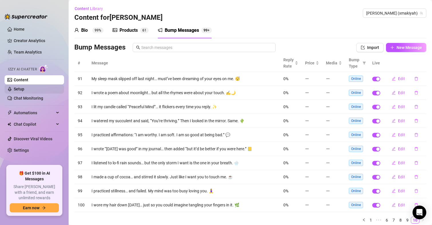
click at [24, 87] on link "Setup" at bounding box center [19, 89] width 11 height 5
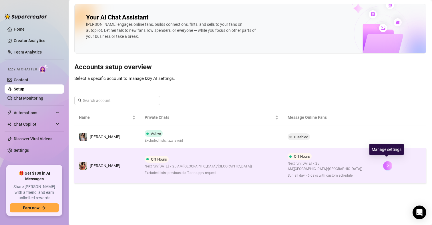
click at [386, 164] on icon "right" at bounding box center [388, 166] width 4 height 4
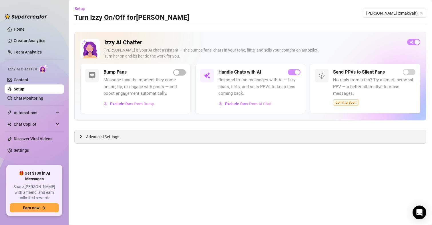
click at [105, 135] on div "Izzy AI Chatter [PERSON_NAME] is your AI chat assistant — she bumps fans, chats…" at bounding box center [250, 88] width 352 height 112
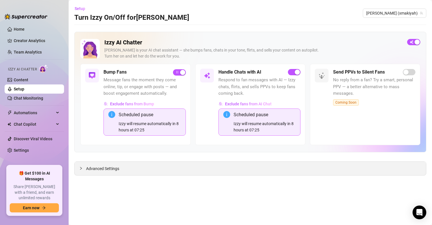
click at [100, 168] on span "Advanced Settings" at bounding box center [102, 168] width 33 height 6
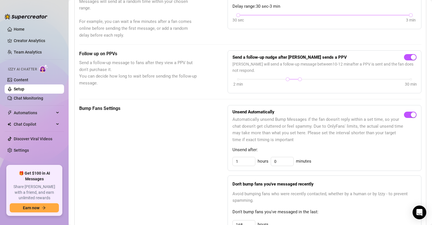
scroll to position [172, 0]
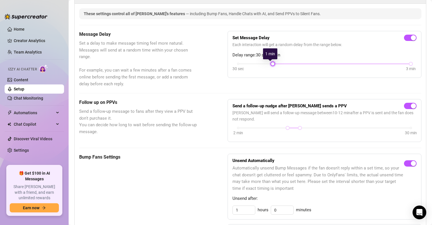
drag, startPoint x: 237, startPoint y: 62, endPoint x: 260, endPoint y: 59, distance: 23.1
click at [260, 59] on div "Set Message Delay Each interaction will get a random delay from the range below…" at bounding box center [325, 54] width 184 height 37
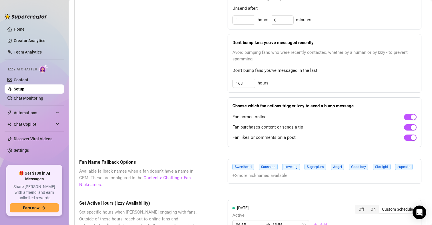
scroll to position [372, 0]
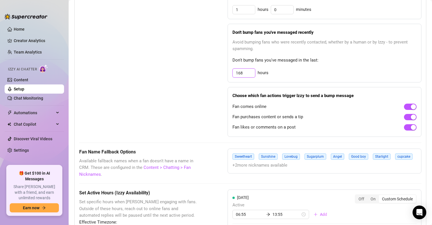
drag, startPoint x: 244, startPoint y: 74, endPoint x: 200, endPoint y: 73, distance: 43.5
click at [200, 73] on div "Bump Fans Settings Unsend Automatically Automatically unsend Bump Messages if t…" at bounding box center [250, 44] width 342 height 183
click at [182, 82] on div "Bump Fans Settings" at bounding box center [139, 44] width 120 height 183
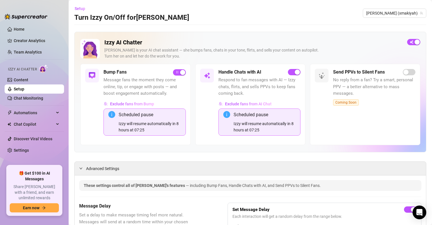
scroll to position [0, 0]
click at [400, 16] on span "[PERSON_NAME] (xmakiyah)" at bounding box center [394, 13] width 57 height 9
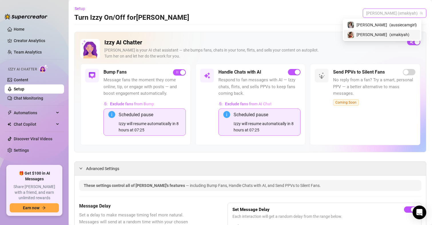
click at [390, 34] on span "( xmakiyah )" at bounding box center [400, 34] width 20 height 6
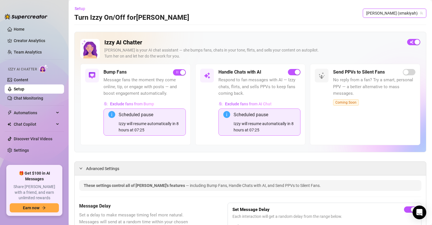
click at [392, 17] on div "[PERSON_NAME] (xmakiyah)" at bounding box center [394, 13] width 63 height 9
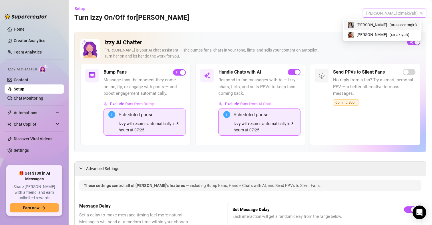
click at [390, 25] on span "( aussiecamgirl )" at bounding box center [403, 25] width 27 height 6
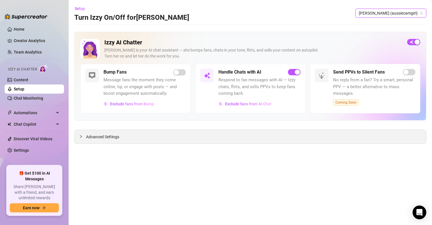
click at [109, 139] on span "Advanced Settings" at bounding box center [102, 137] width 33 height 6
